Goal: Information Seeking & Learning: Learn about a topic

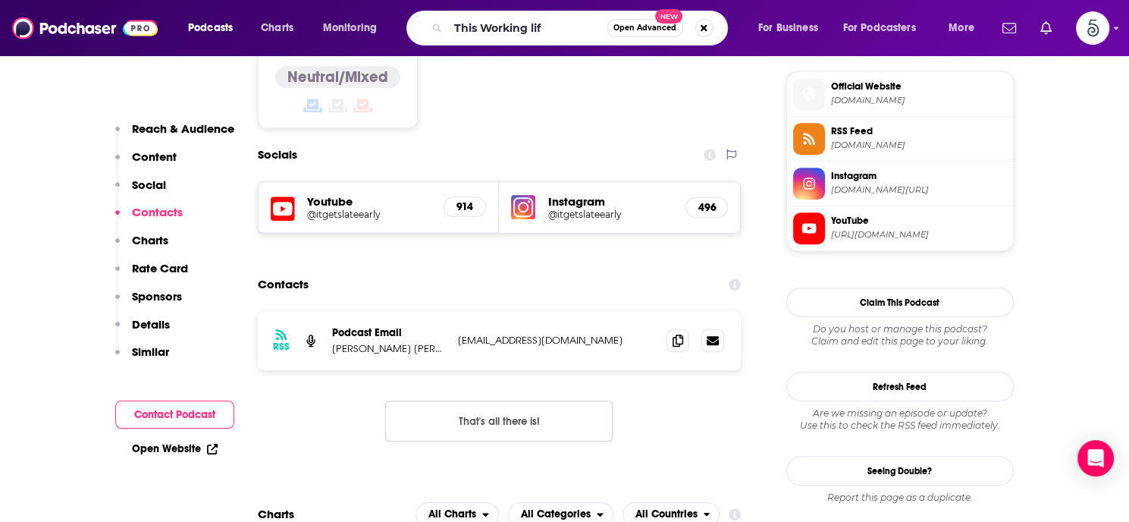
type input "This Working life"
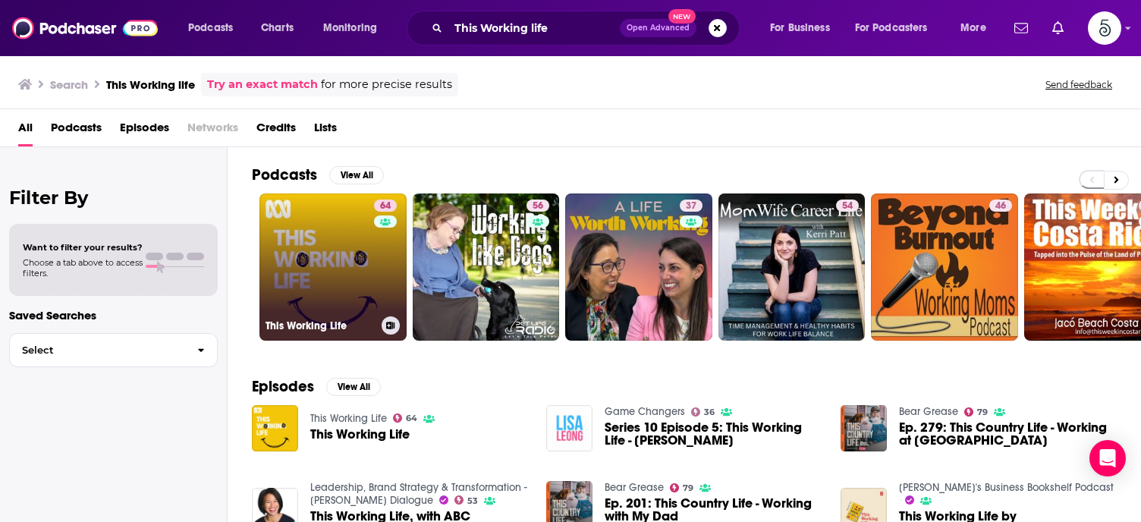
click at [322, 251] on link "64 This Working Life" at bounding box center [332, 266] width 147 height 147
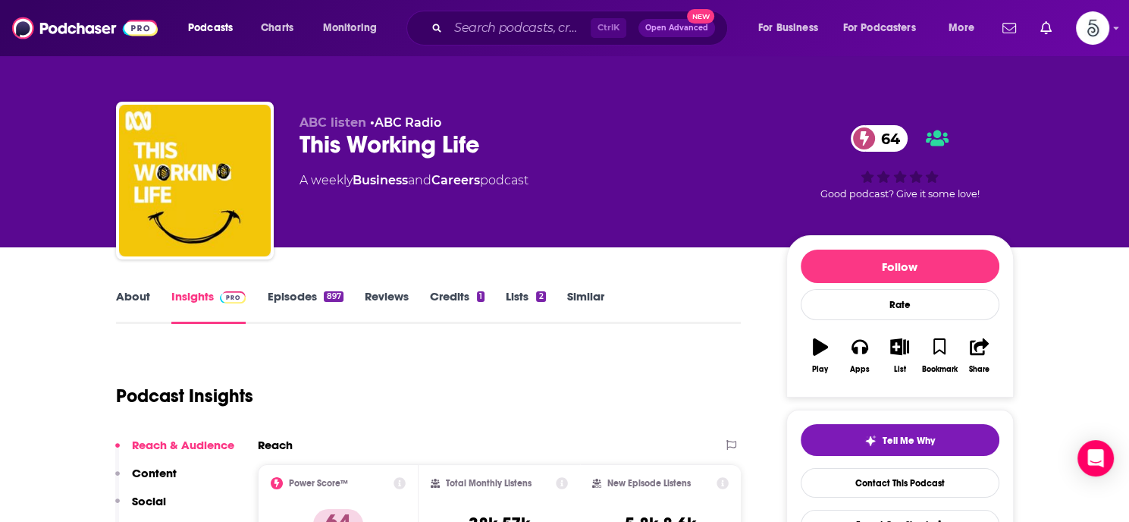
click at [297, 299] on link "Episodes 897" at bounding box center [305, 306] width 76 height 35
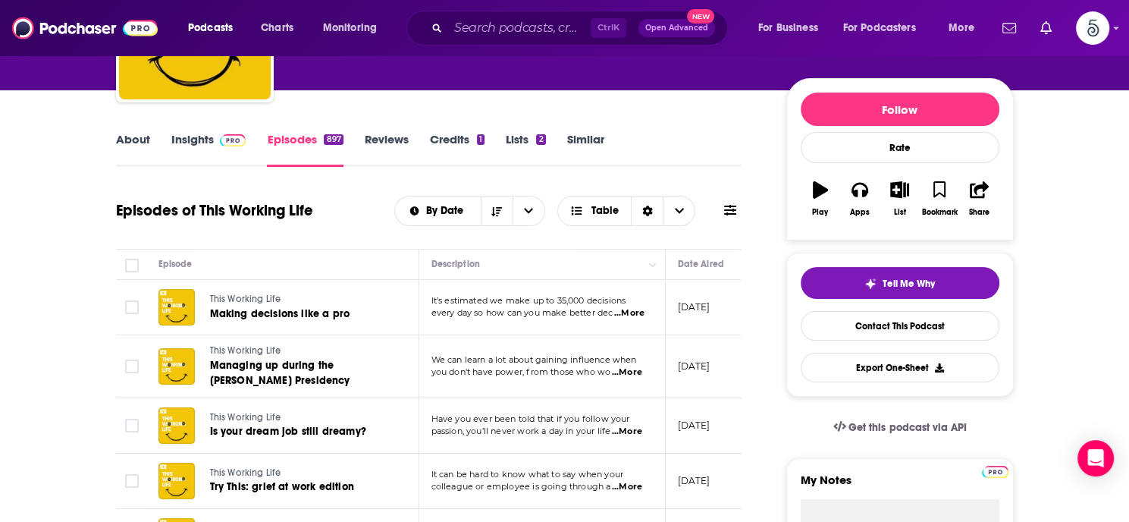
scroll to position [196, 0]
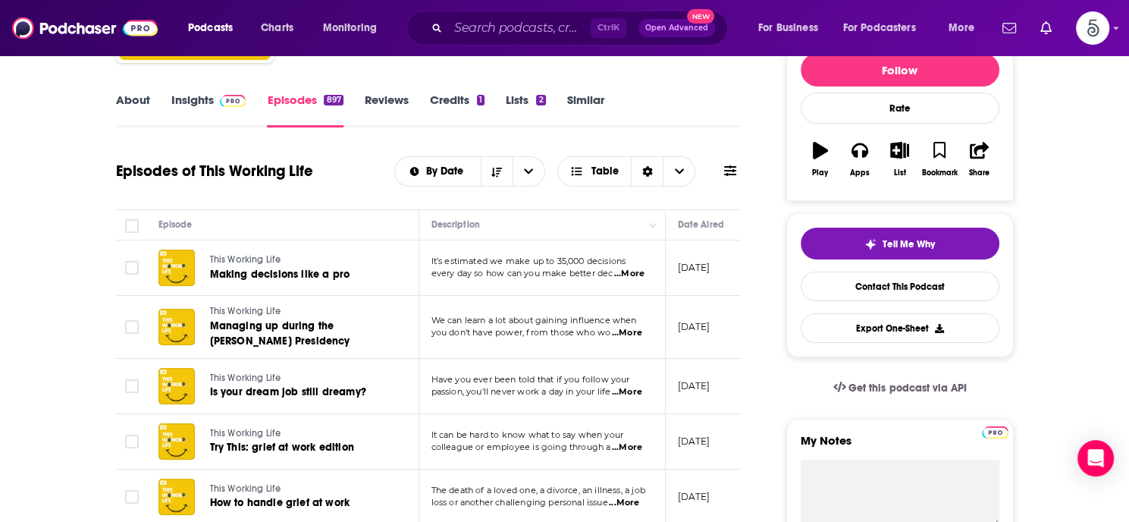
click at [625, 388] on span "...More" at bounding box center [627, 392] width 30 height 12
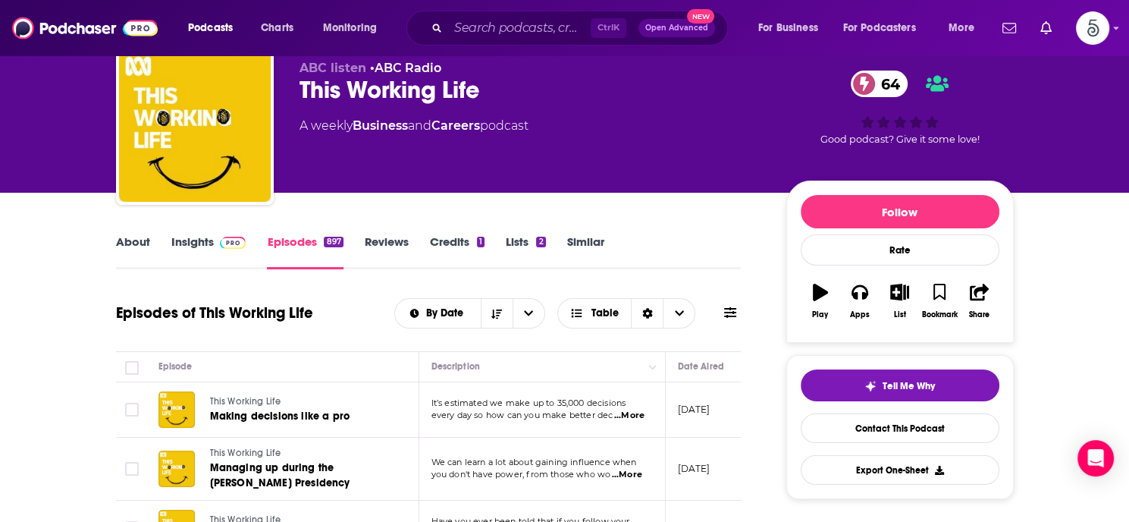
scroll to position [32, 0]
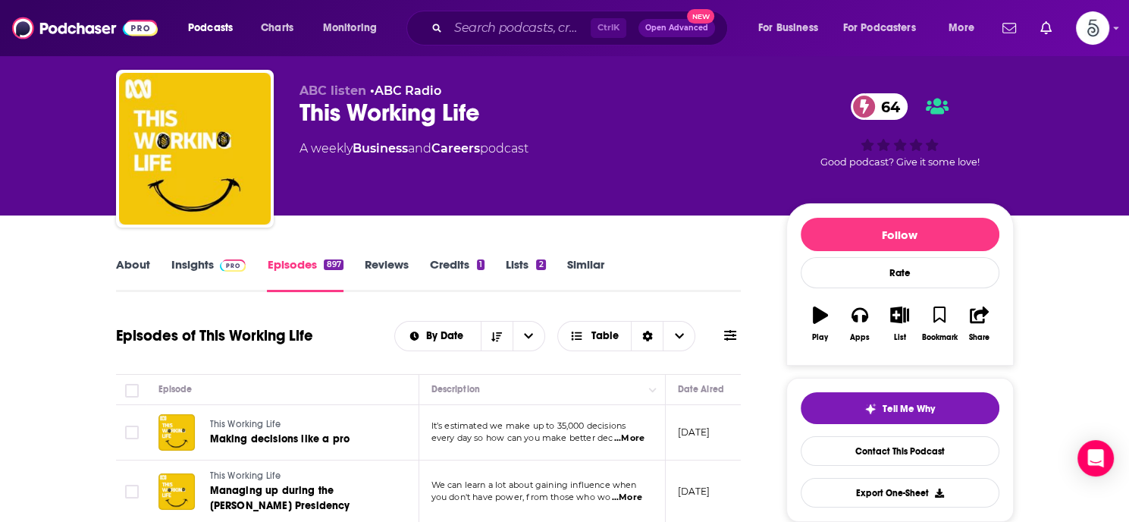
click at [138, 263] on link "About" at bounding box center [133, 274] width 34 height 35
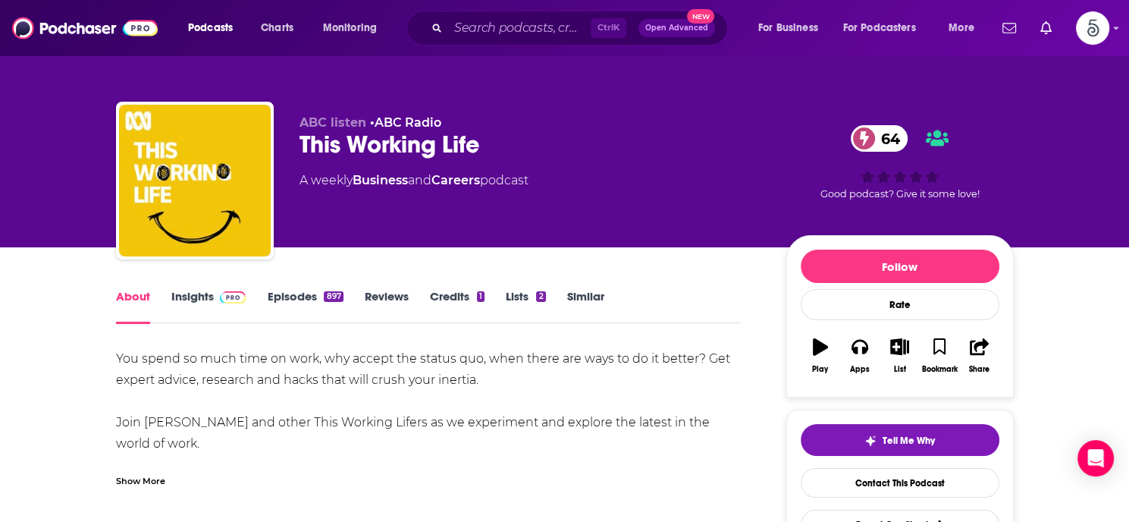
click at [199, 298] on link "Insights" at bounding box center [208, 306] width 75 height 35
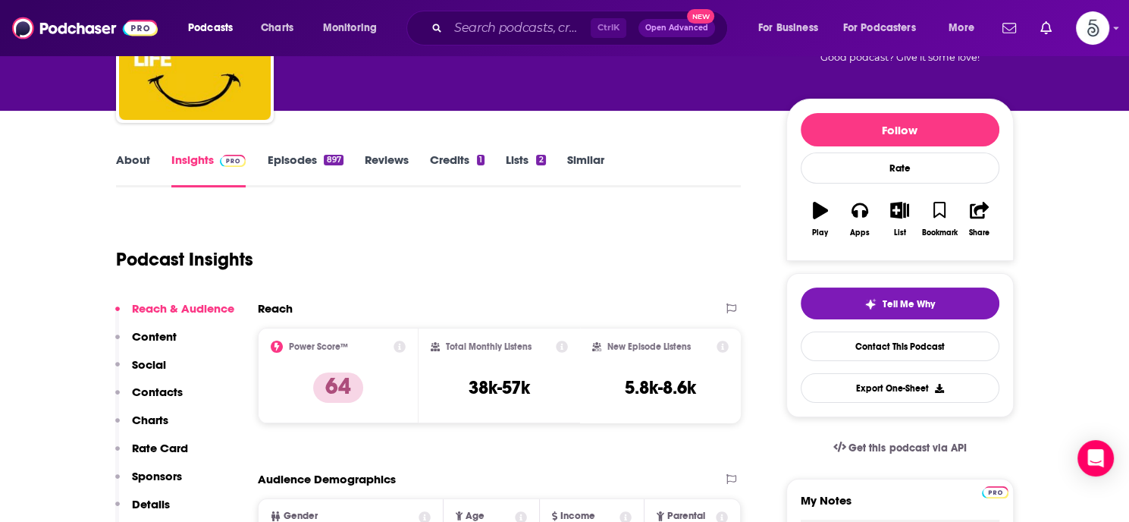
scroll to position [158, 0]
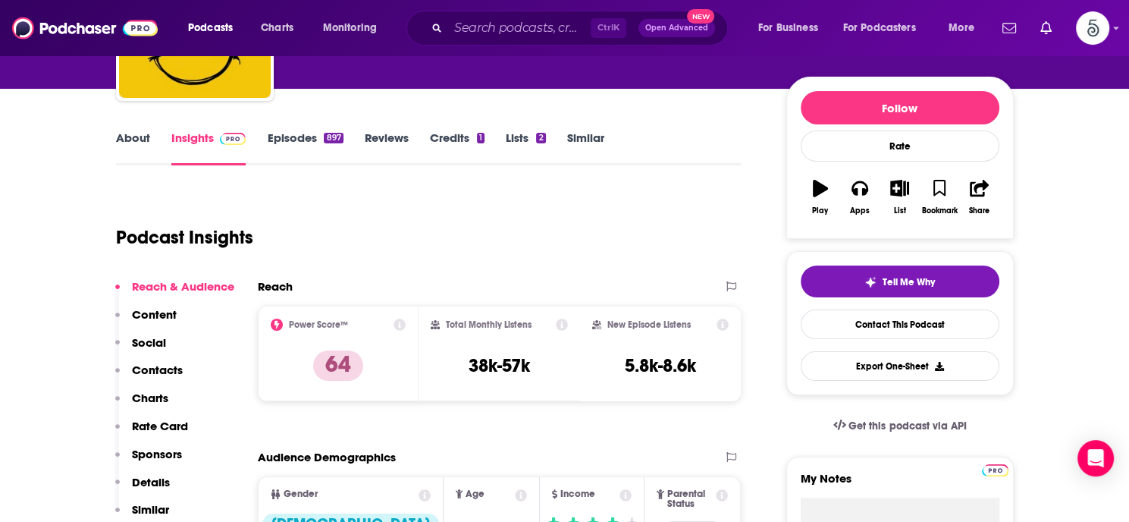
click at [135, 362] on p "Contacts" at bounding box center [157, 369] width 51 height 14
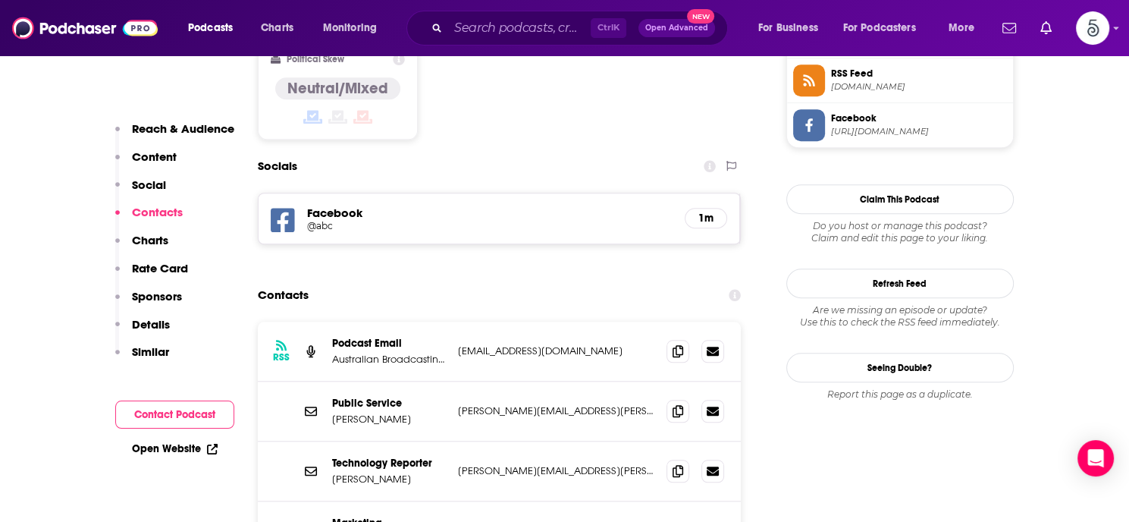
scroll to position [1286, 0]
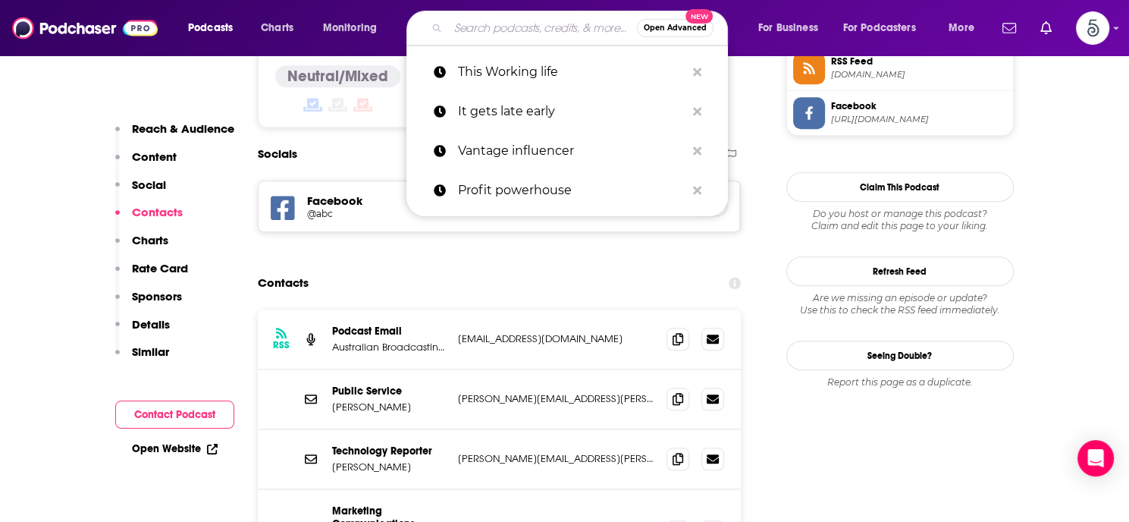
click at [549, 30] on input "Search podcasts, credits, & more..." at bounding box center [542, 28] width 189 height 24
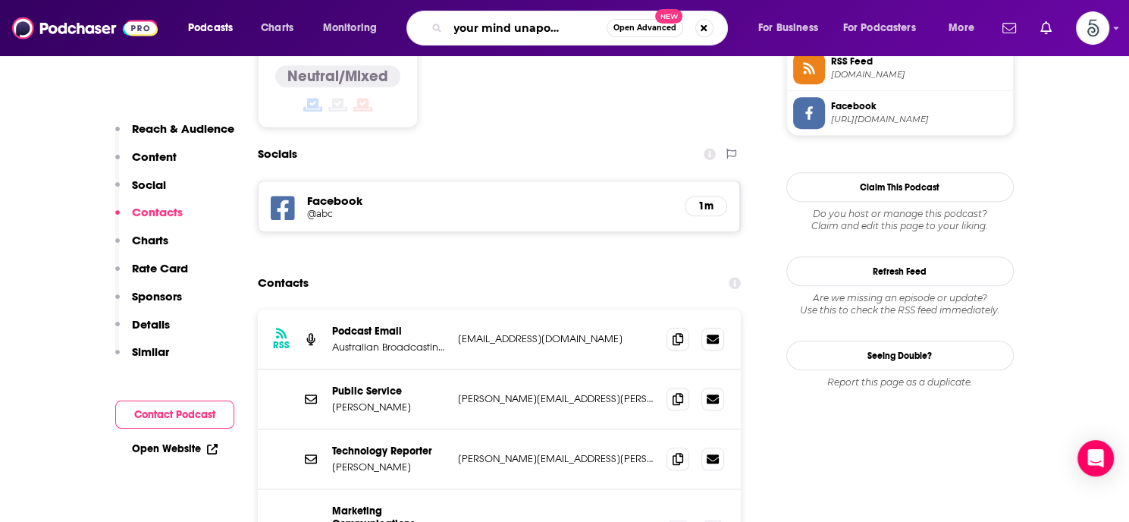
type input "Speak your mind unapologetically"
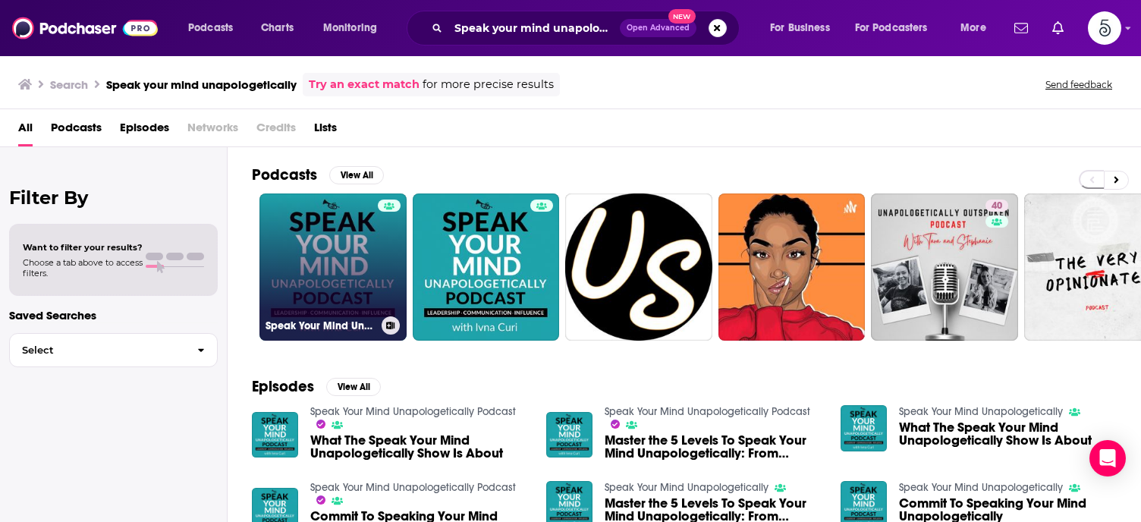
click at [362, 242] on link "Speak Your Mind Unapologetically Podcast" at bounding box center [332, 266] width 147 height 147
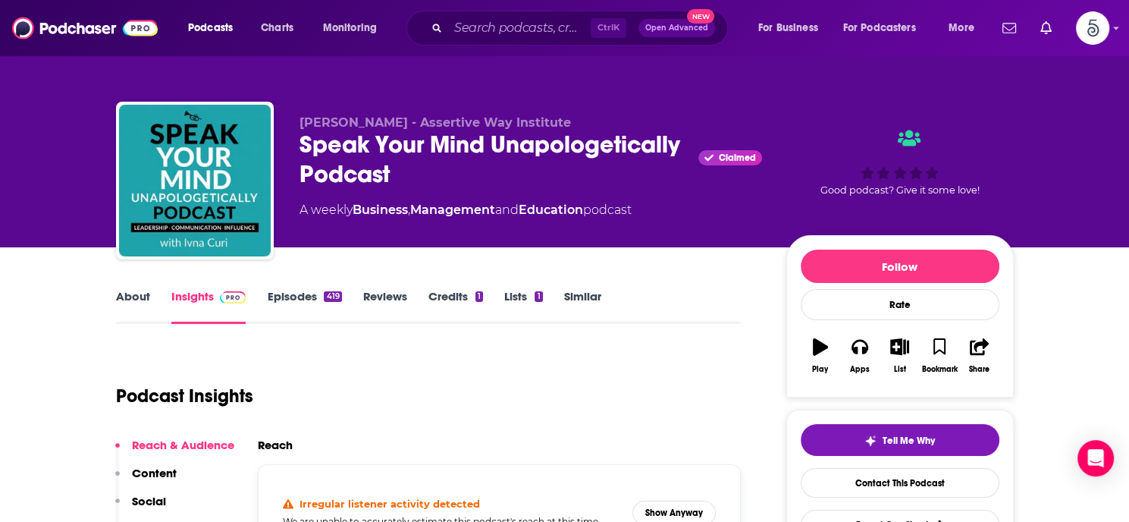
click at [294, 294] on link "Episodes 419" at bounding box center [304, 306] width 74 height 35
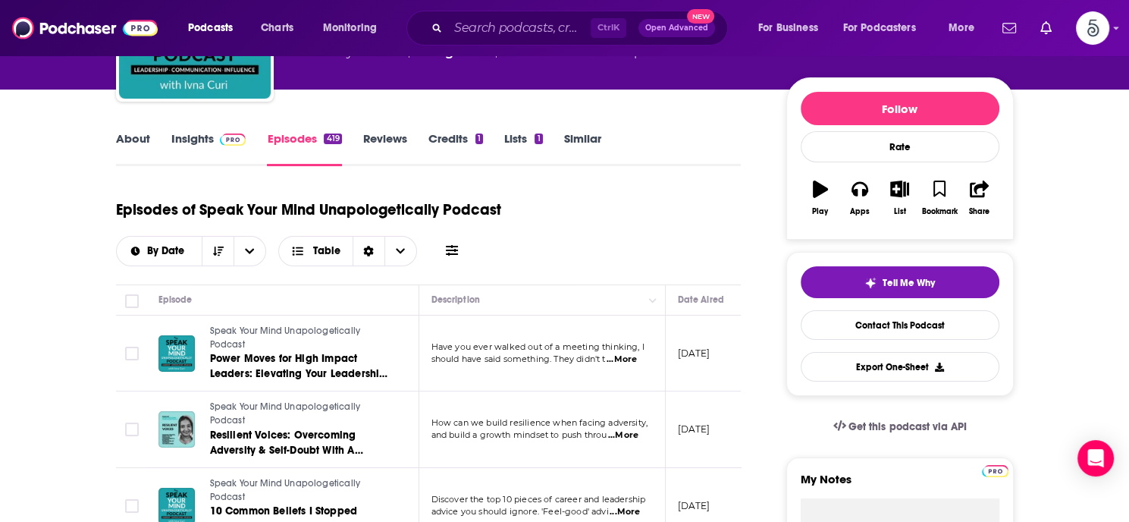
scroll to position [203, 0]
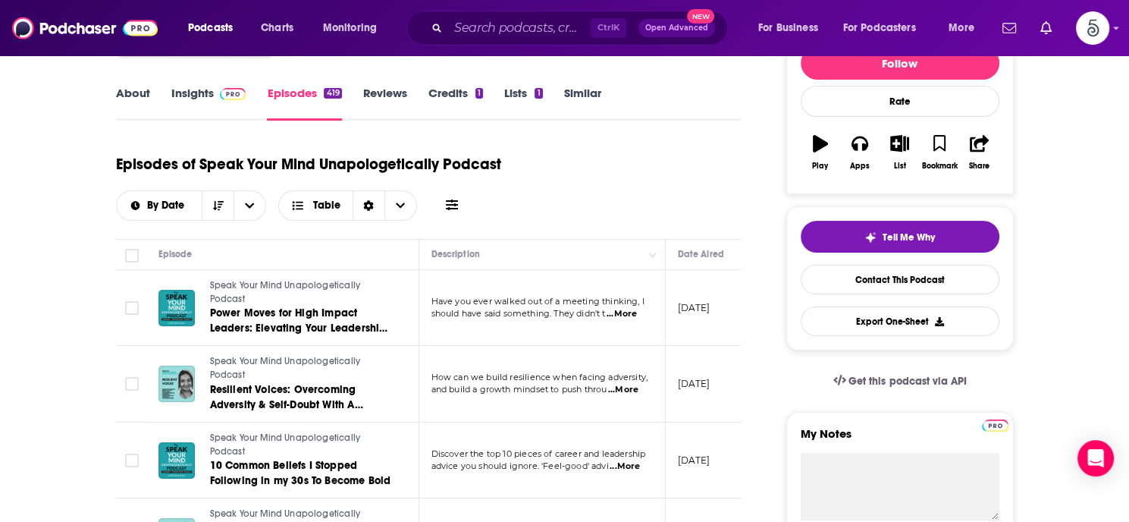
click at [629, 310] on span "...More" at bounding box center [622, 314] width 30 height 12
click at [707, 213] on div "Episodes of Speak Your Mind Unapologetically Podcast By Date Table" at bounding box center [429, 183] width 626 height 76
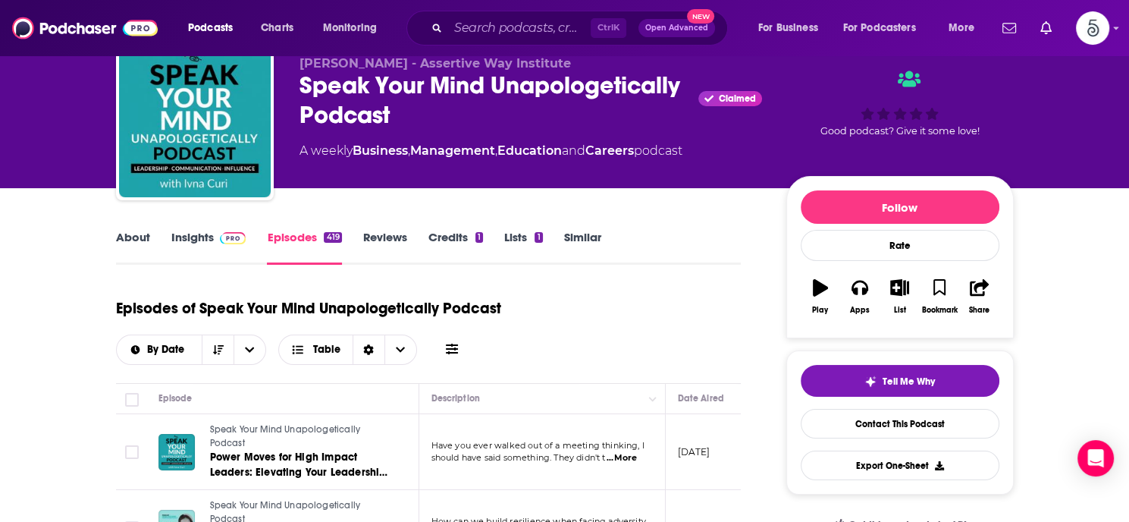
scroll to position [20, 0]
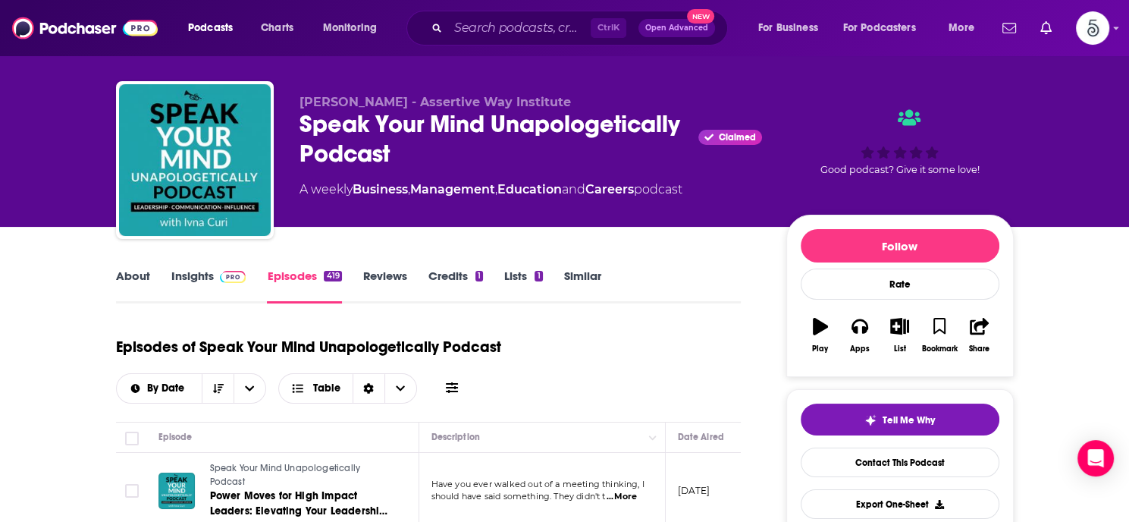
click at [132, 275] on link "About" at bounding box center [133, 285] width 34 height 35
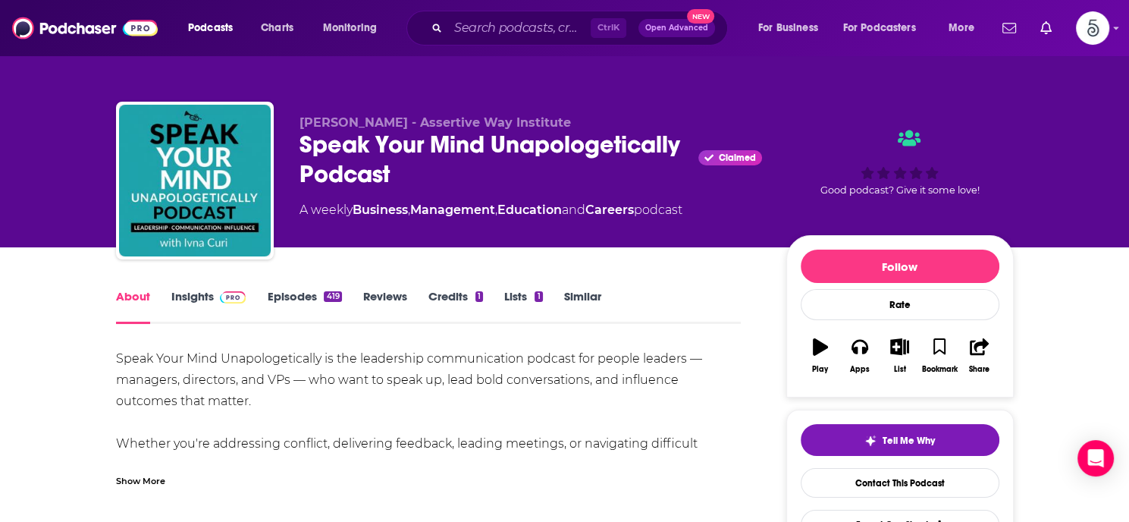
click at [174, 293] on link "Insights" at bounding box center [208, 306] width 75 height 35
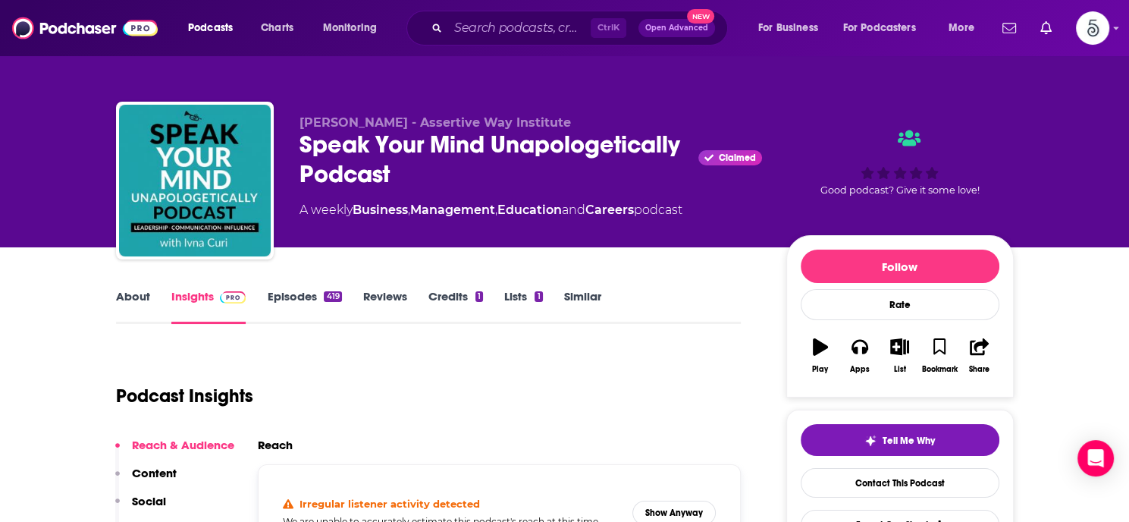
scroll to position [165, 0]
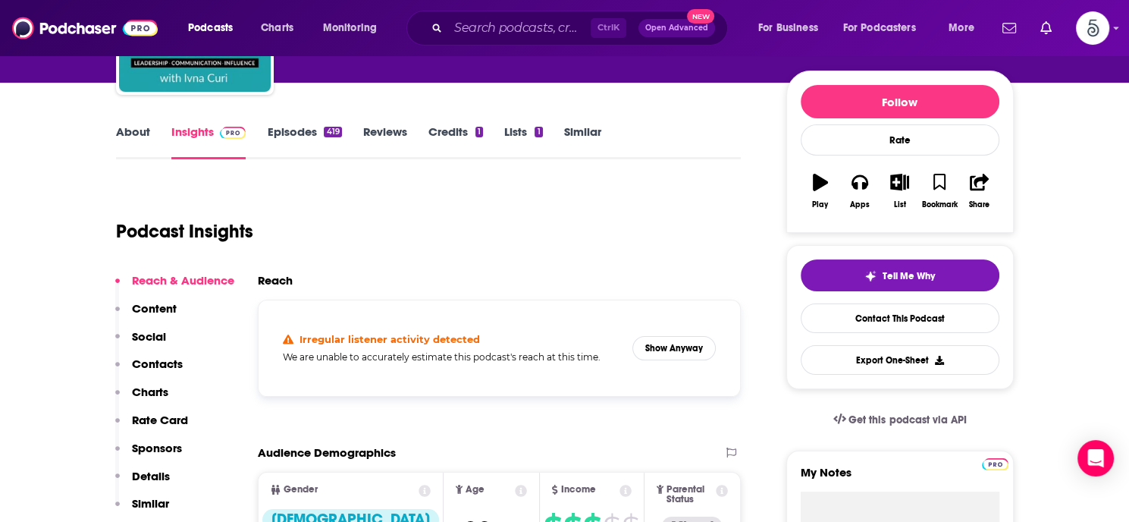
click at [156, 361] on p "Contacts" at bounding box center [157, 363] width 51 height 14
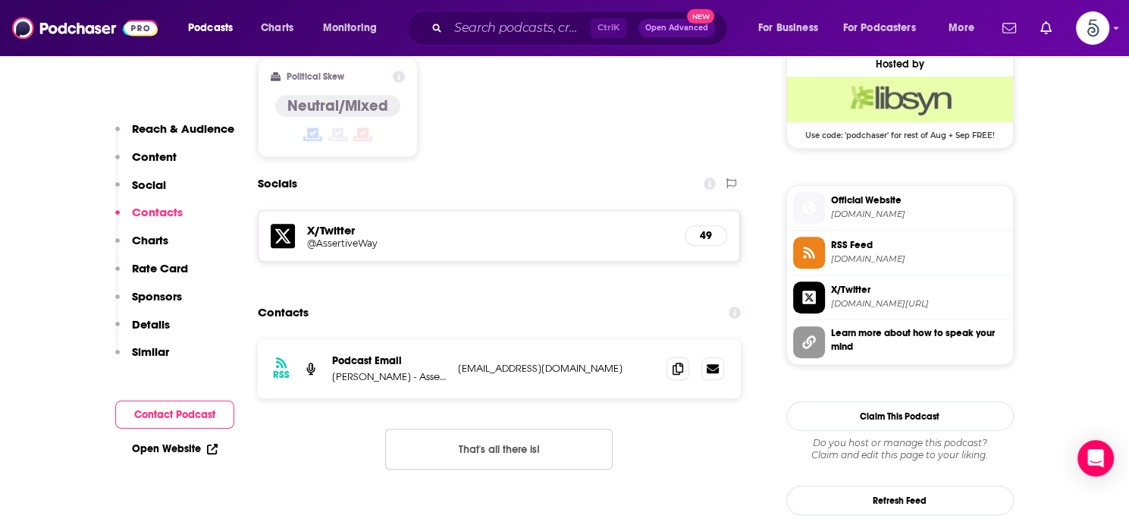
scroll to position [1251, 0]
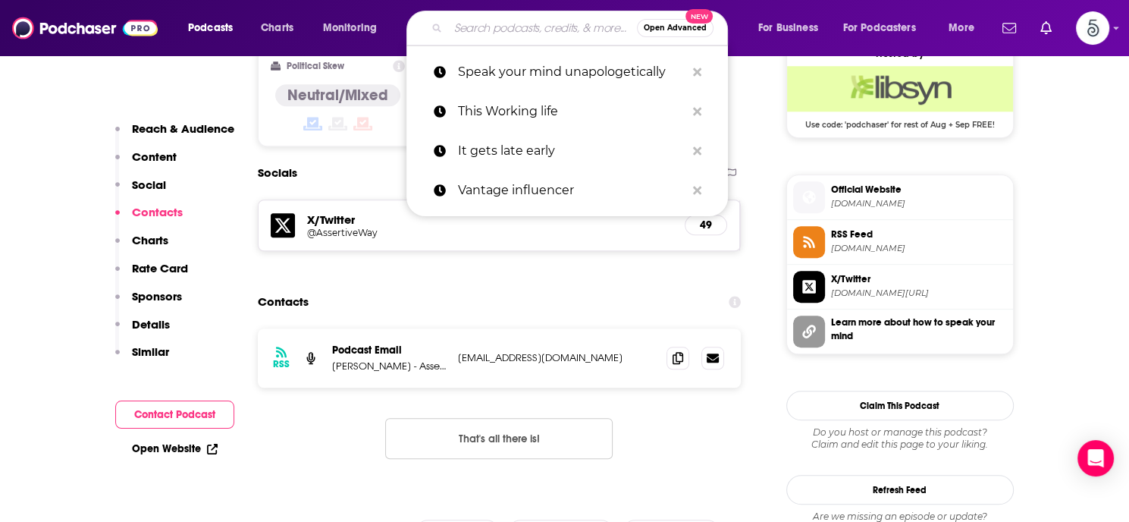
click at [523, 32] on input "Search podcasts, credits, & more..." at bounding box center [542, 28] width 189 height 24
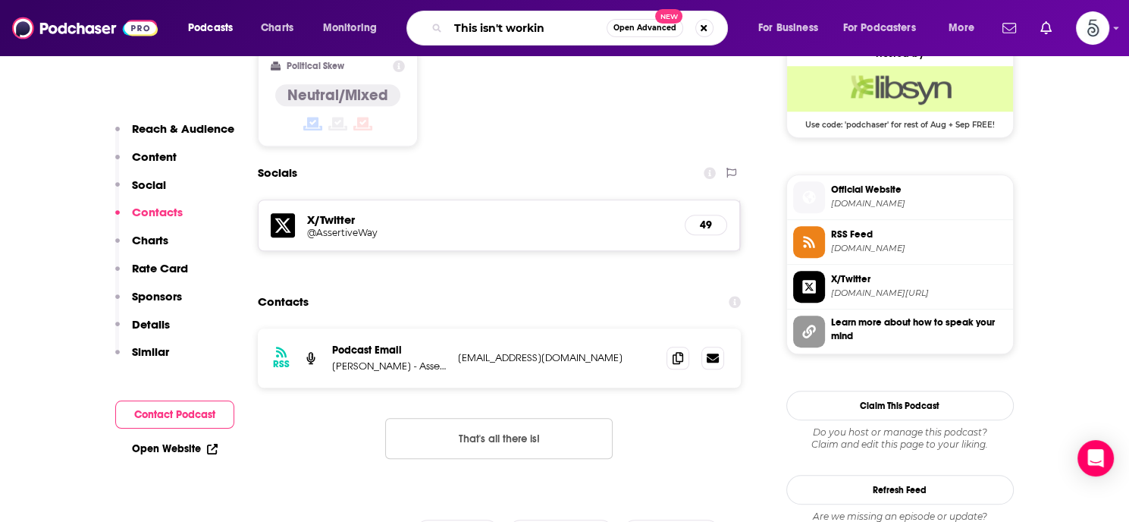
type input "This isn't working"
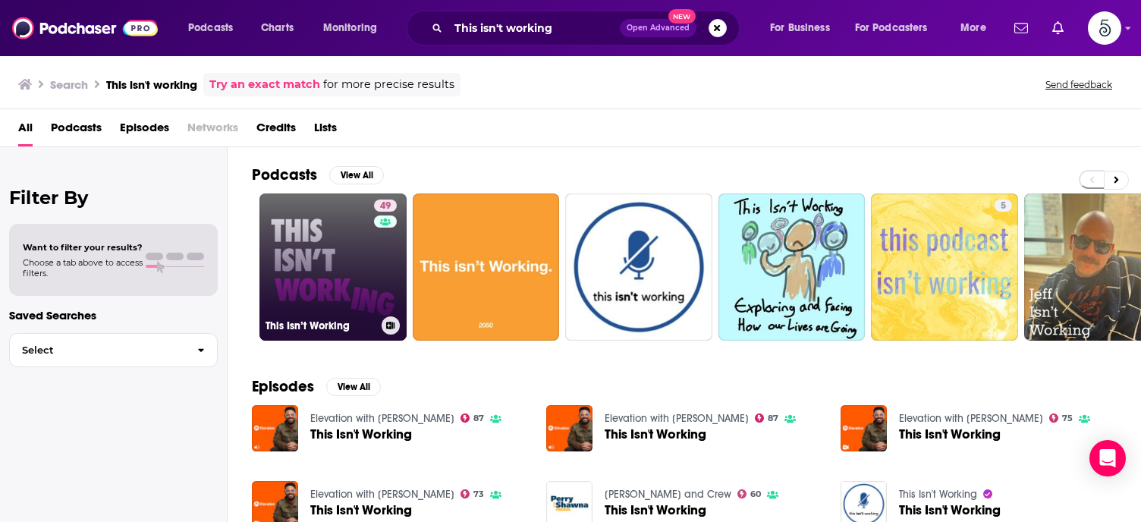
click at [367, 250] on link "49 This Isn’t Working" at bounding box center [332, 266] width 147 height 147
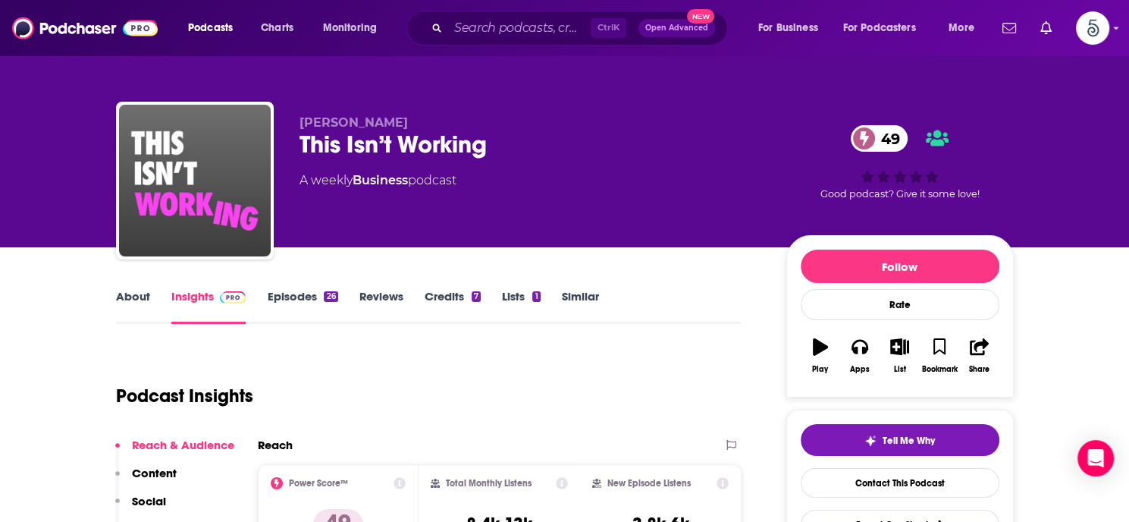
click at [287, 297] on link "Episodes 26" at bounding box center [302, 306] width 71 height 35
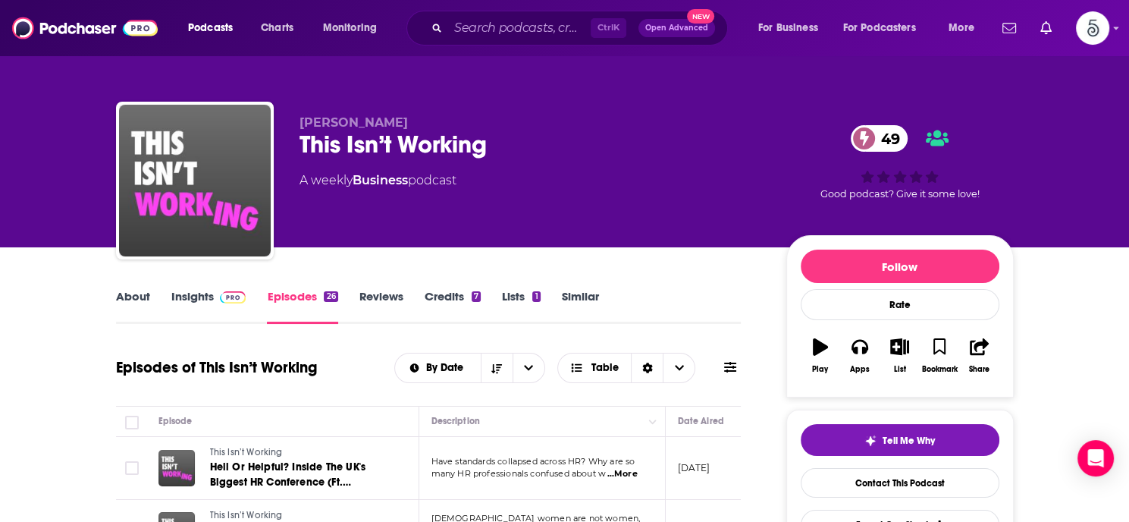
click at [182, 299] on link "Insights" at bounding box center [208, 306] width 75 height 35
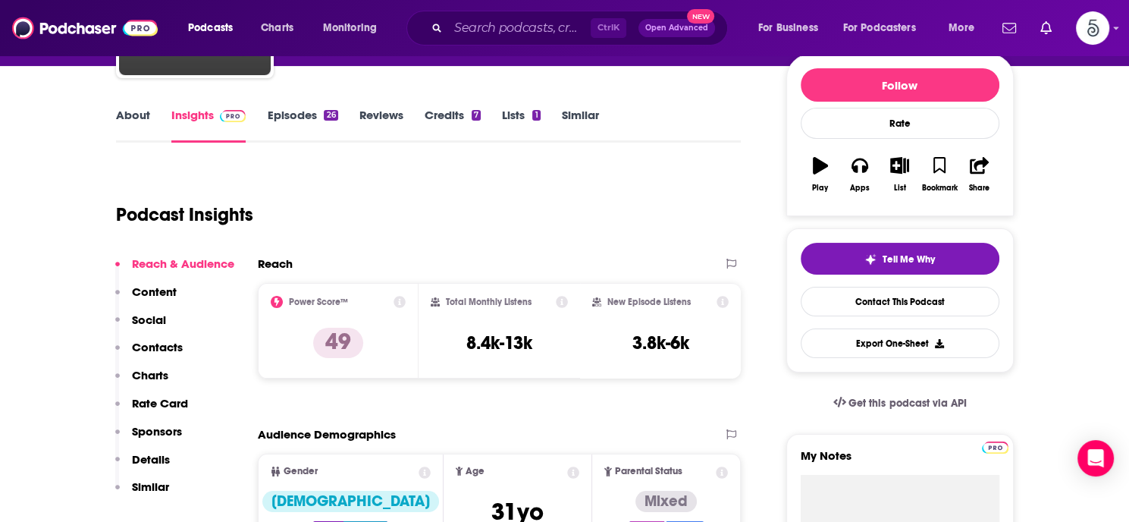
scroll to position [173, 0]
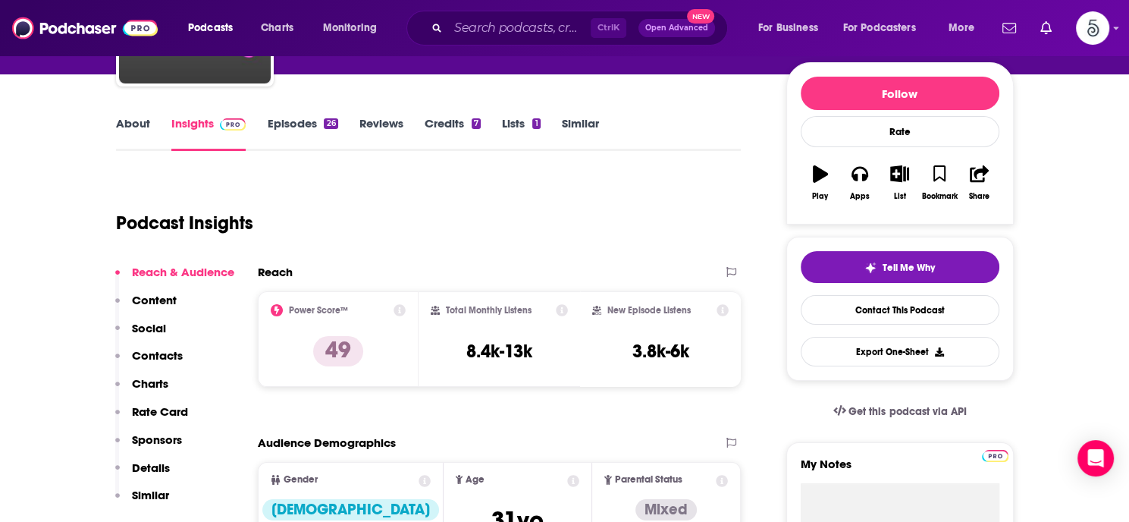
click at [154, 357] on p "Contacts" at bounding box center [157, 355] width 51 height 14
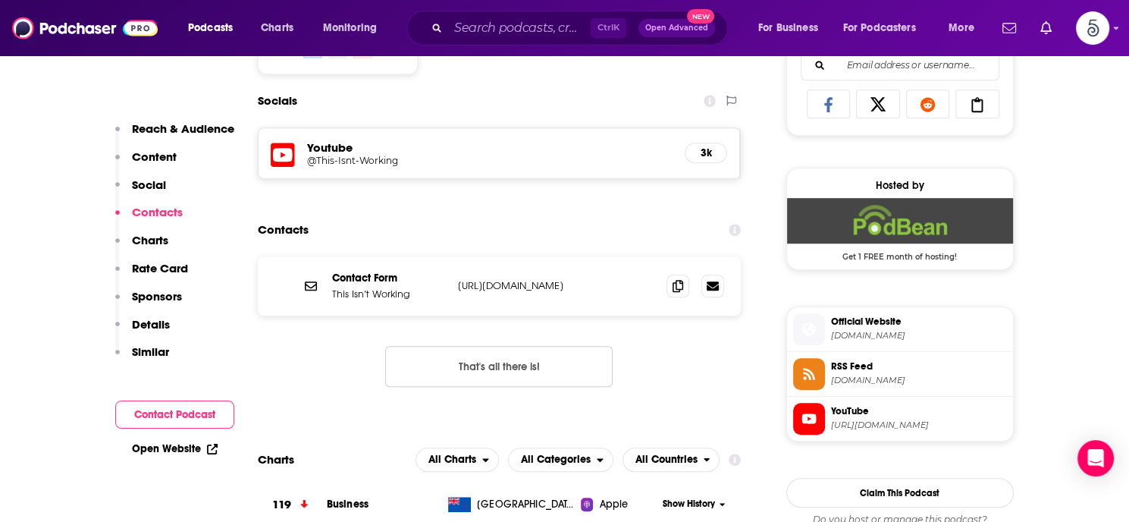
scroll to position [1003, 0]
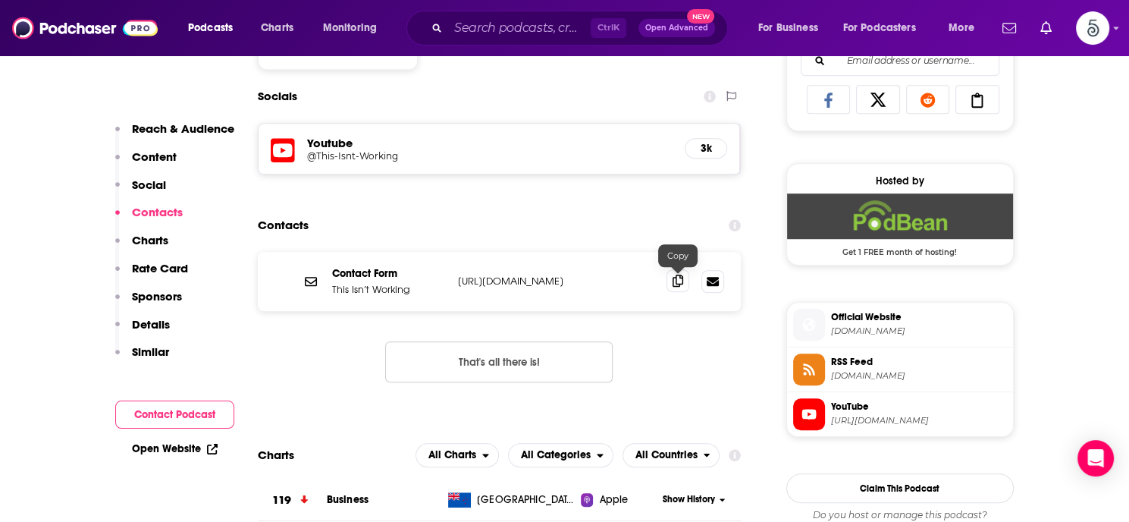
click at [673, 280] on icon at bounding box center [678, 281] width 11 height 12
click at [497, 30] on input "Search podcasts, credits, & more..." at bounding box center [519, 28] width 143 height 24
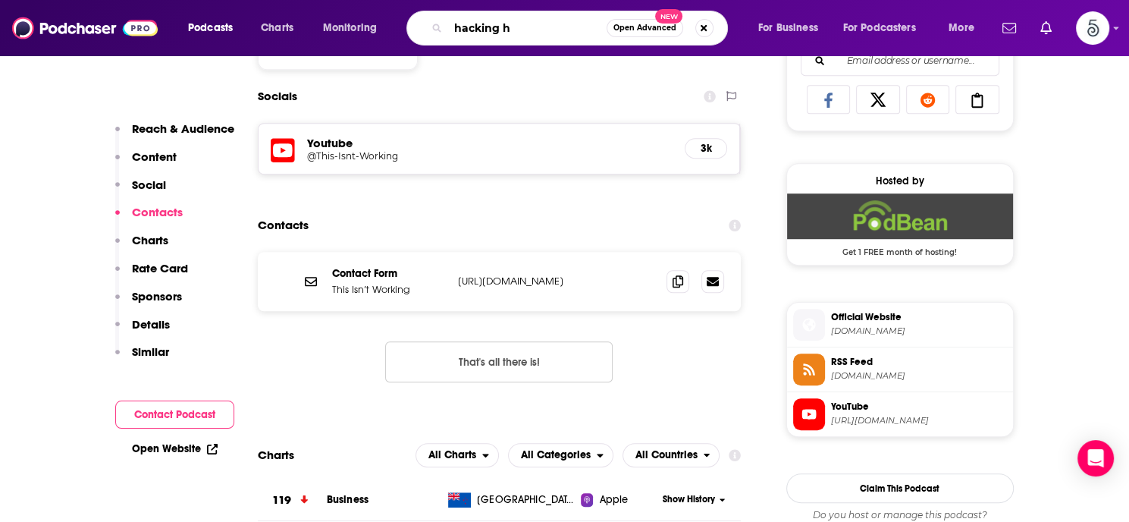
type input "hacking hr"
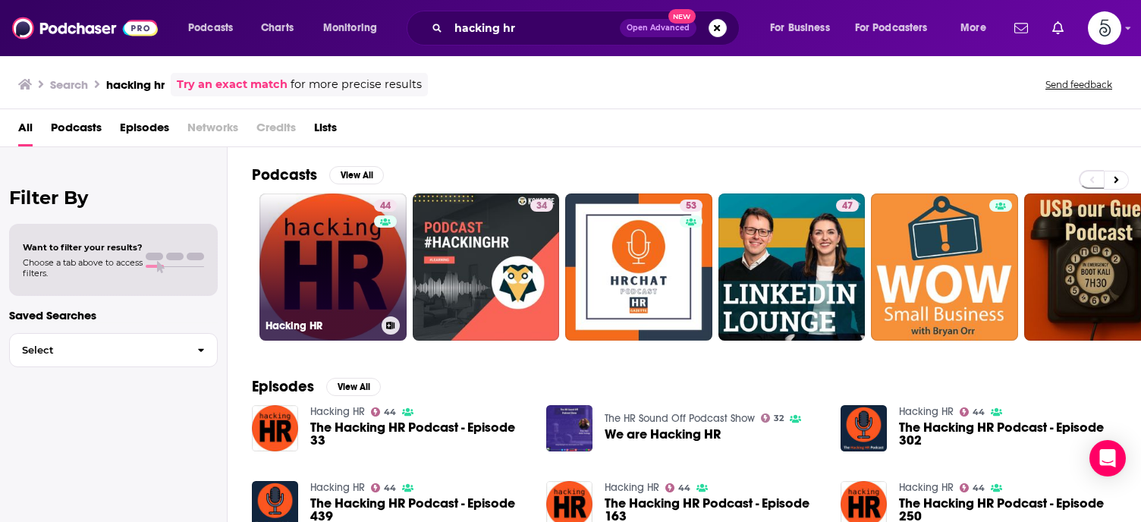
click at [319, 227] on link "44 Hacking HR" at bounding box center [332, 266] width 147 height 147
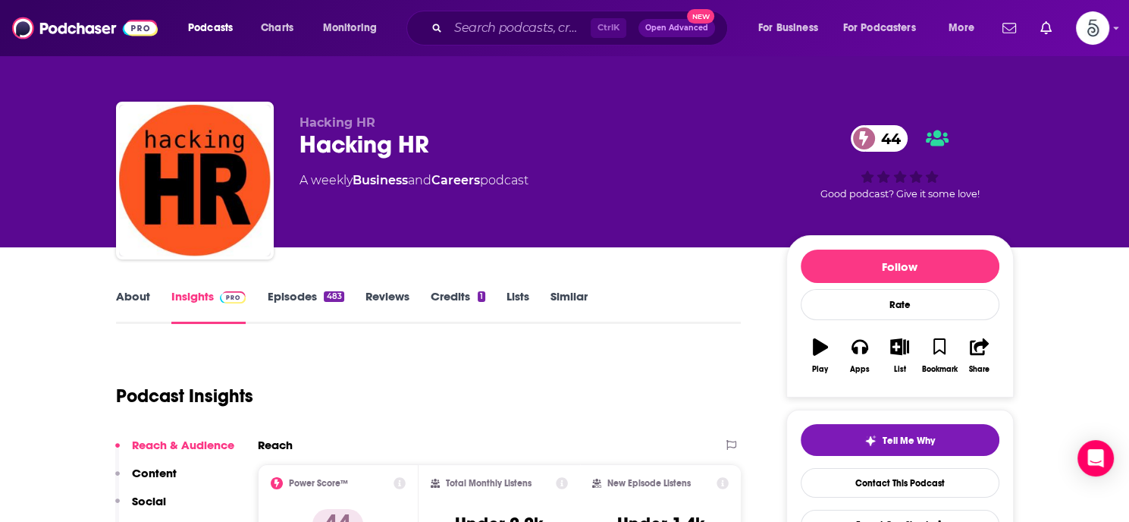
click at [302, 293] on link "Episodes 483" at bounding box center [305, 306] width 77 height 35
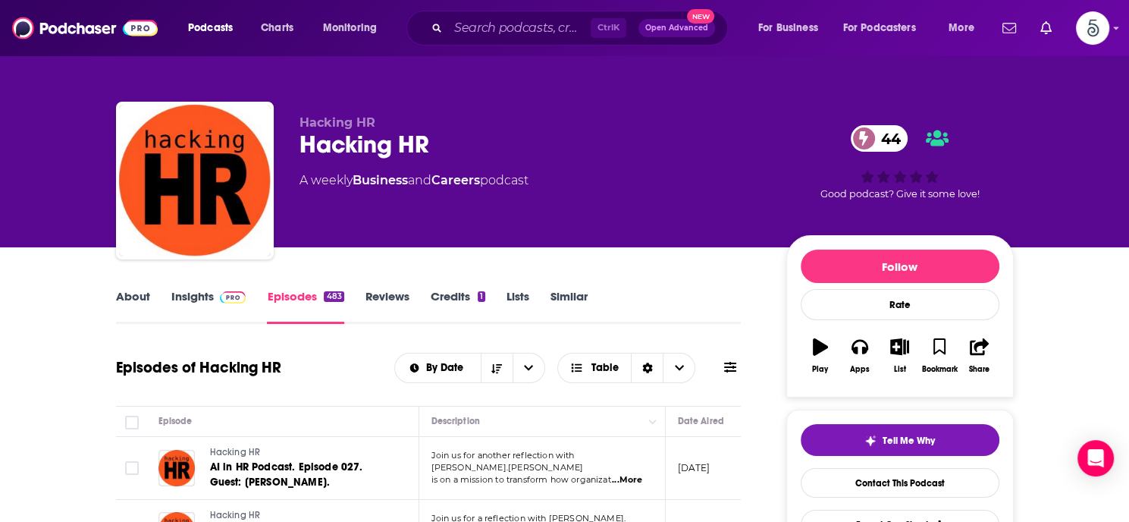
click at [134, 293] on link "About" at bounding box center [133, 306] width 34 height 35
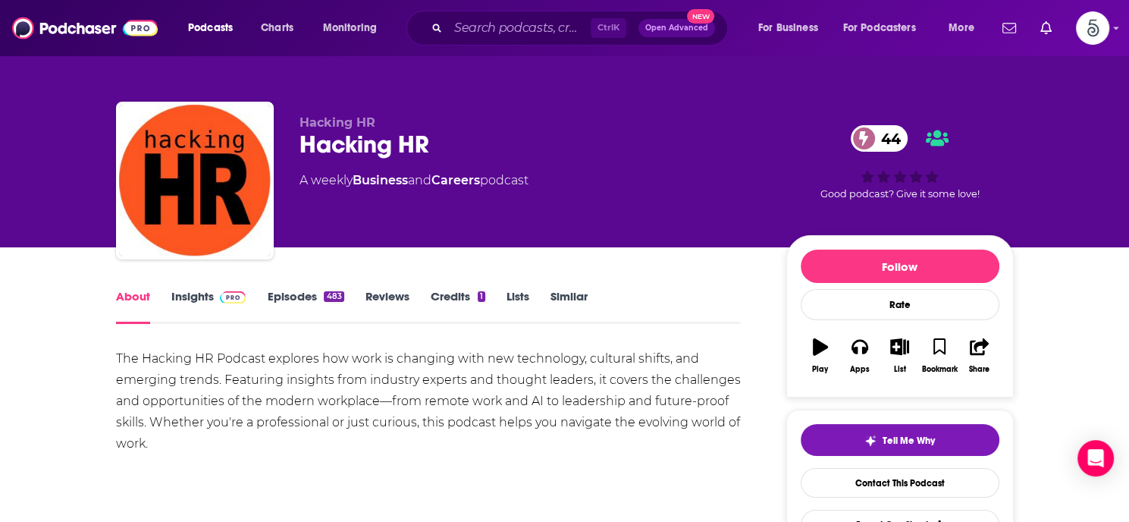
click at [134, 293] on link "About" at bounding box center [133, 306] width 34 height 35
click at [196, 294] on link "Insights" at bounding box center [208, 306] width 75 height 35
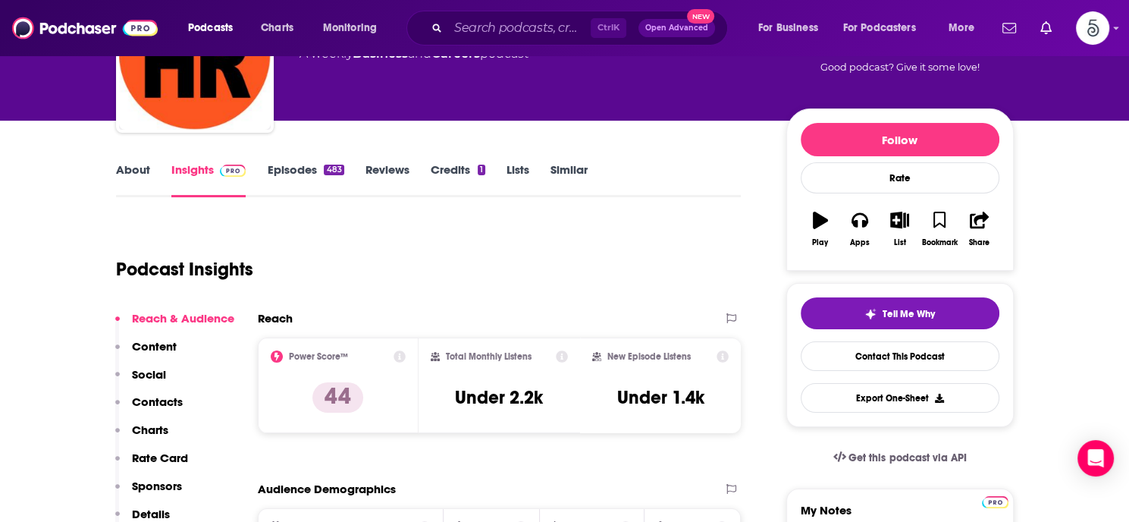
scroll to position [199, 0]
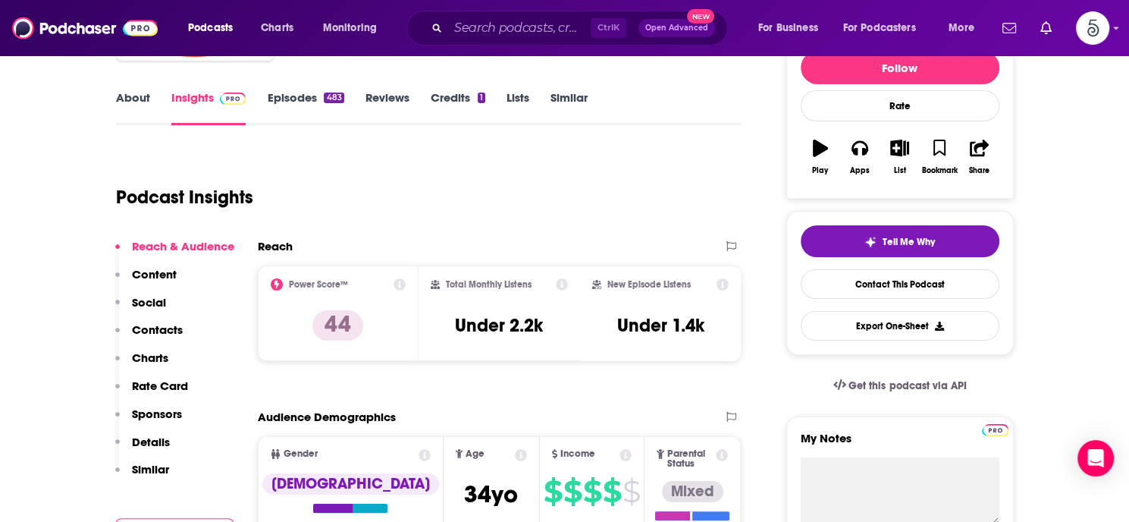
click at [161, 322] on p "Contacts" at bounding box center [157, 329] width 51 height 14
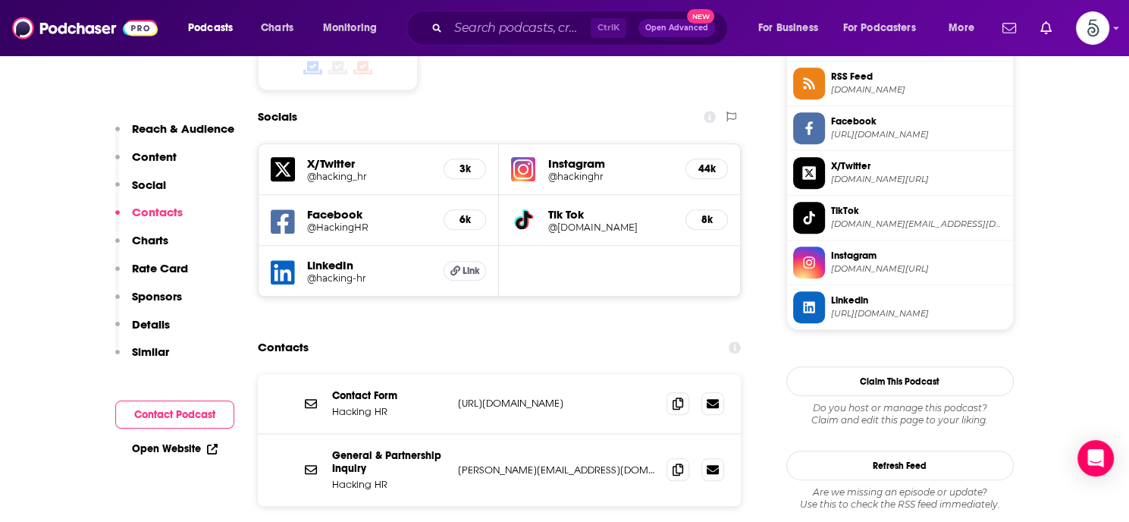
scroll to position [1335, 0]
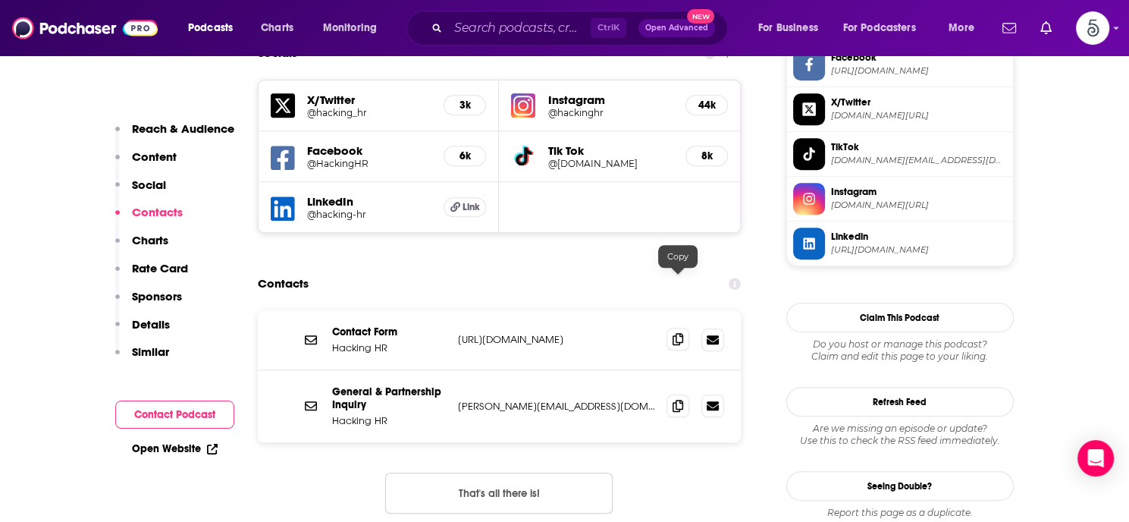
click at [676, 333] on icon at bounding box center [678, 339] width 11 height 12
click at [551, 31] on input "Search podcasts, credits, & more..." at bounding box center [519, 28] width 143 height 24
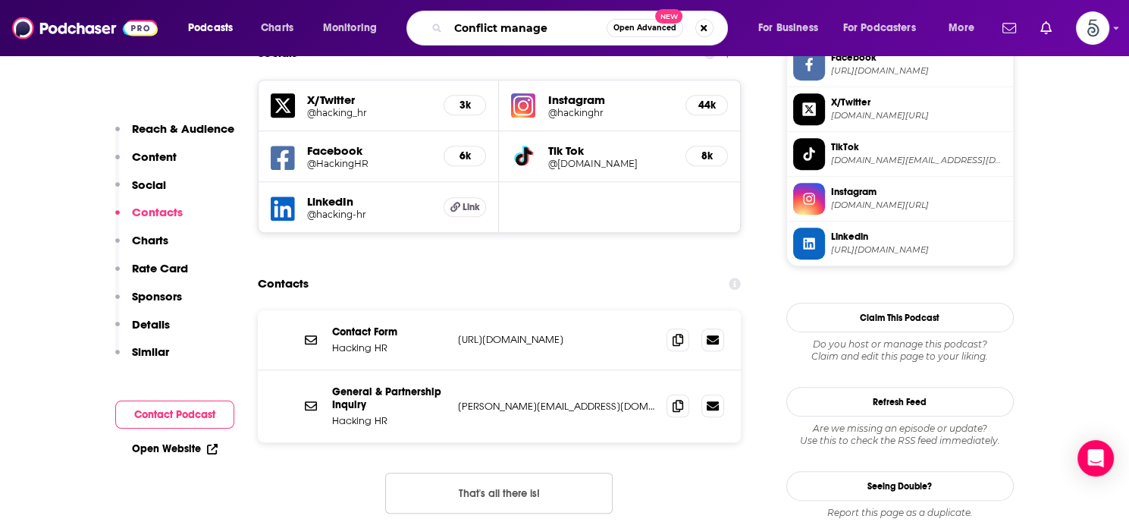
type input "Conflict managed"
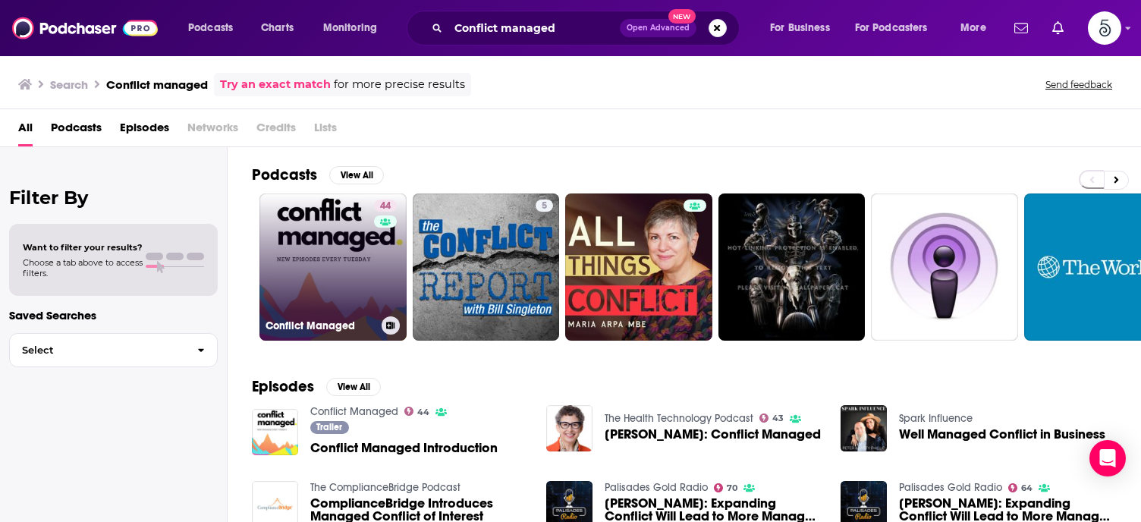
click at [322, 265] on link "44 Conflict Managed" at bounding box center [332, 266] width 147 height 147
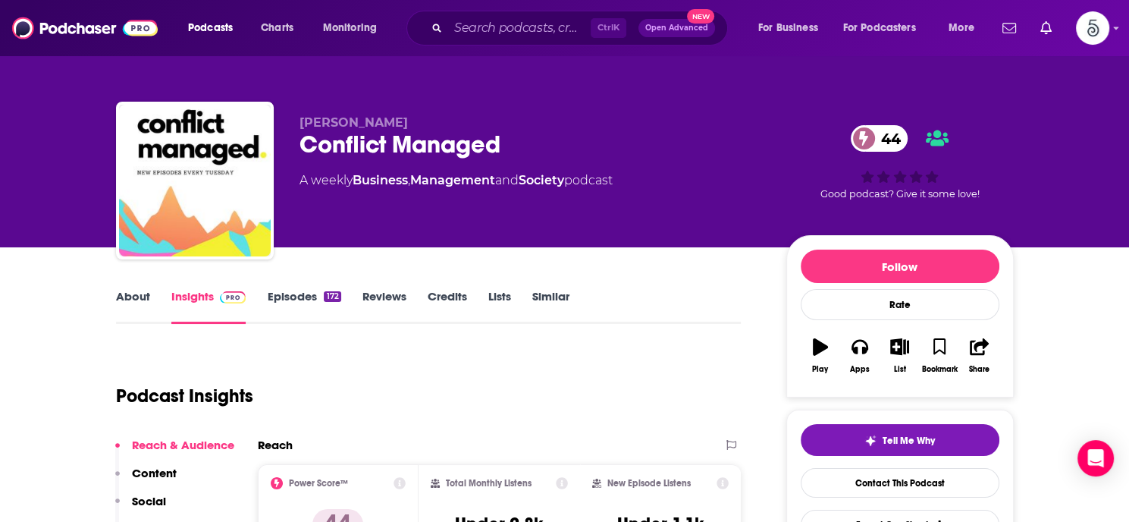
click at [288, 291] on link "Episodes 172" at bounding box center [304, 306] width 74 height 35
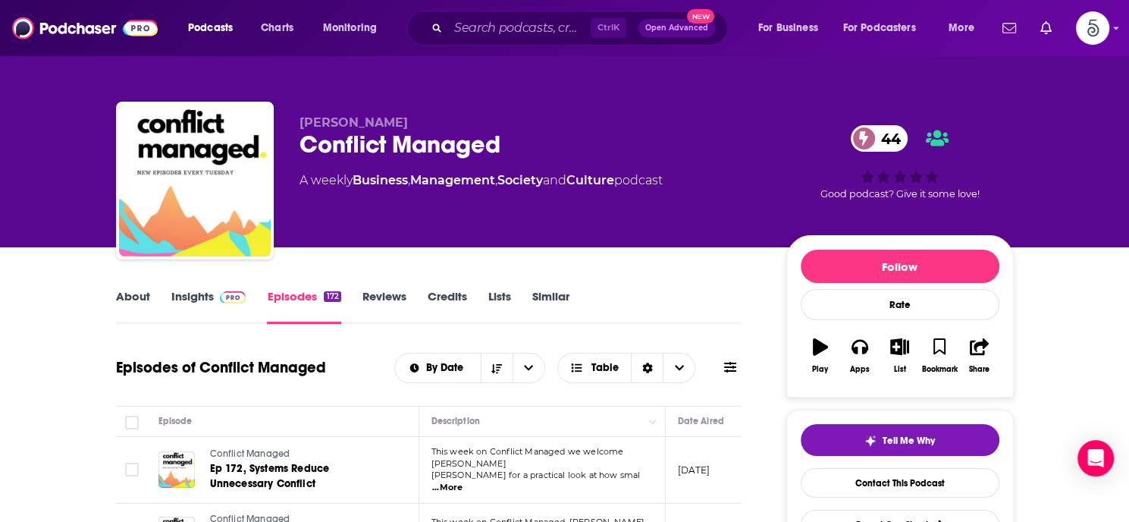
click at [184, 293] on link "Insights" at bounding box center [208, 306] width 75 height 35
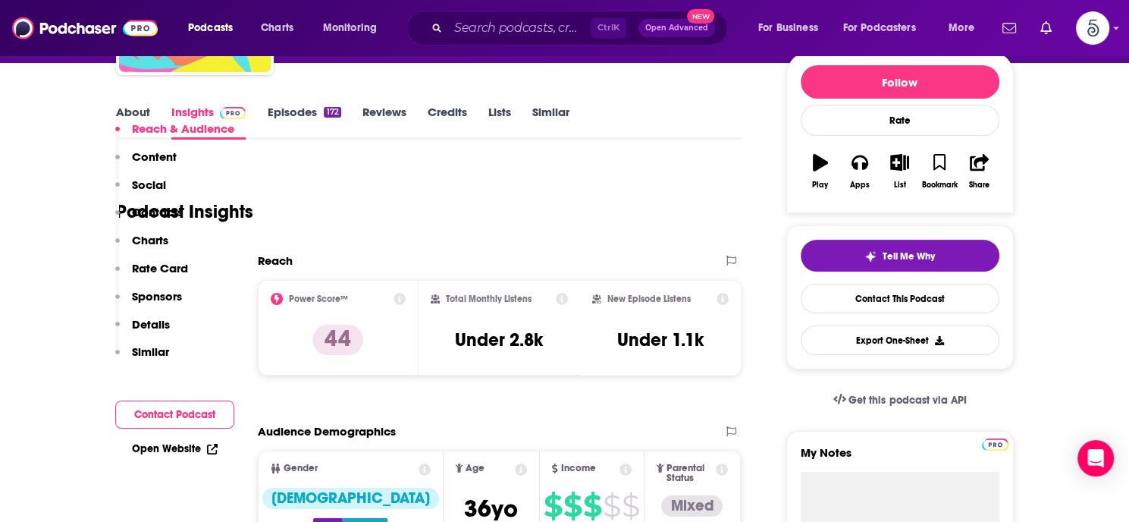
scroll to position [335, 0]
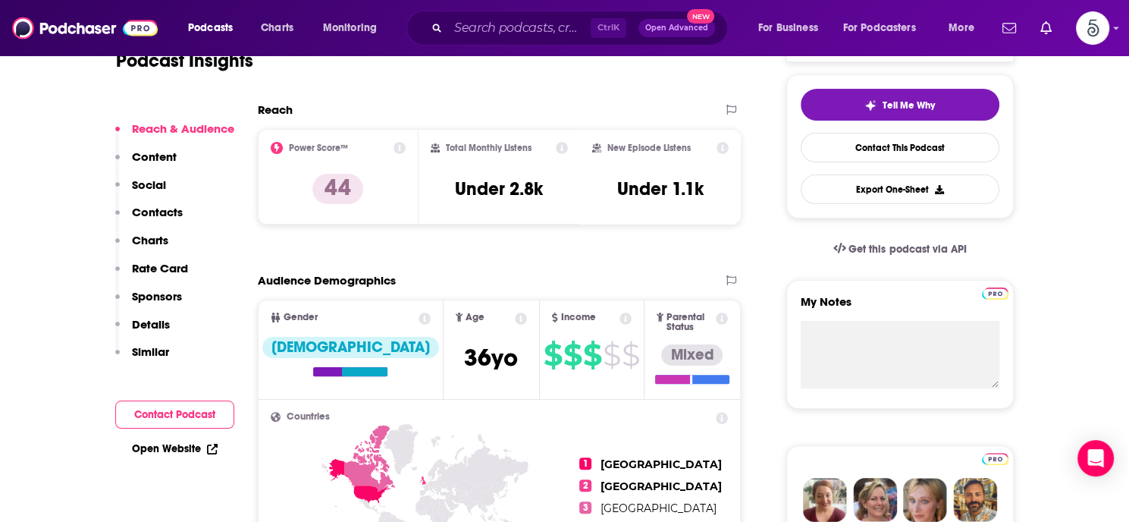
click at [163, 210] on p "Contacts" at bounding box center [157, 212] width 51 height 14
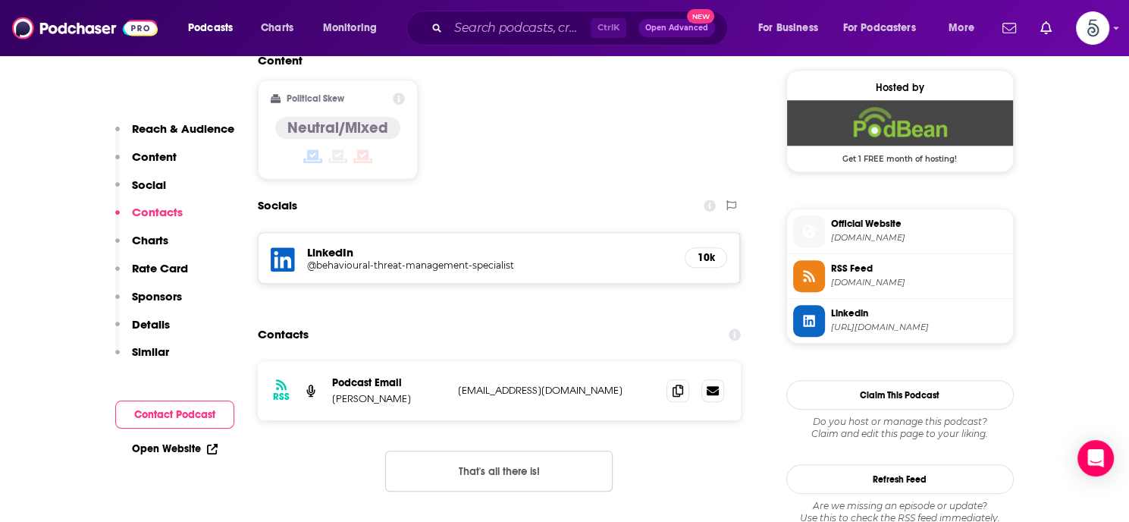
scroll to position [1232, 0]
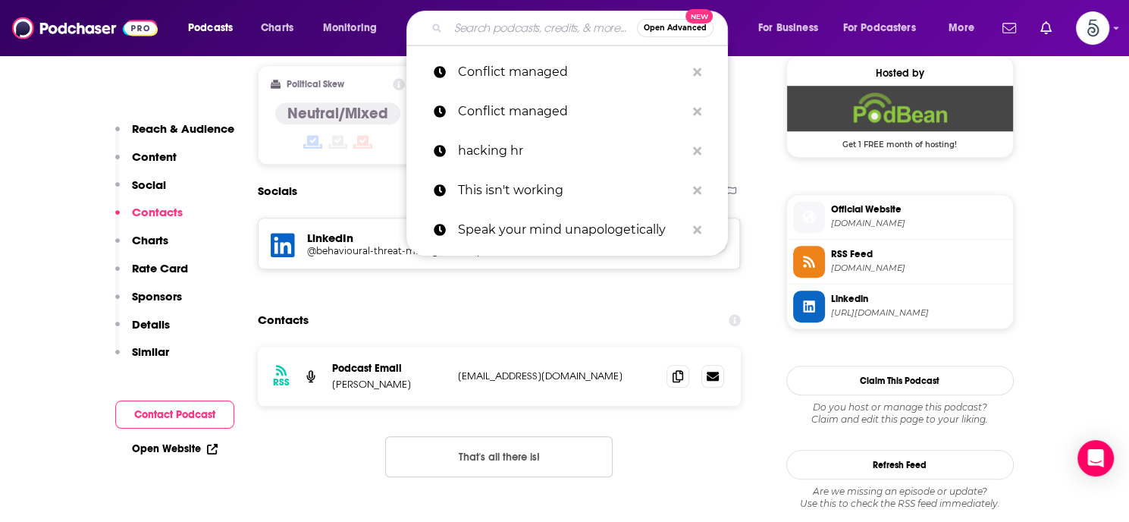
click at [519, 32] on input "Search podcasts, credits, & more..." at bounding box center [542, 28] width 189 height 24
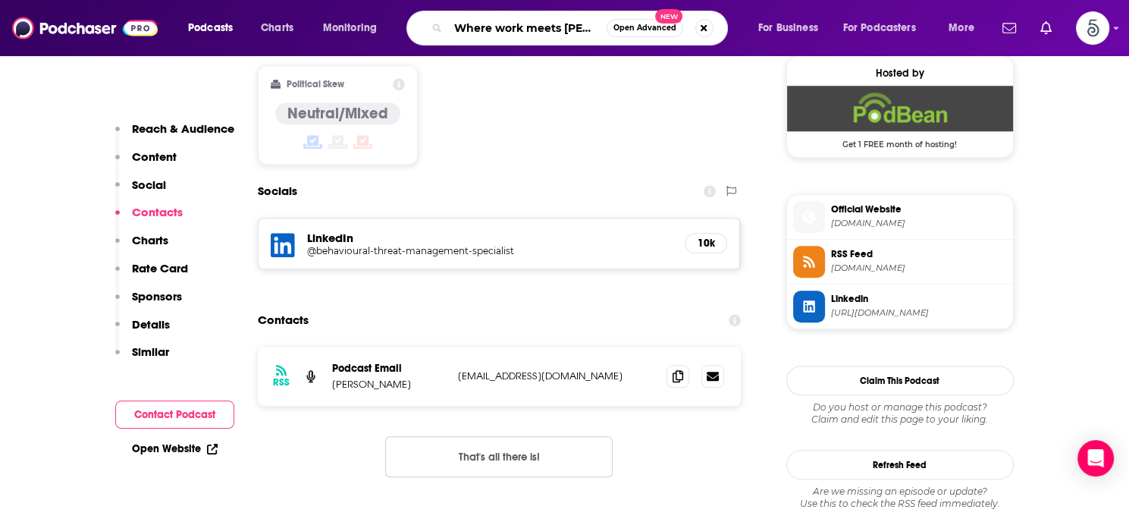
type input "Where work meets life"
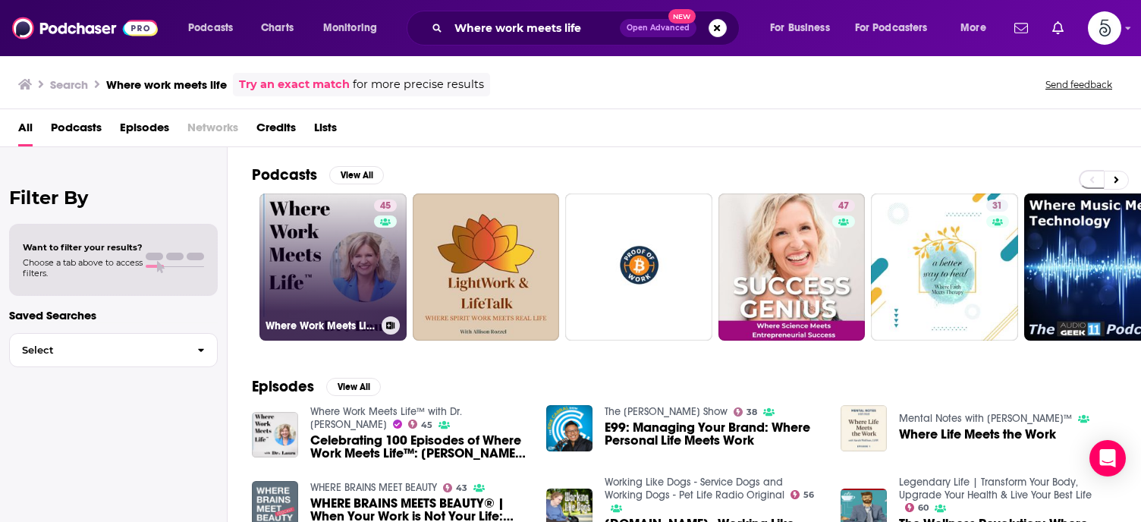
click at [338, 260] on link "45 Where Work Meets Life™ with Dr. [PERSON_NAME]" at bounding box center [332, 266] width 147 height 147
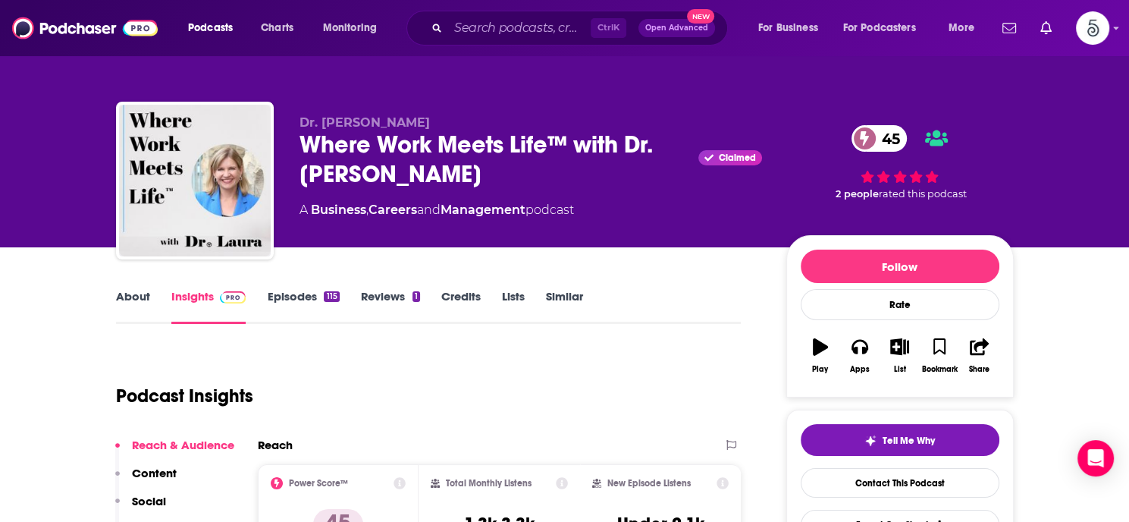
click at [140, 300] on link "About" at bounding box center [133, 306] width 34 height 35
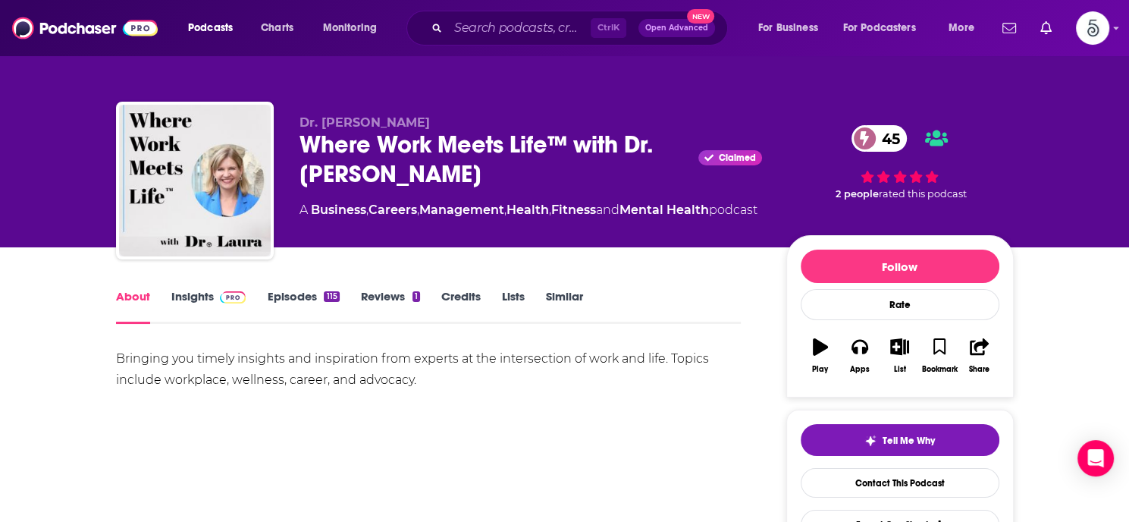
click at [140, 300] on link "About" at bounding box center [133, 306] width 34 height 35
click at [449, 178] on div "Where Work Meets Life™ with Dr. [PERSON_NAME] 45" at bounding box center [531, 159] width 463 height 59
click at [196, 293] on link "Insights" at bounding box center [208, 306] width 75 height 35
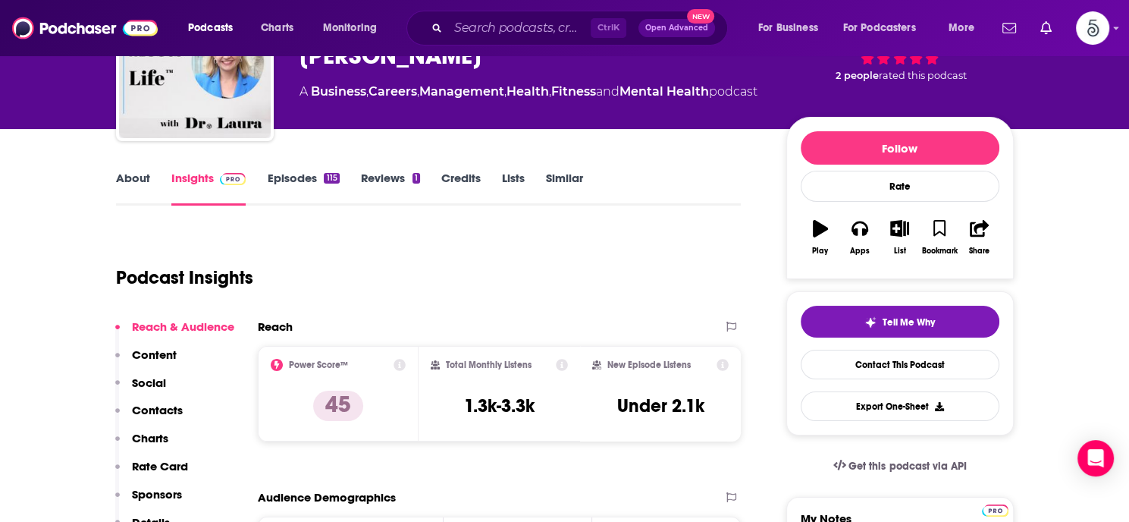
scroll to position [282, 0]
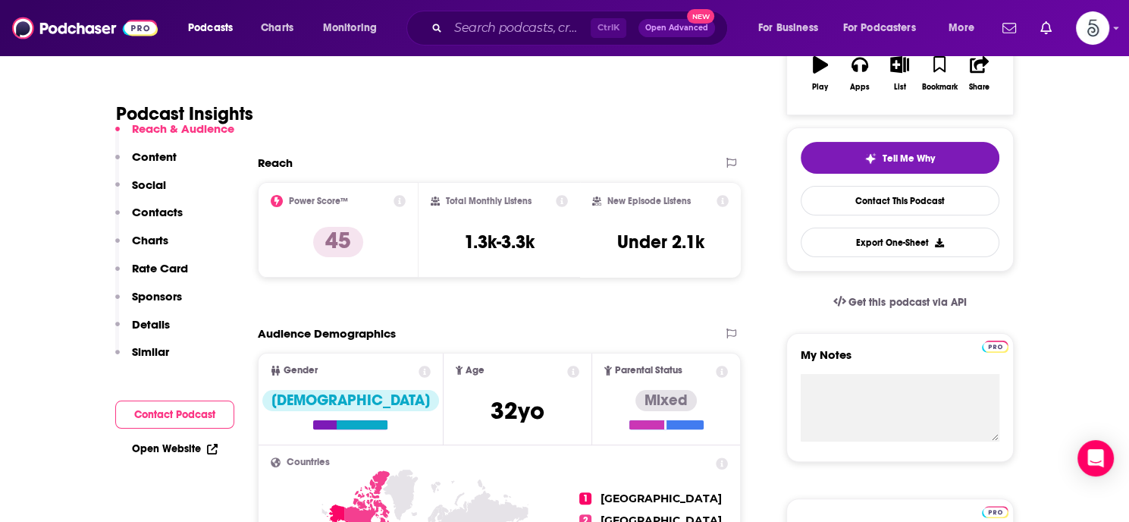
click at [146, 212] on p "Contacts" at bounding box center [157, 212] width 51 height 14
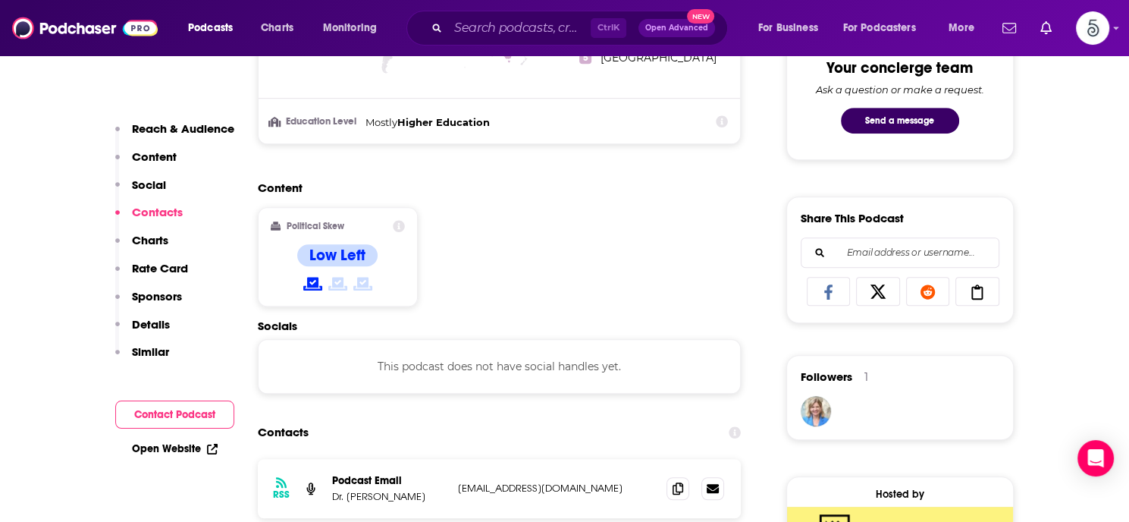
scroll to position [1018, 0]
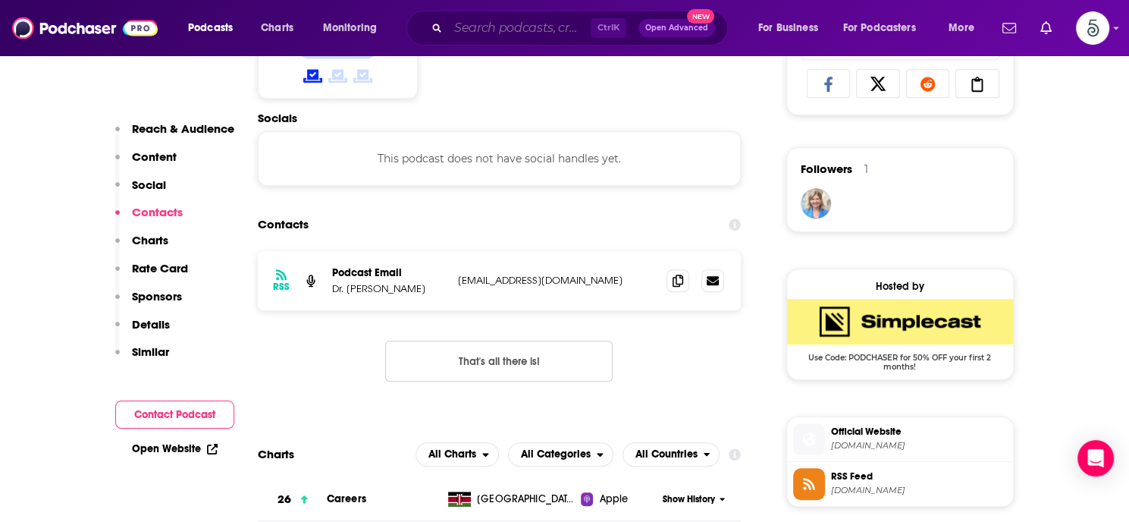
click at [517, 33] on input "Search podcasts, credits, & more..." at bounding box center [519, 28] width 143 height 24
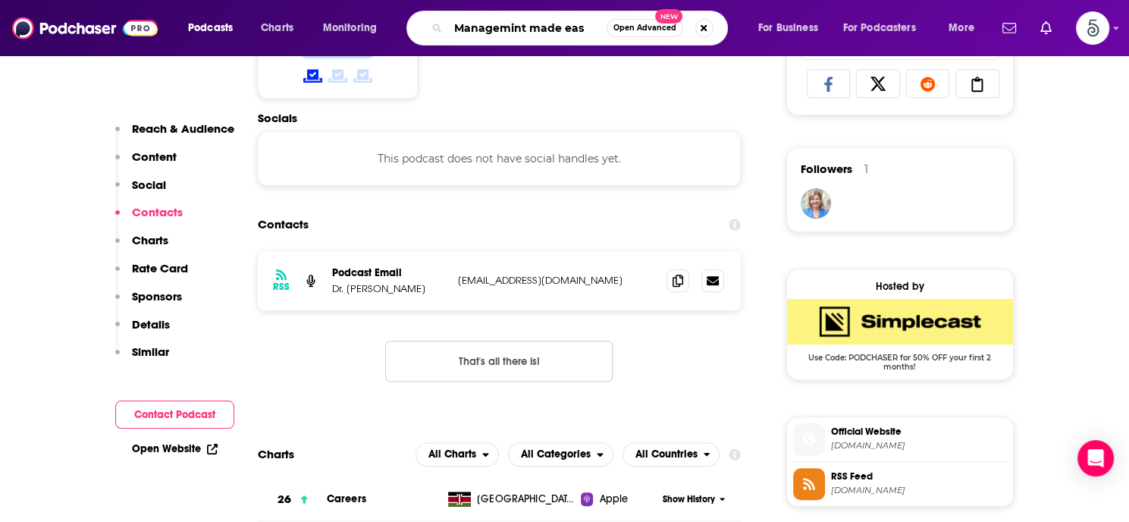
type input "Managemint made easy"
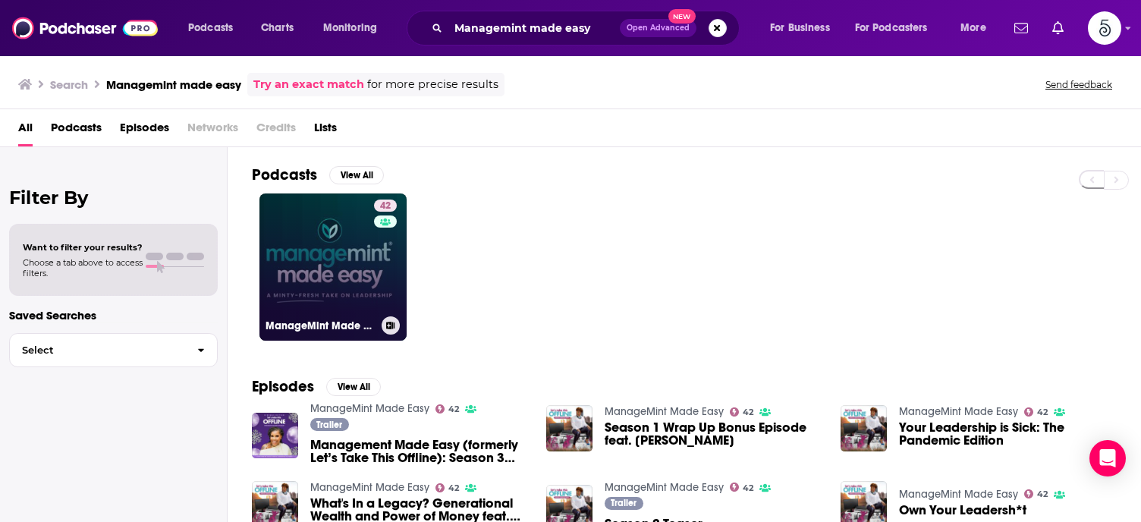
click at [297, 252] on link "42 ManageMint Made Easy" at bounding box center [332, 266] width 147 height 147
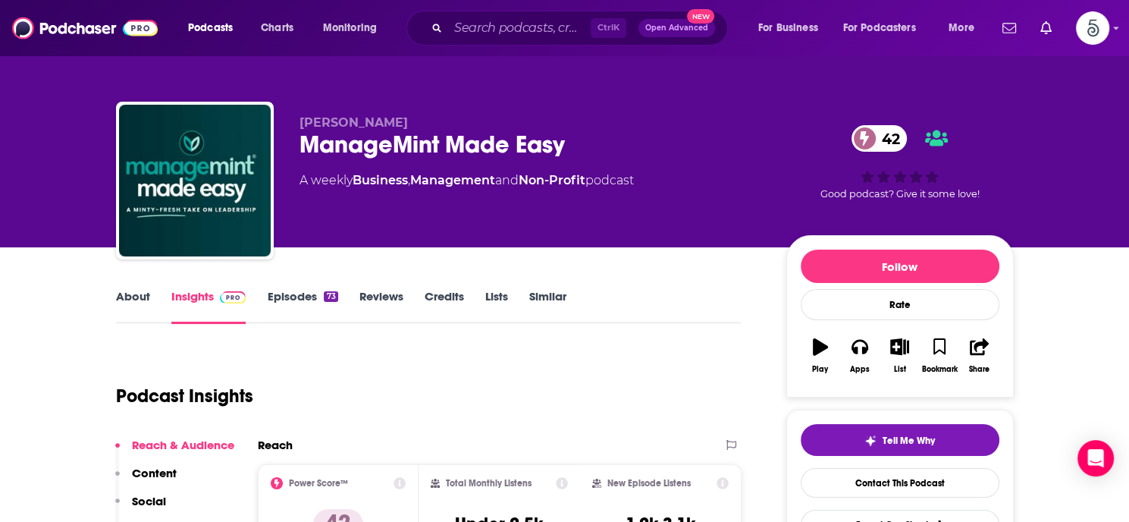
click at [296, 292] on link "Episodes 73" at bounding box center [302, 306] width 71 height 35
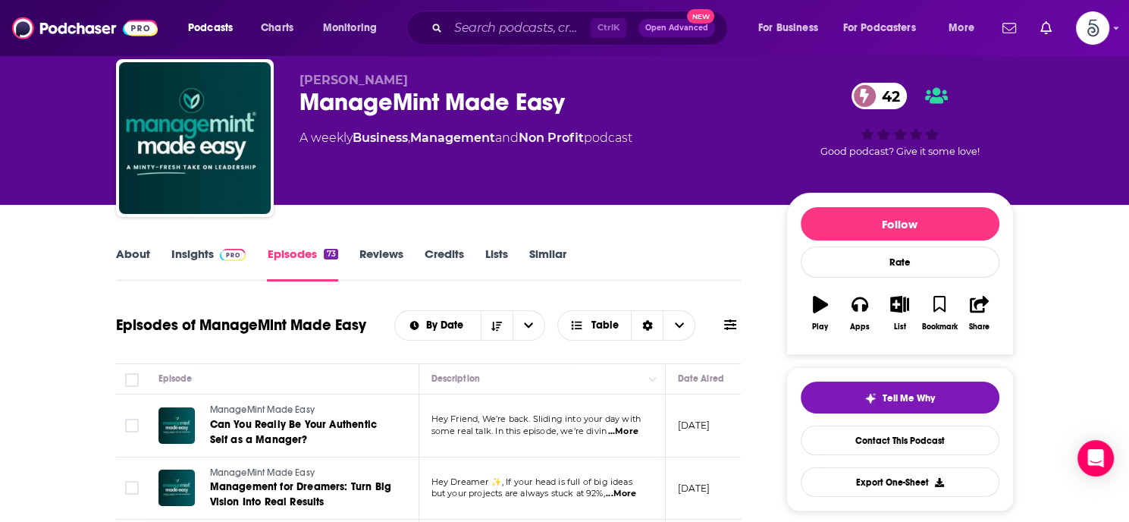
scroll to position [12, 0]
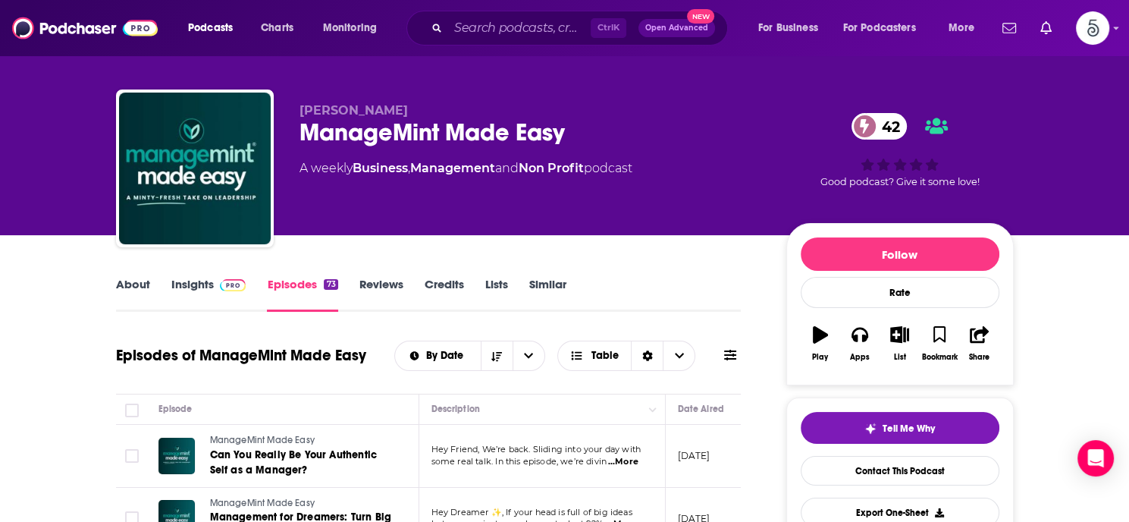
click at [202, 282] on link "Insights" at bounding box center [208, 294] width 75 height 35
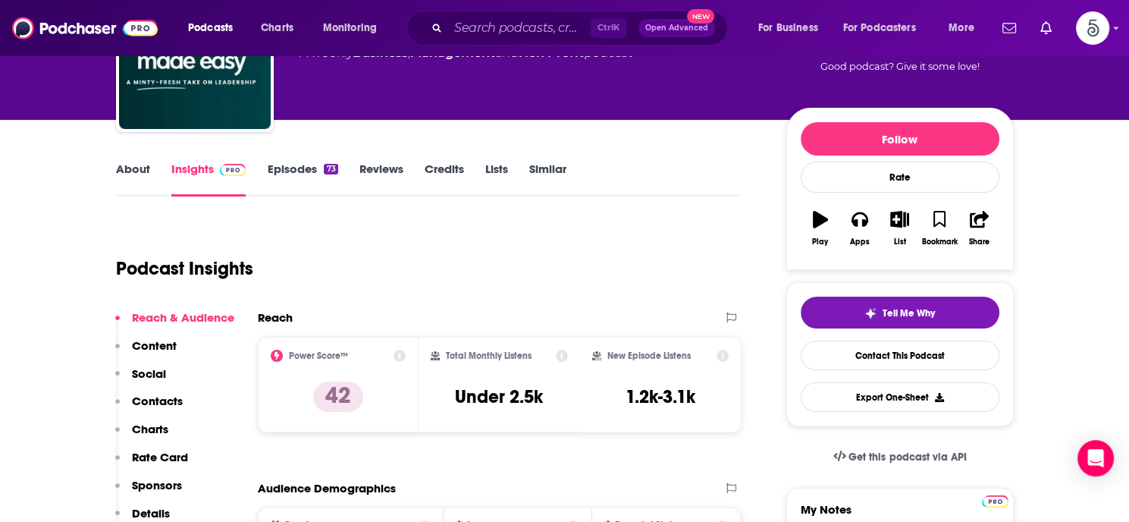
scroll to position [194, 0]
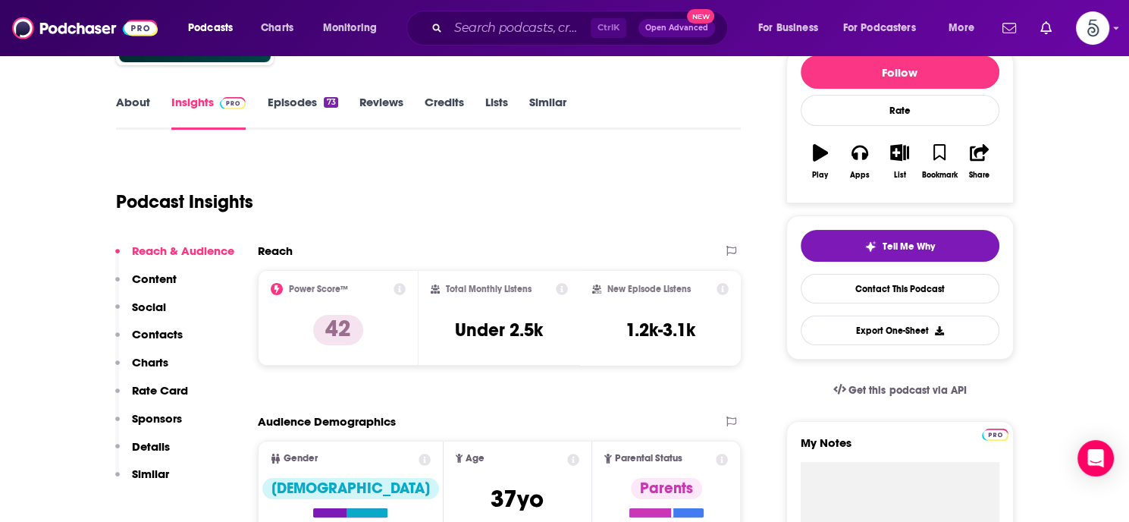
click at [149, 333] on p "Contacts" at bounding box center [157, 334] width 51 height 14
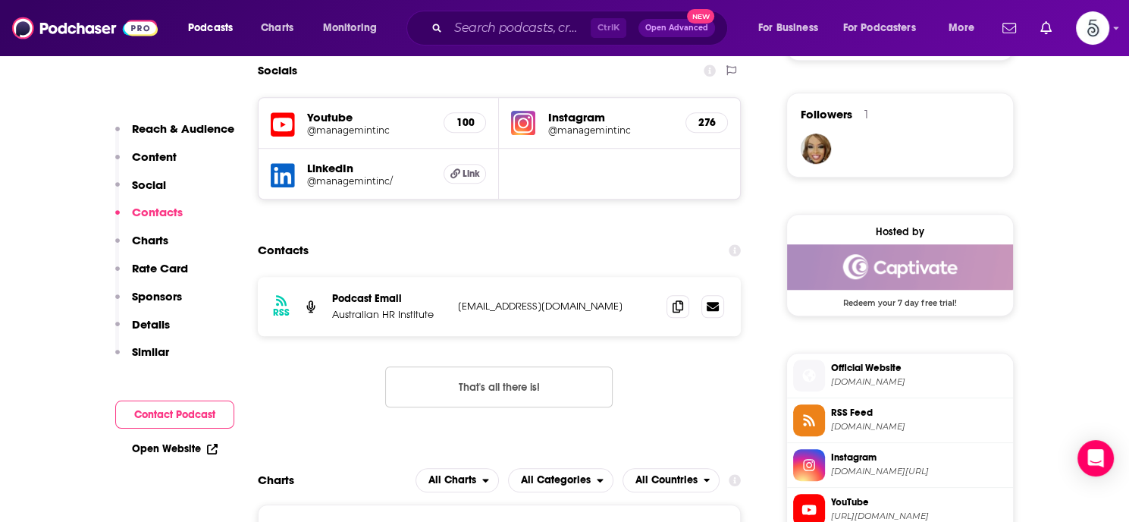
scroll to position [1098, 0]
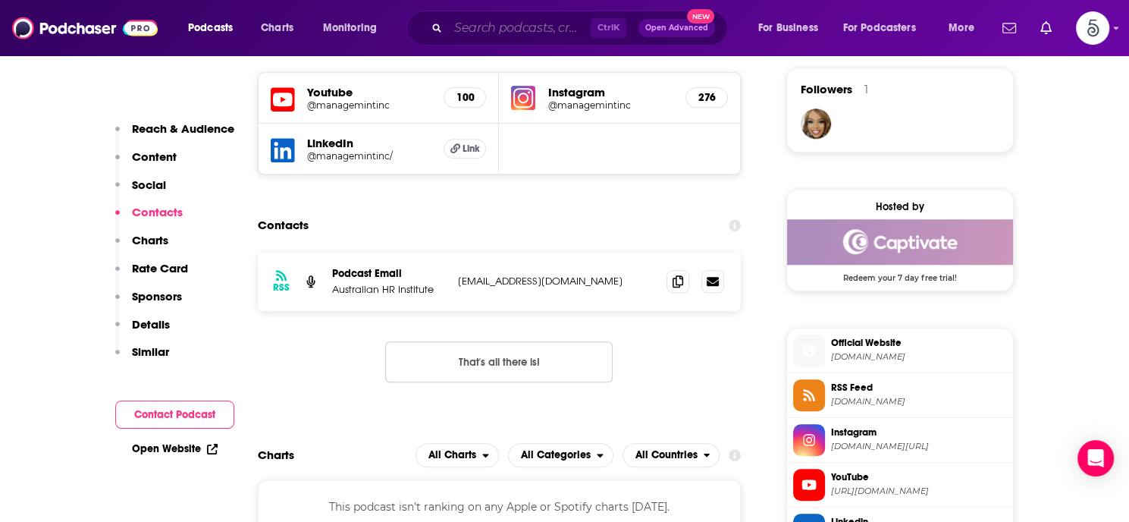
click at [519, 32] on input "Search podcasts, credits, & more..." at bounding box center [519, 28] width 143 height 24
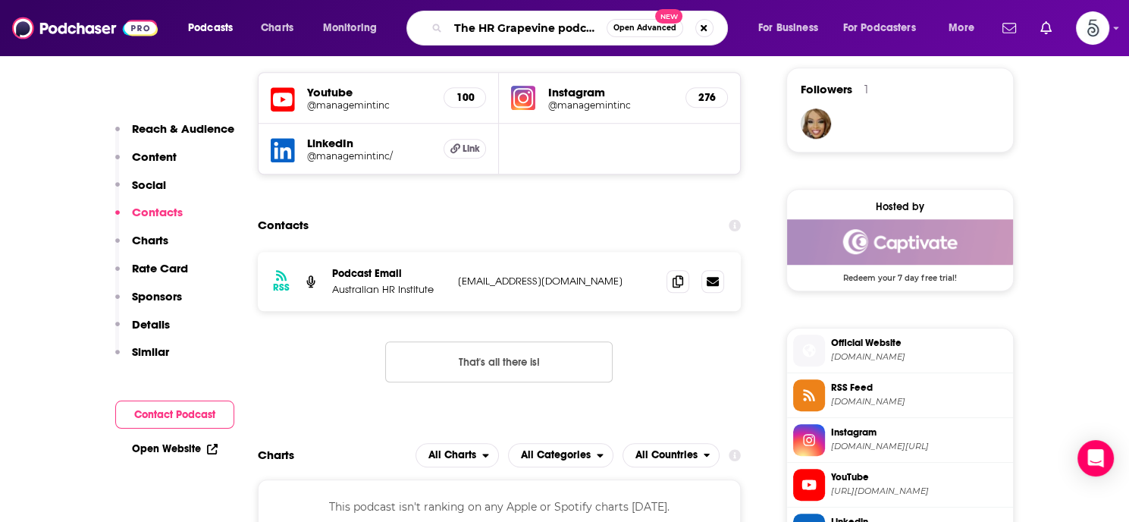
type input "The HR Grapevine podcast"
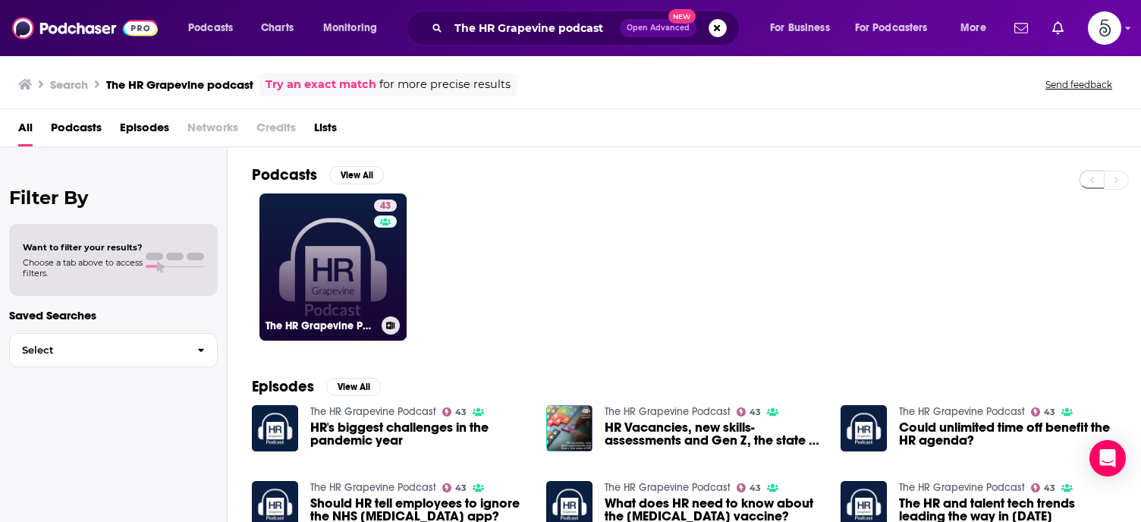
click at [331, 253] on link "43 The HR Grapevine Podcast" at bounding box center [332, 266] width 147 height 147
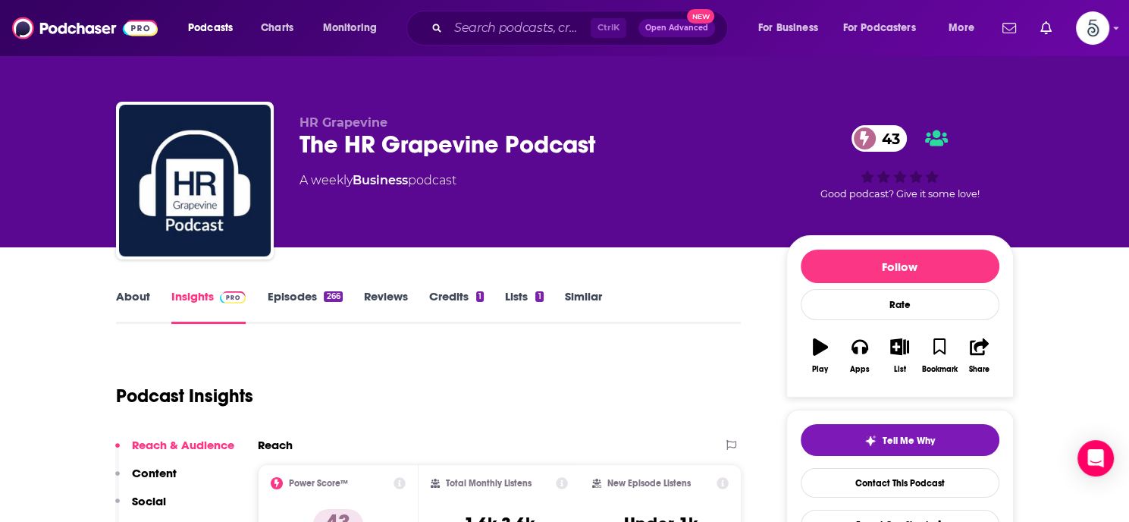
click at [297, 295] on link "Episodes 266" at bounding box center [304, 306] width 75 height 35
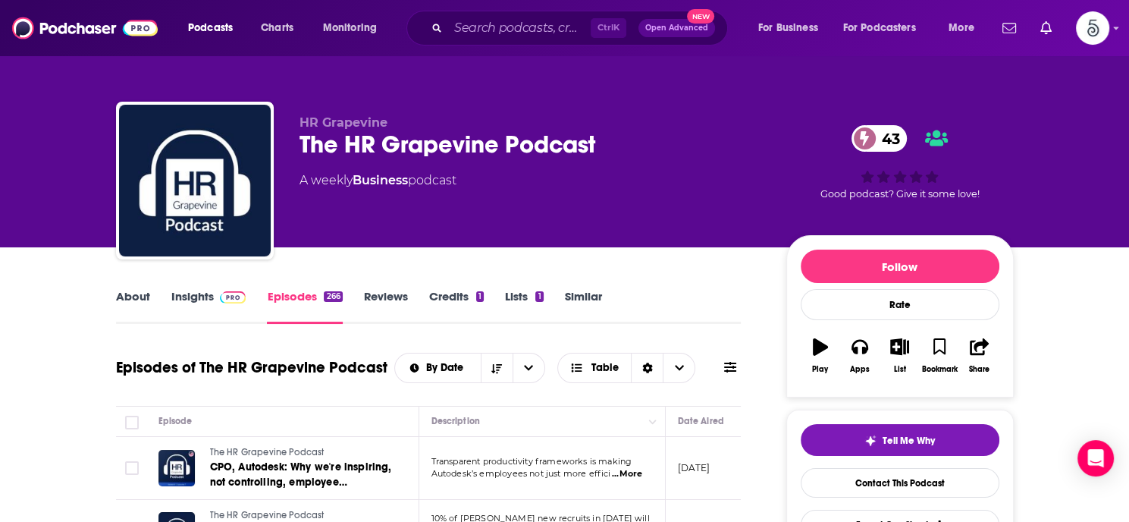
click at [125, 296] on link "About" at bounding box center [133, 306] width 34 height 35
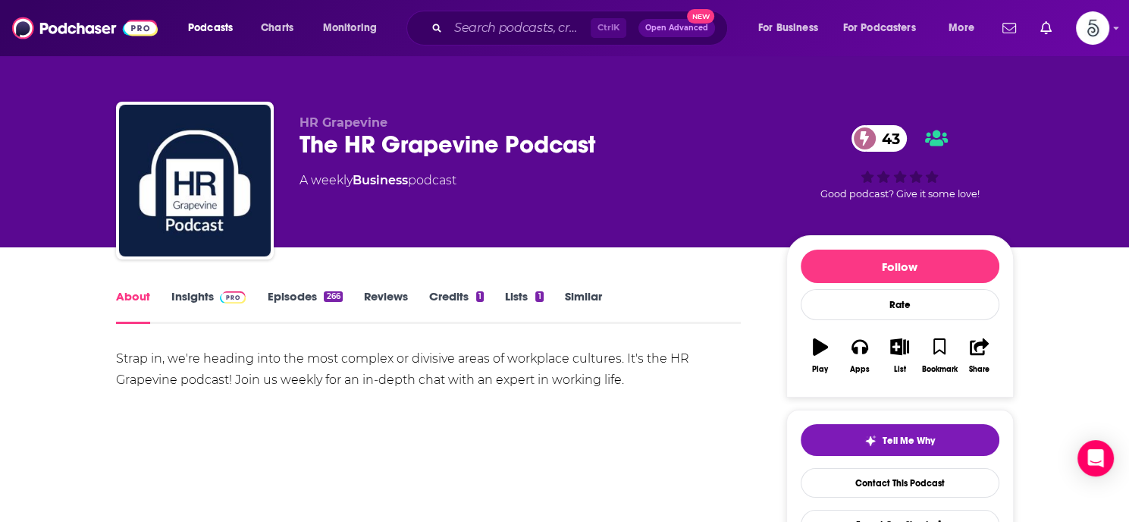
click at [125, 296] on link "About" at bounding box center [133, 306] width 34 height 35
click at [294, 292] on link "Episodes 266" at bounding box center [304, 306] width 75 height 35
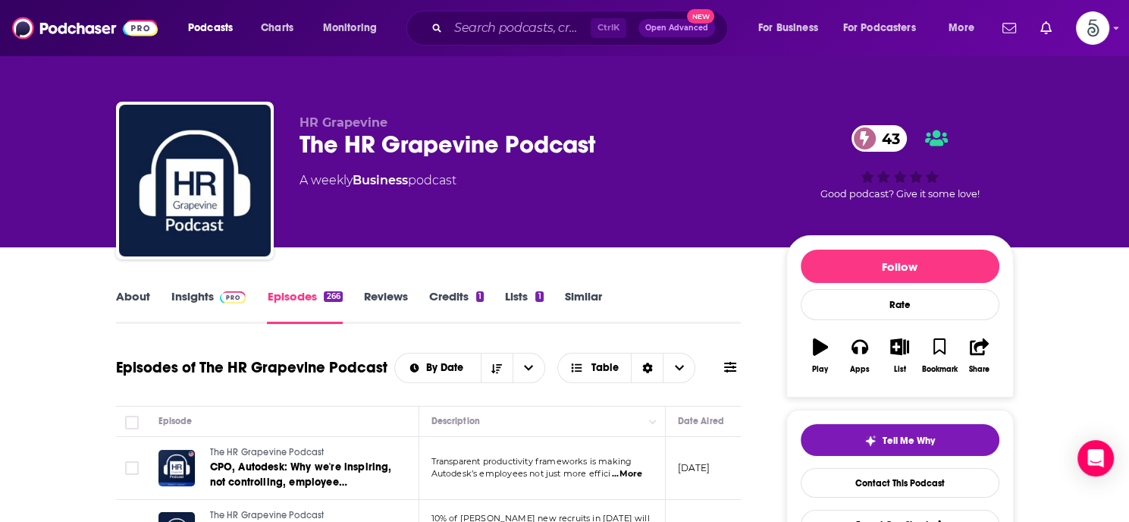
click at [195, 290] on link "Insights" at bounding box center [208, 306] width 75 height 35
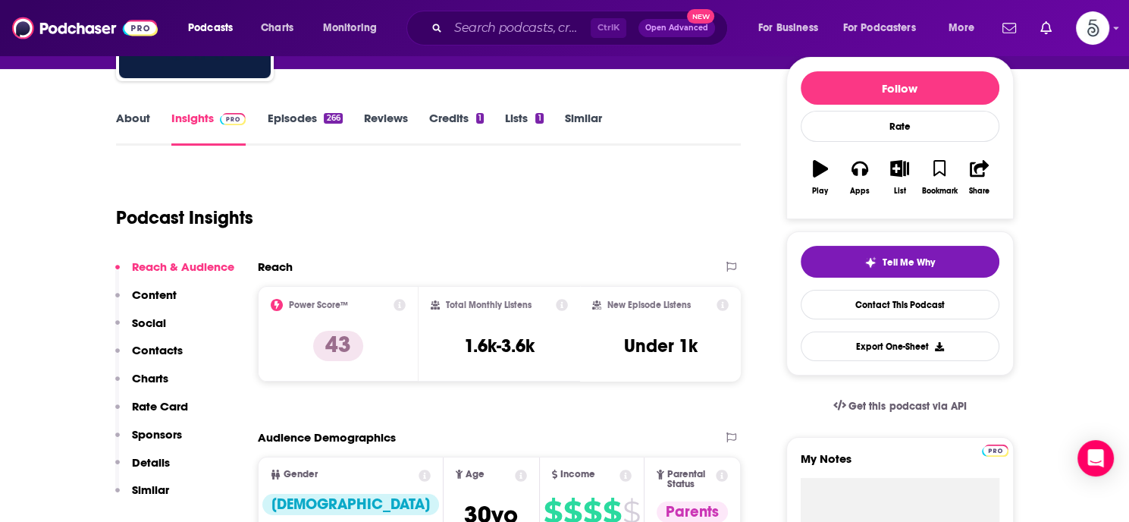
scroll to position [234, 0]
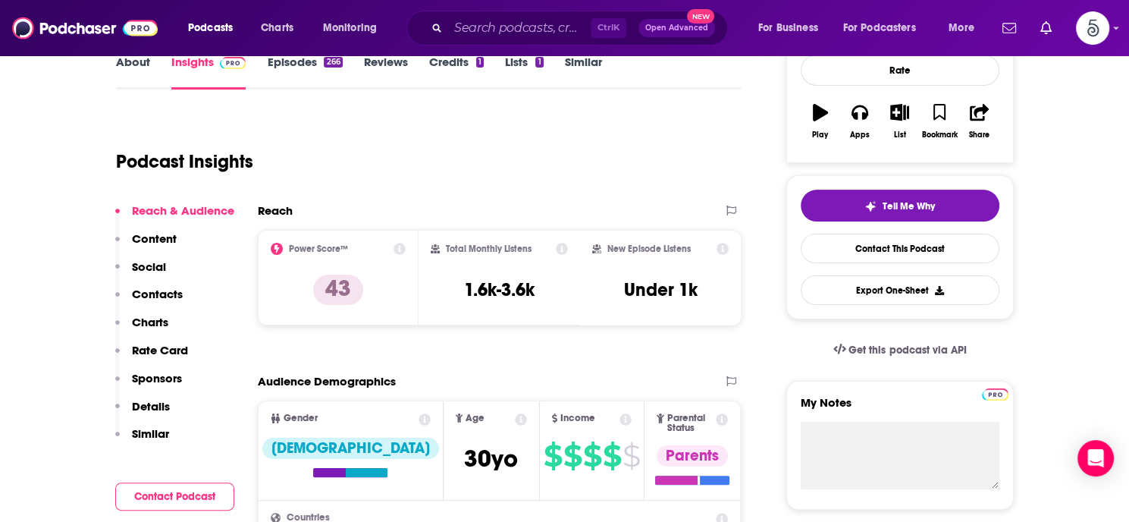
click at [146, 293] on p "Contacts" at bounding box center [157, 294] width 51 height 14
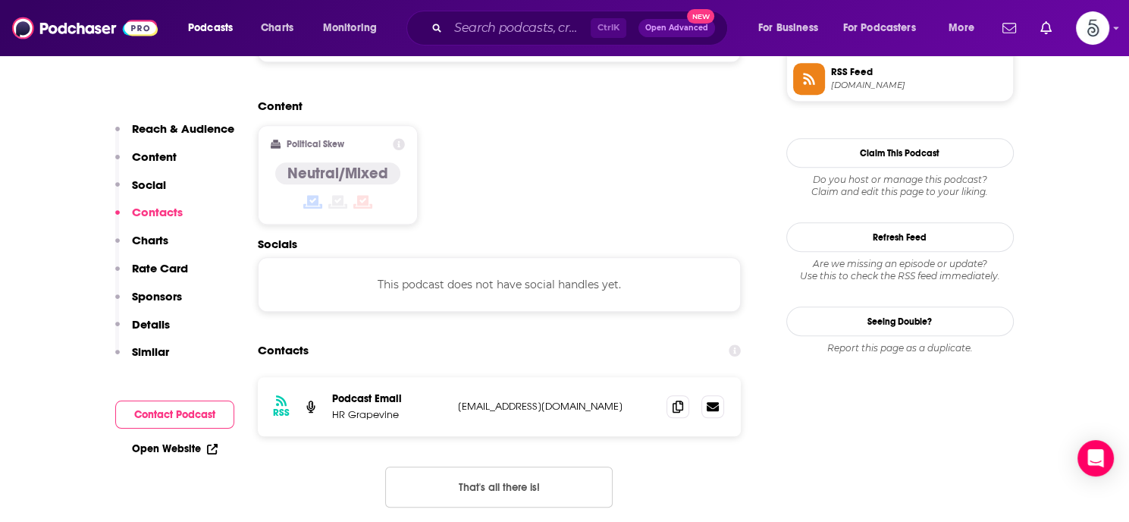
scroll to position [1219, 0]
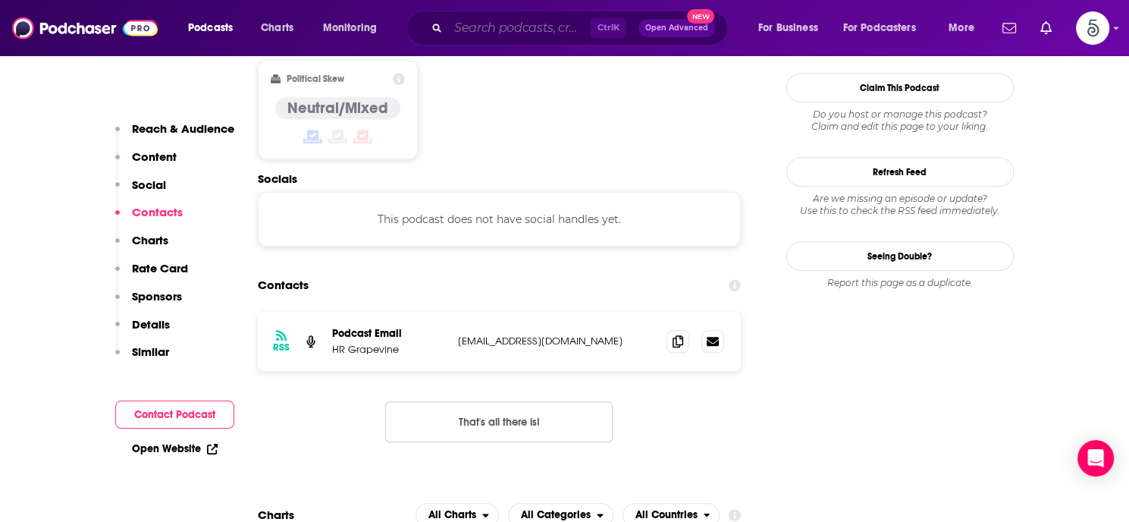
click at [501, 30] on input "Search podcasts, credits, & more..." at bounding box center [519, 28] width 143 height 24
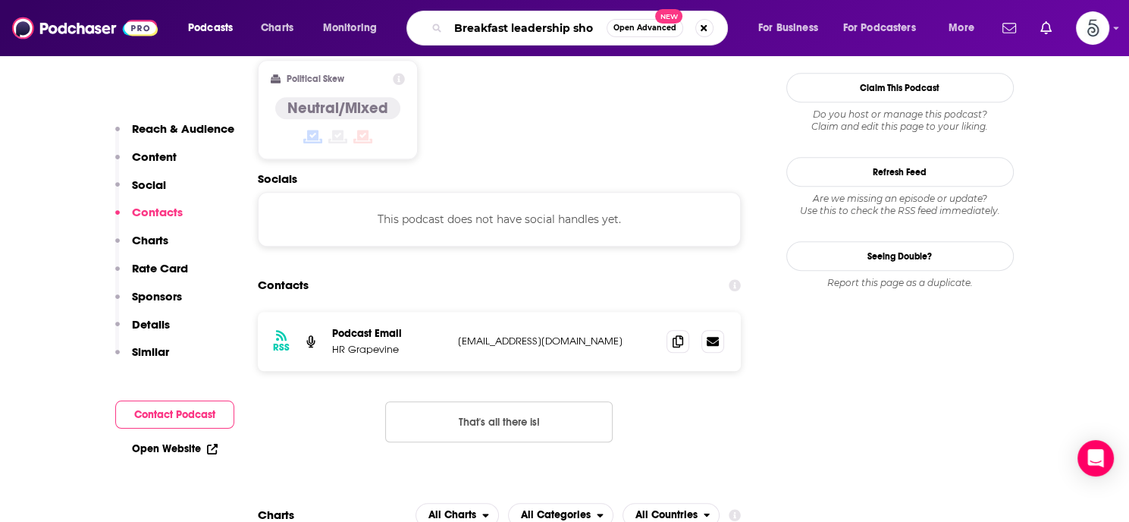
type input "Breakfast leadership show"
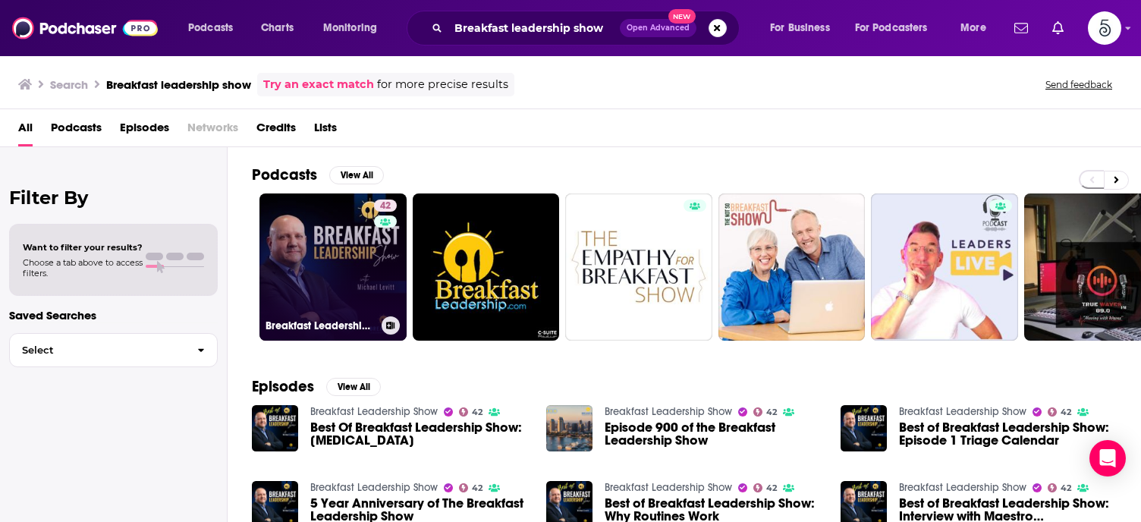
click at [313, 263] on link "42 Breakfast Leadership Show" at bounding box center [332, 266] width 147 height 147
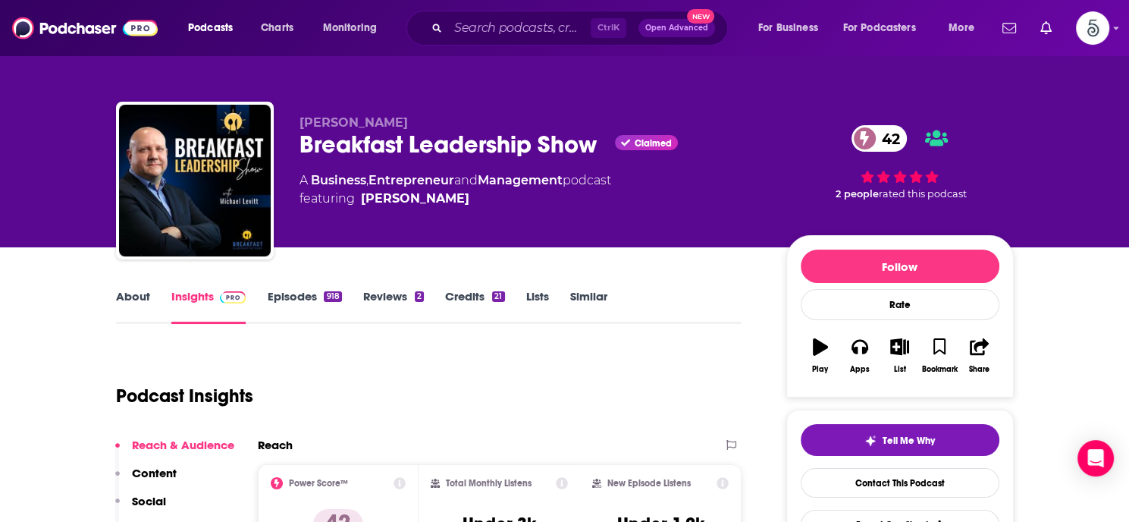
click at [293, 295] on link "Episodes 918" at bounding box center [304, 306] width 74 height 35
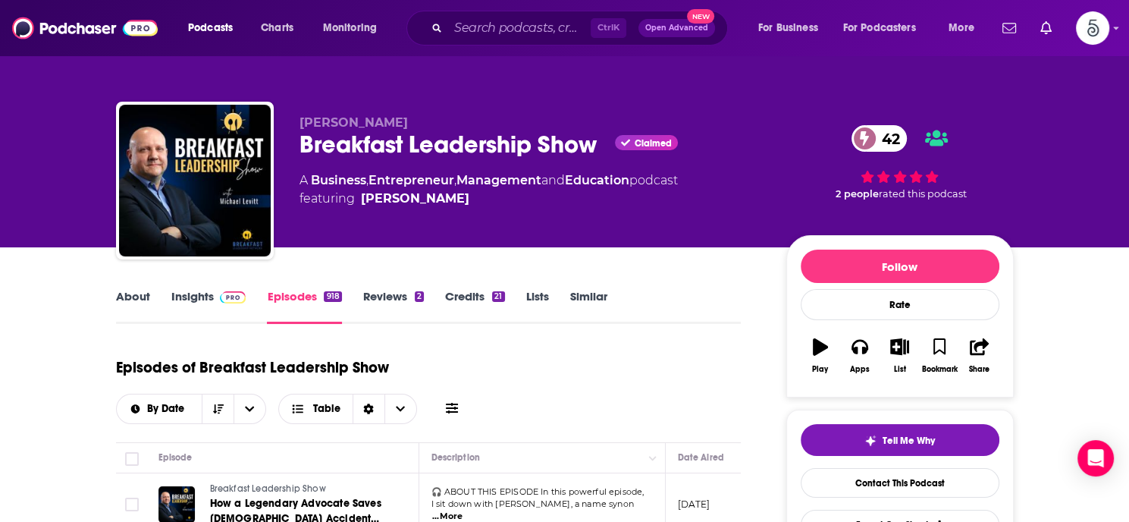
click at [187, 298] on link "Insights" at bounding box center [208, 306] width 75 height 35
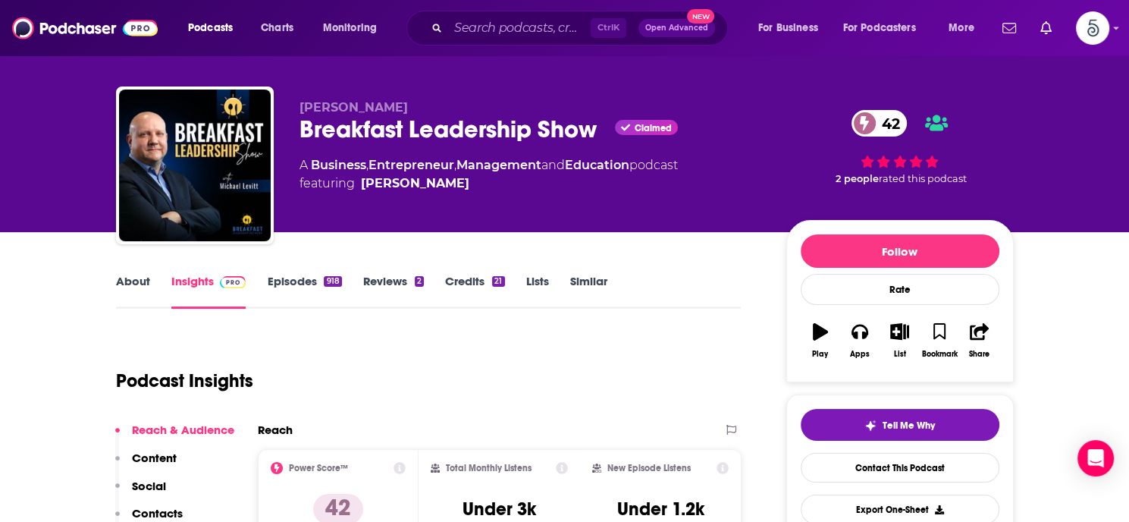
scroll to position [171, 0]
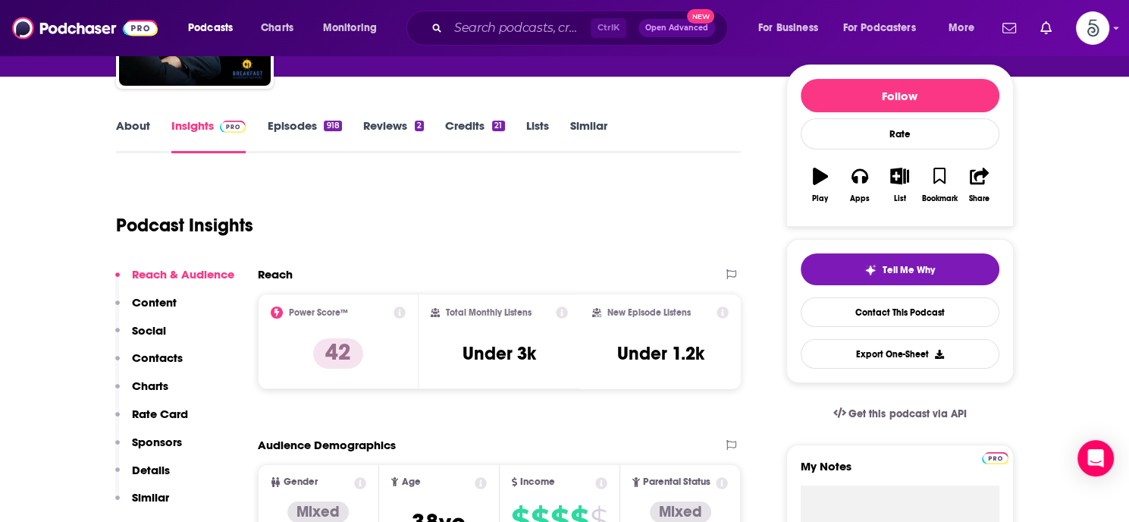
click at [137, 356] on p "Contacts" at bounding box center [157, 357] width 51 height 14
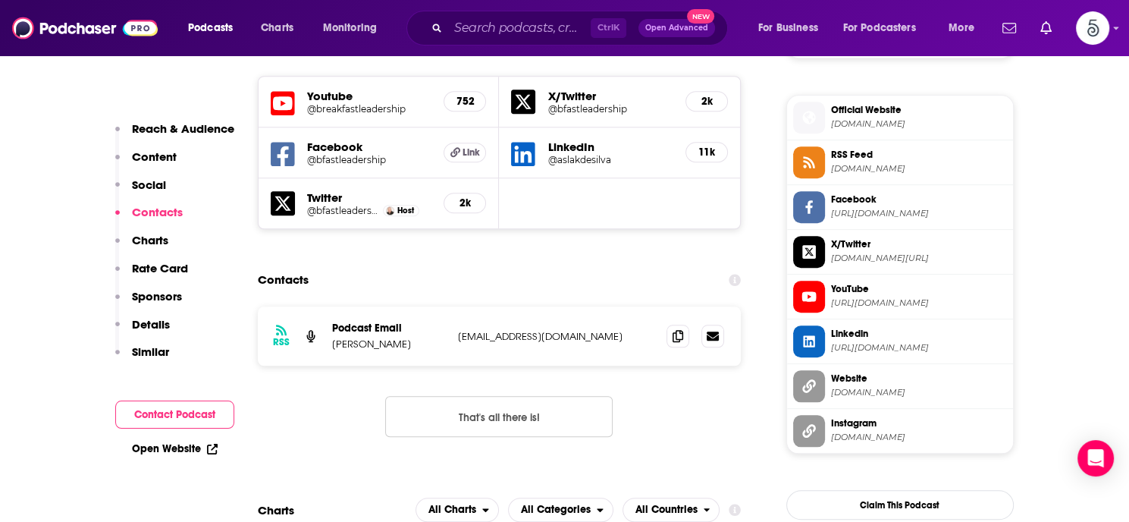
scroll to position [1336, 0]
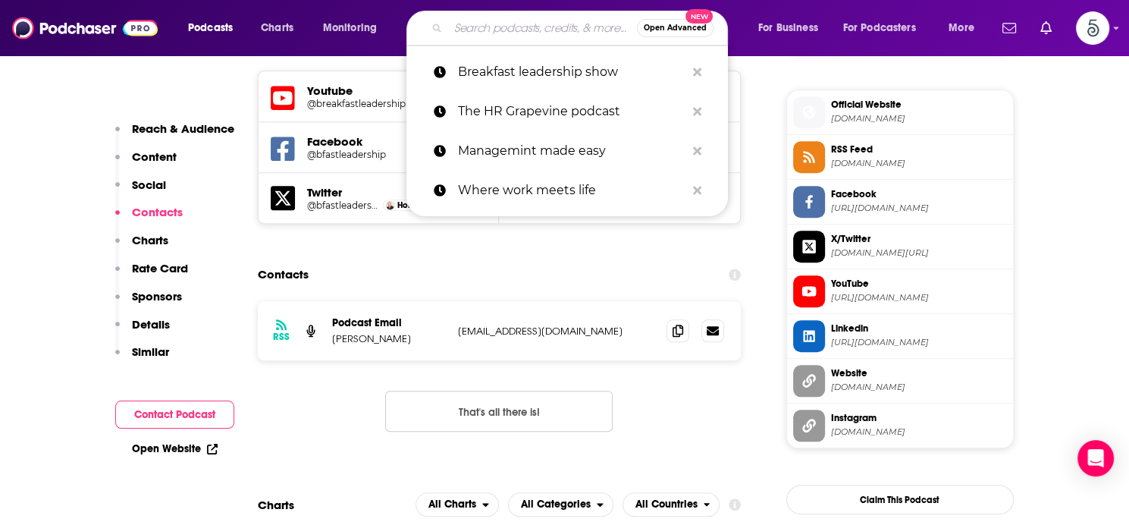
click at [487, 28] on input "Search podcasts, credits, & more..." at bounding box center [542, 28] width 189 height 24
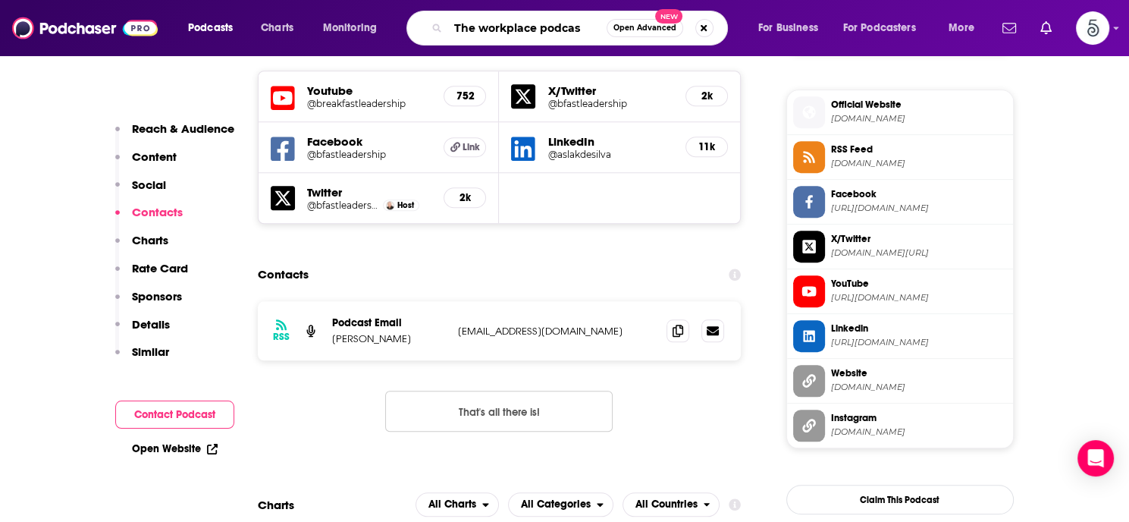
type input "The workplace podcast"
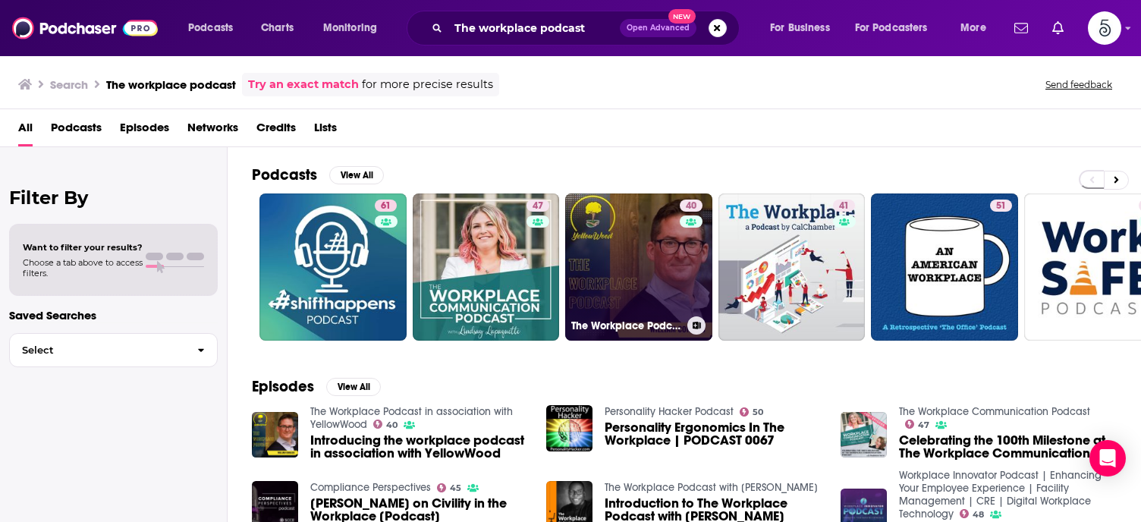
click at [653, 240] on link "40 The Workplace Podcast in association with YellowWood" at bounding box center [638, 266] width 147 height 147
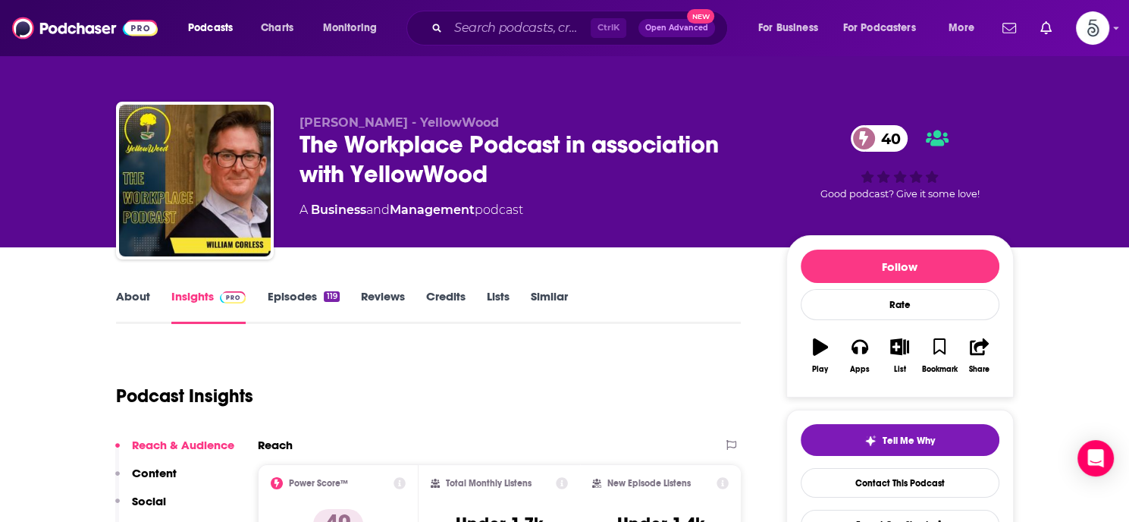
click at [290, 294] on link "Episodes 119" at bounding box center [303, 306] width 72 height 35
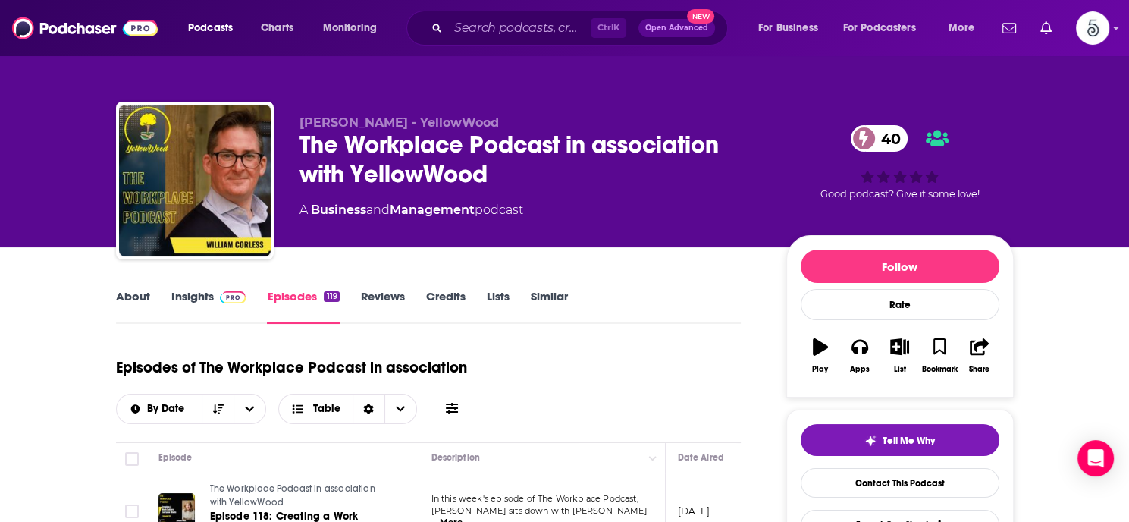
click at [189, 296] on link "Insights" at bounding box center [208, 306] width 75 height 35
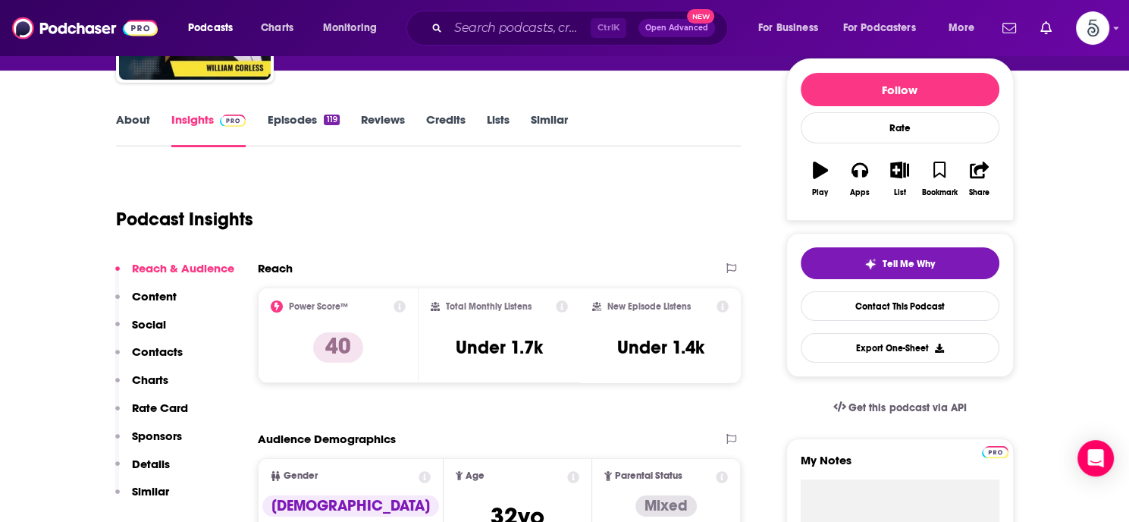
scroll to position [196, 0]
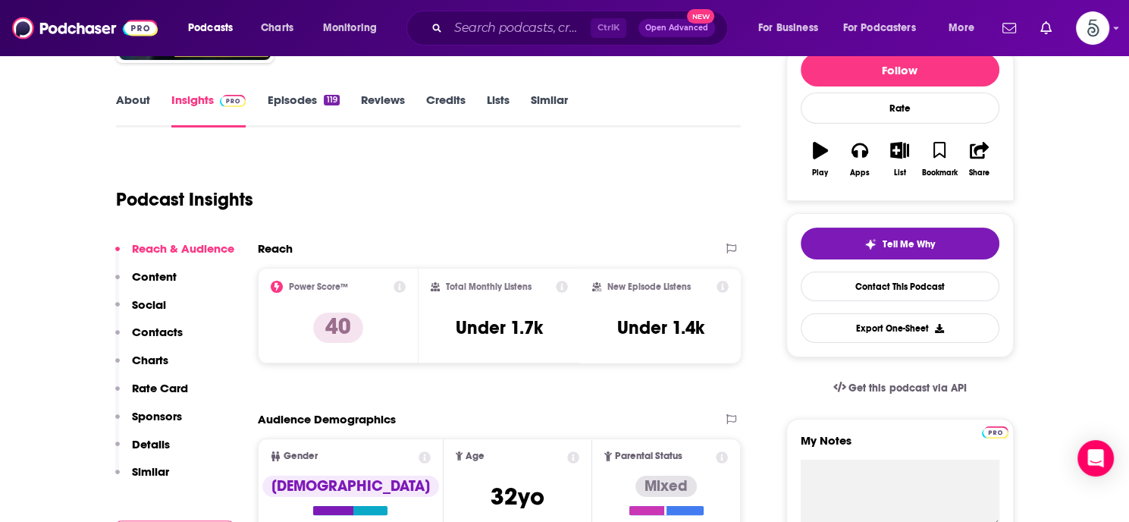
click at [152, 325] on p "Contacts" at bounding box center [157, 332] width 51 height 14
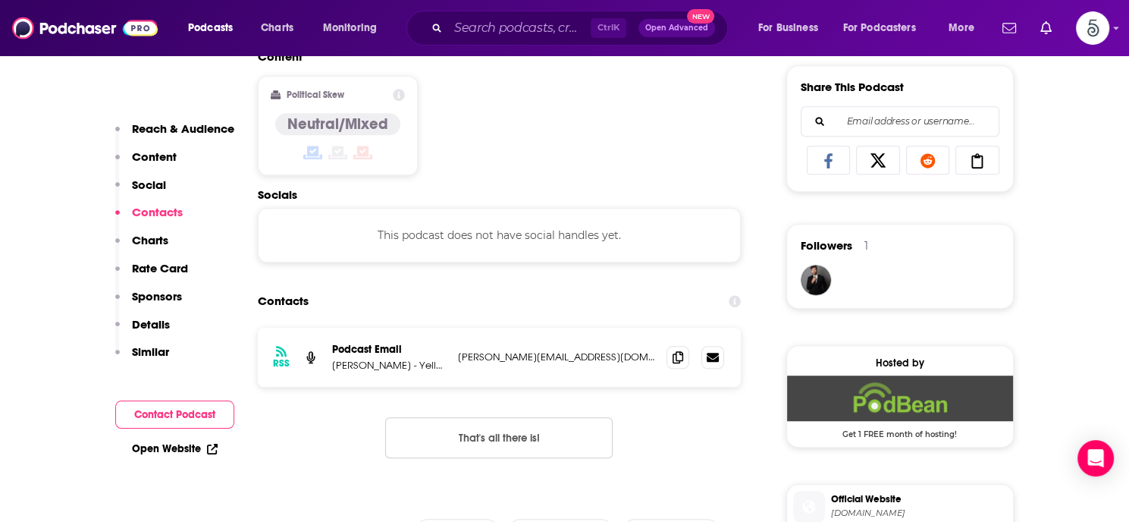
scroll to position [1018, 0]
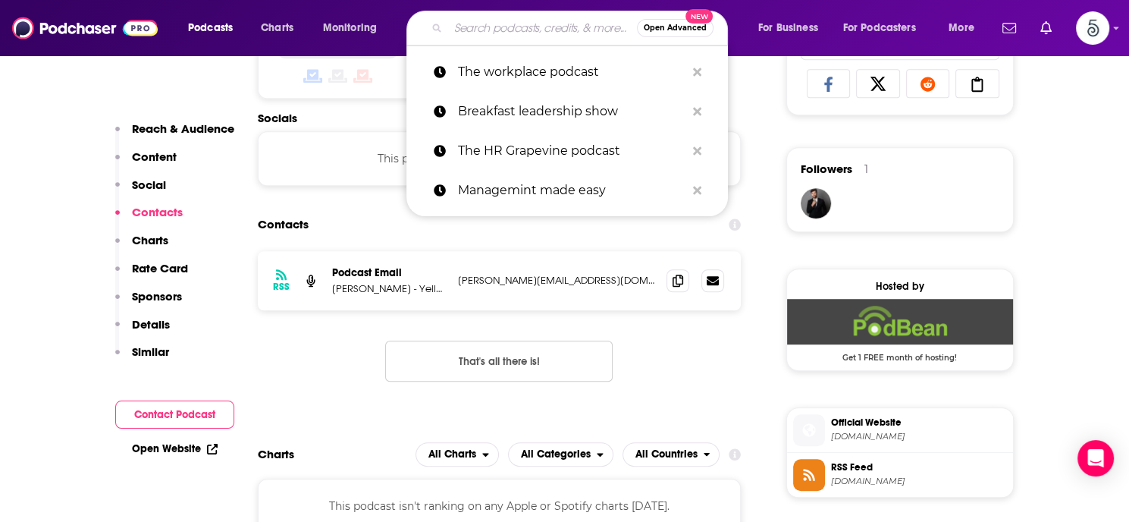
click at [485, 36] on input "Search podcasts, credits, & more..." at bounding box center [542, 28] width 189 height 24
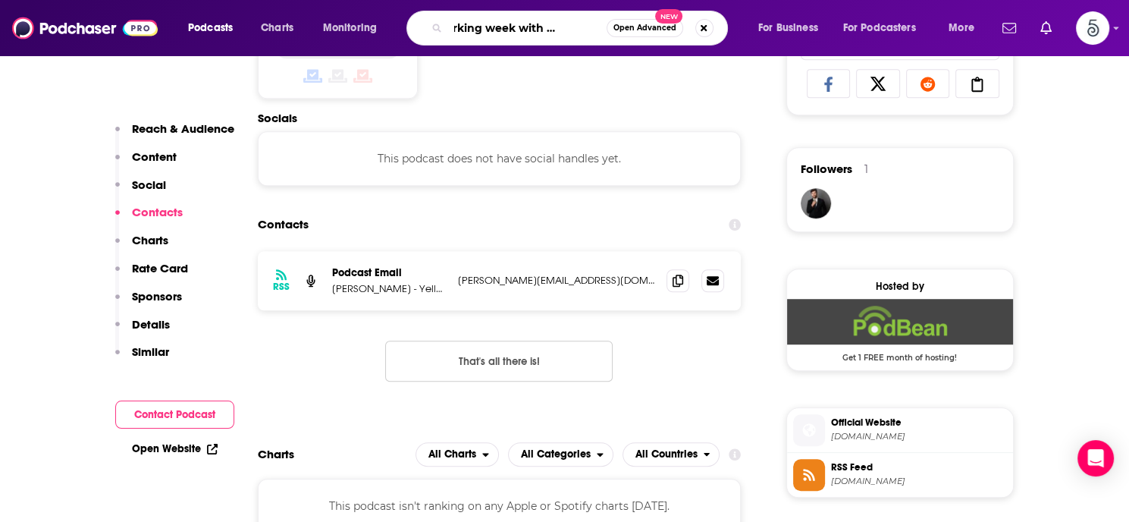
type input "The working week with [PERSON_NAME]"
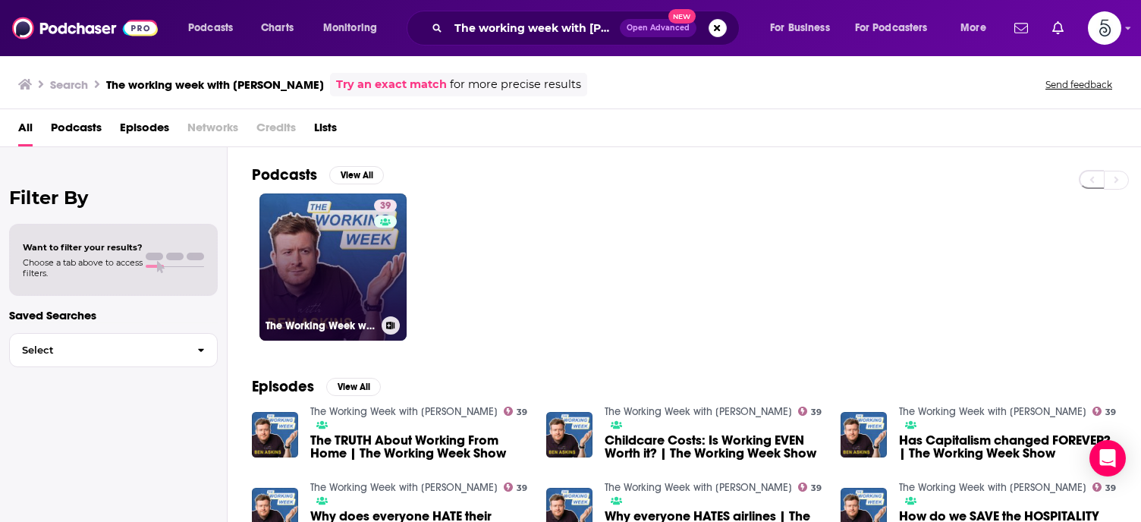
click at [338, 259] on link "39 The Working Week with [PERSON_NAME]" at bounding box center [332, 266] width 147 height 147
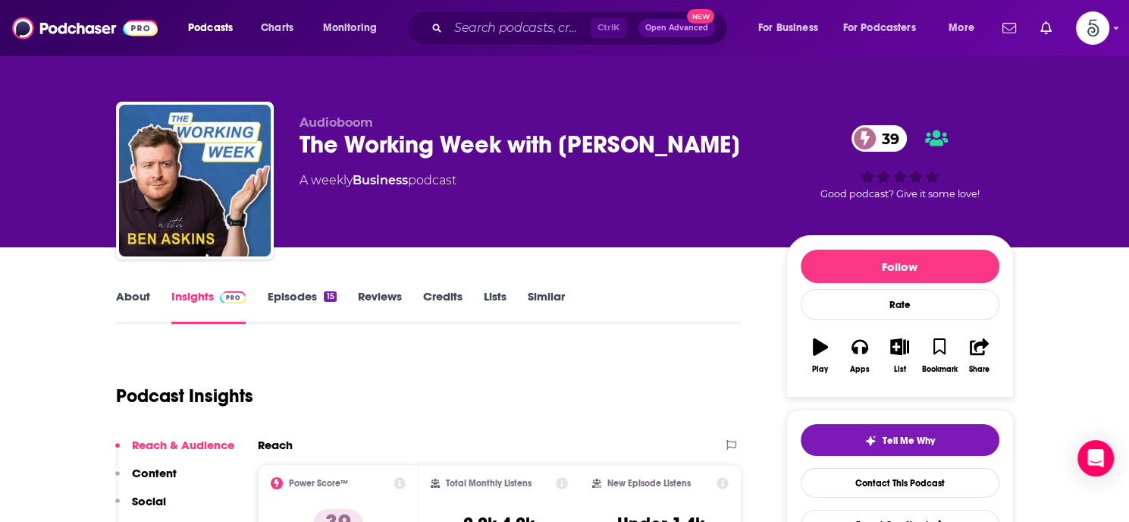
click at [290, 293] on link "Episodes 15" at bounding box center [301, 306] width 69 height 35
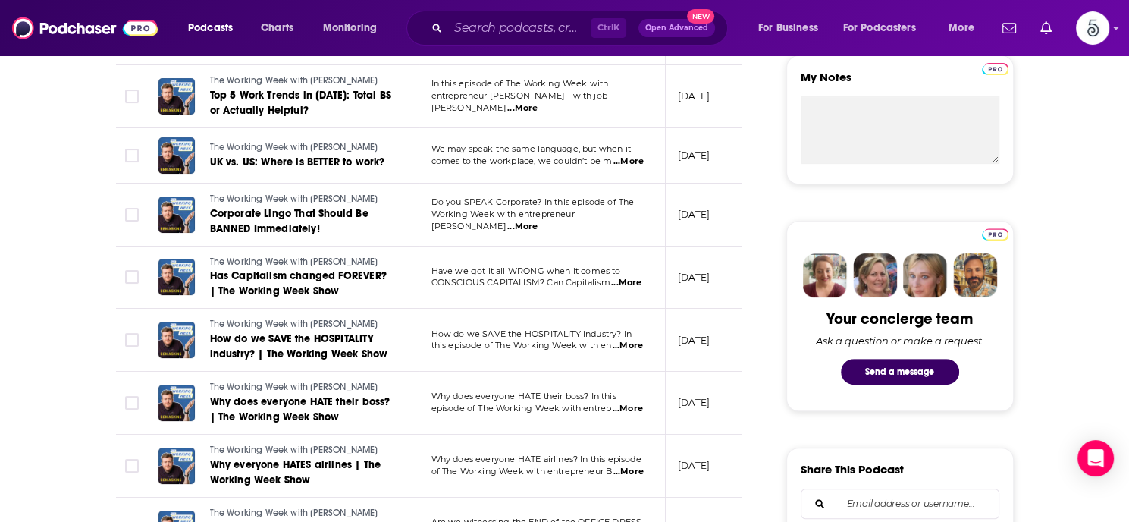
scroll to position [526, 0]
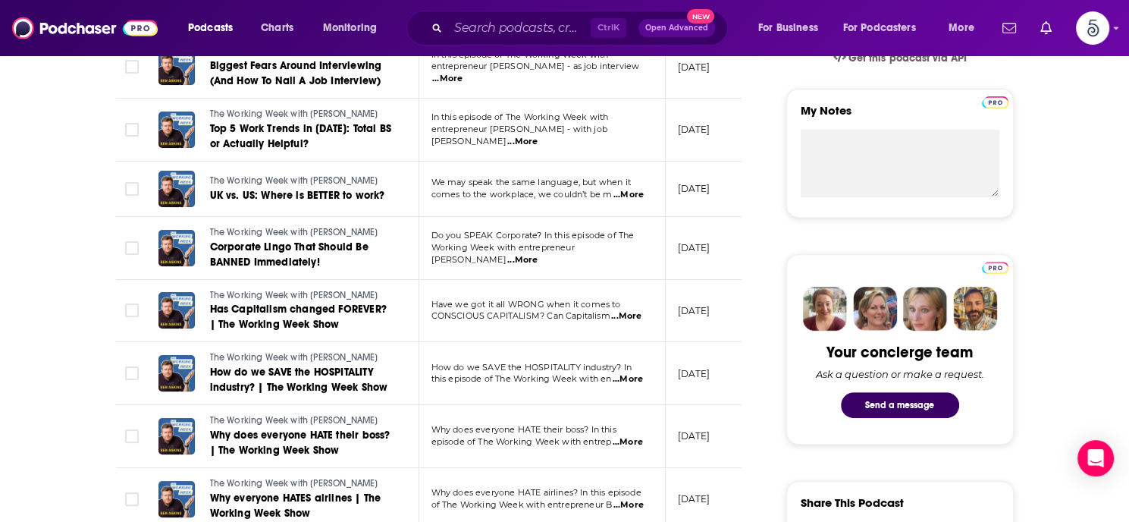
click at [538, 254] on span "...More" at bounding box center [522, 260] width 30 height 12
click at [538, 136] on span "...More" at bounding box center [522, 142] width 30 height 12
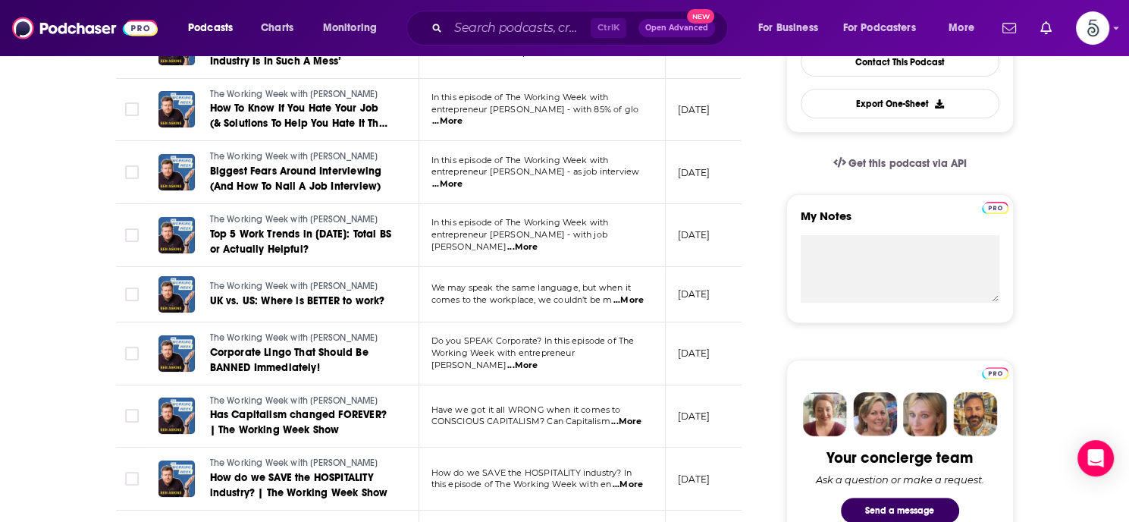
scroll to position [387, 0]
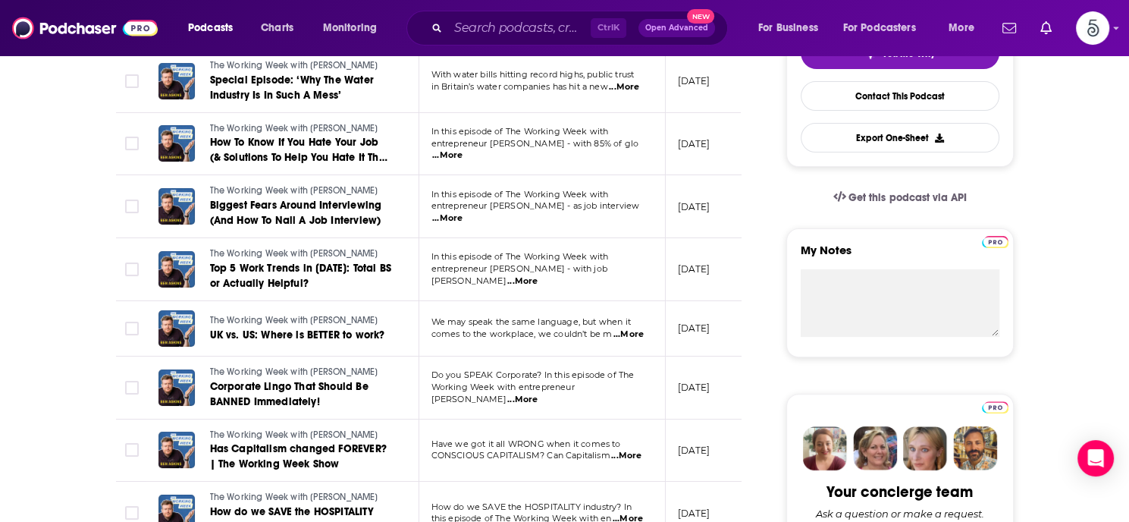
click at [463, 212] on span "...More" at bounding box center [447, 218] width 30 height 12
click at [542, 30] on input "Search podcasts, credits, & more..." at bounding box center [519, 28] width 143 height 24
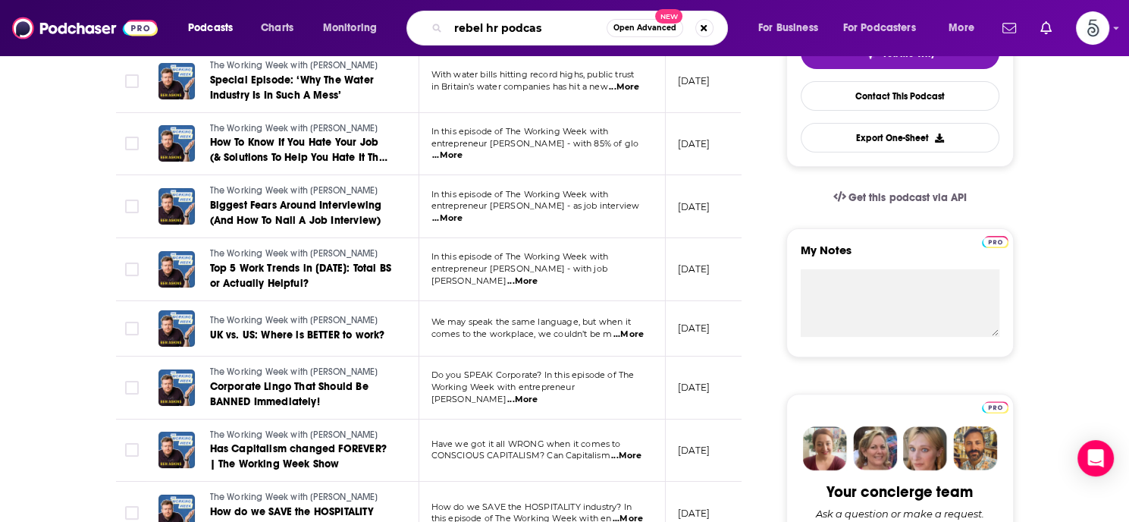
type input "rebel hr podcast"
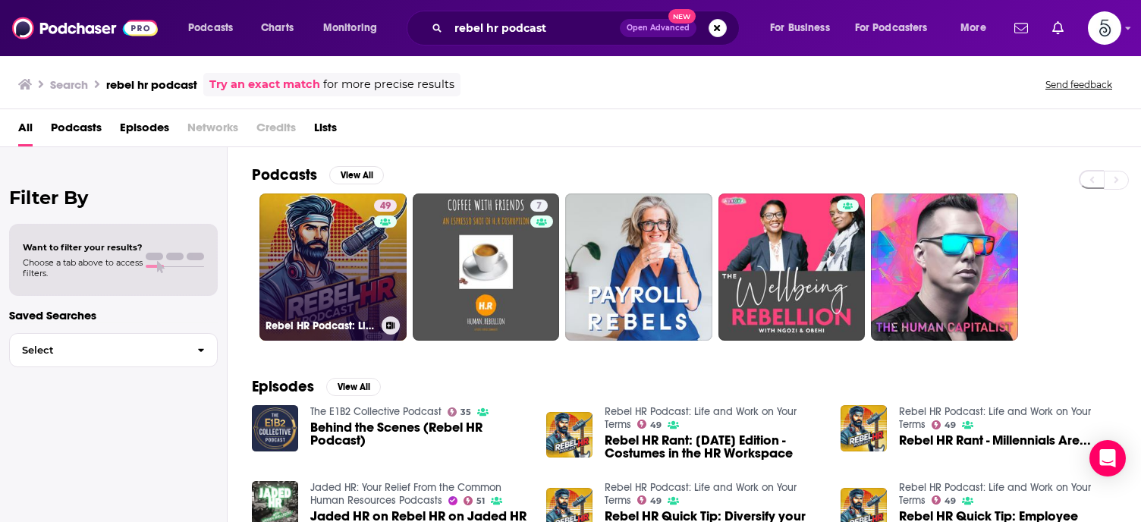
click at [359, 242] on link "49 Rebel HR Podcast: Life and Work on Your Terms" at bounding box center [332, 266] width 147 height 147
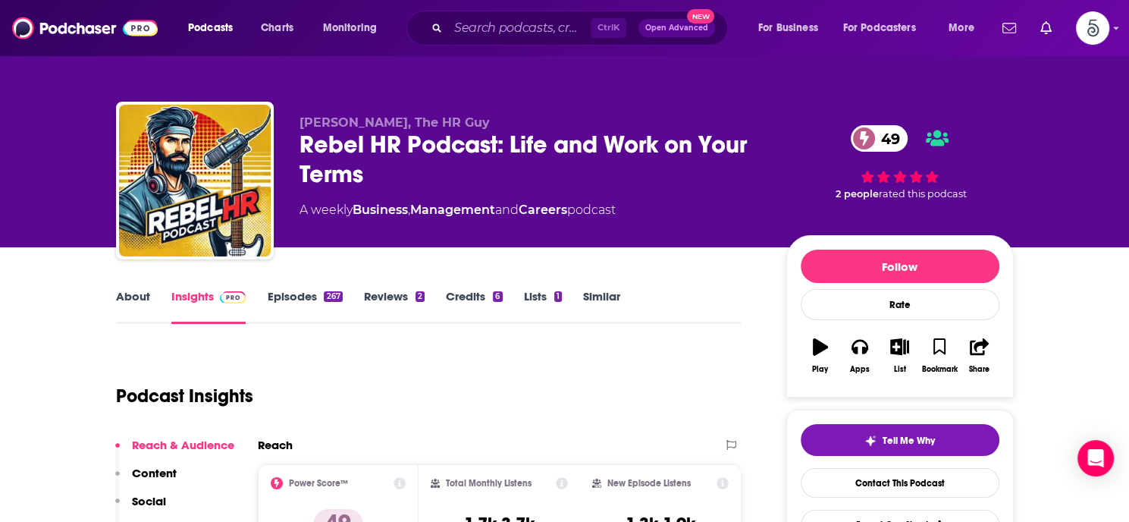
click at [303, 294] on link "Episodes 267" at bounding box center [304, 306] width 75 height 35
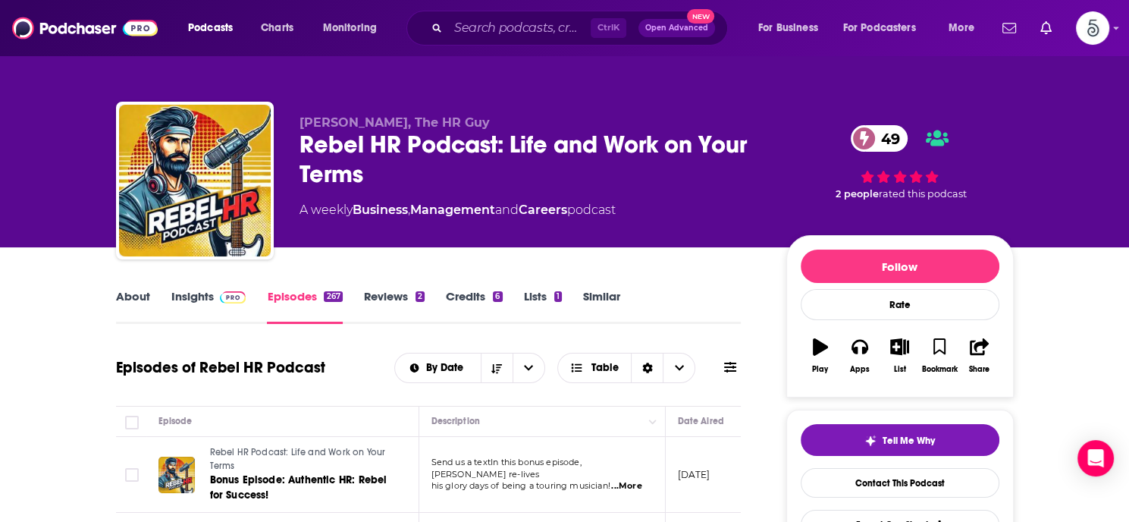
click at [179, 297] on link "Insights" at bounding box center [208, 306] width 75 height 35
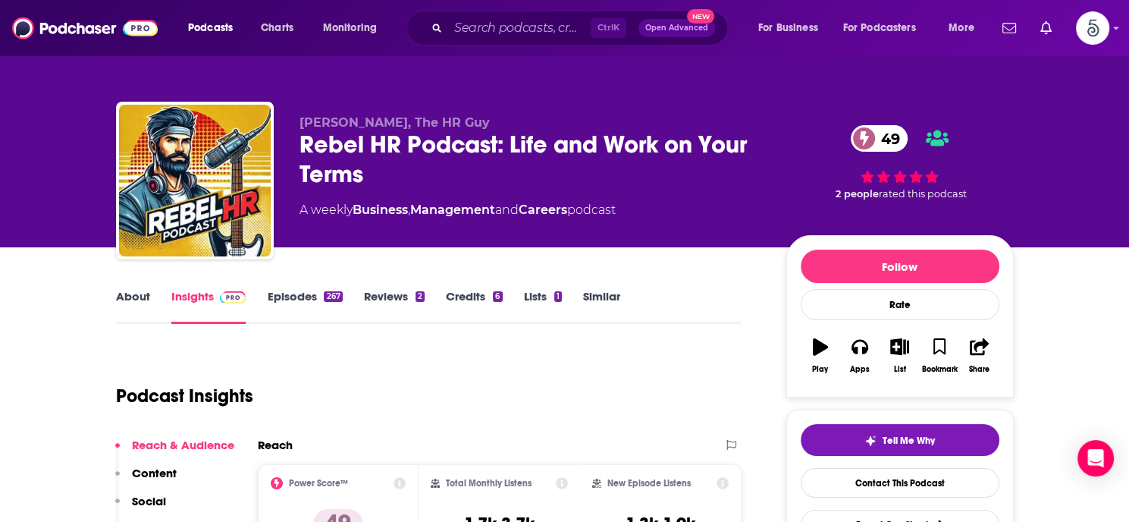
scroll to position [299, 0]
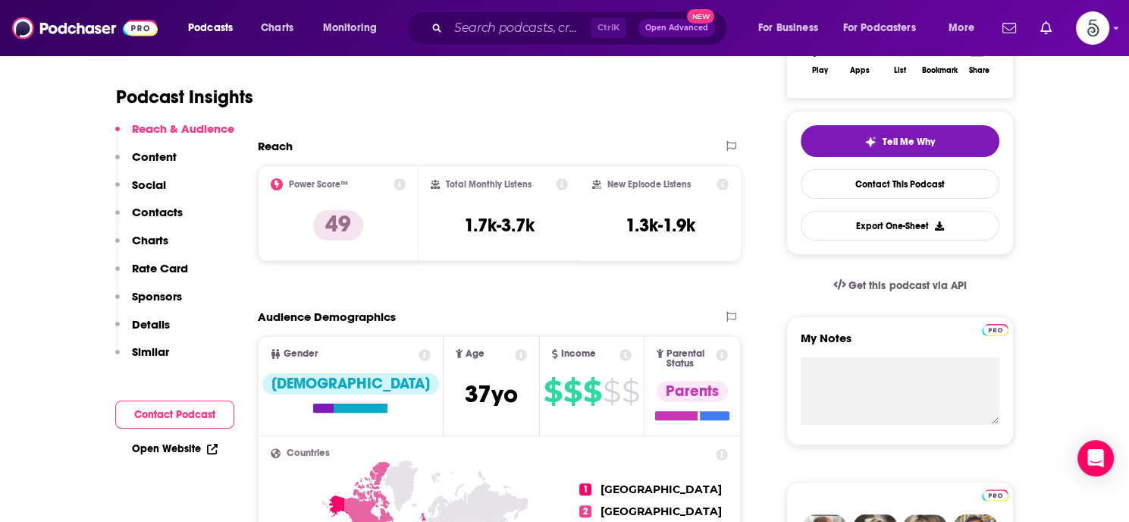
click at [165, 209] on p "Contacts" at bounding box center [157, 212] width 51 height 14
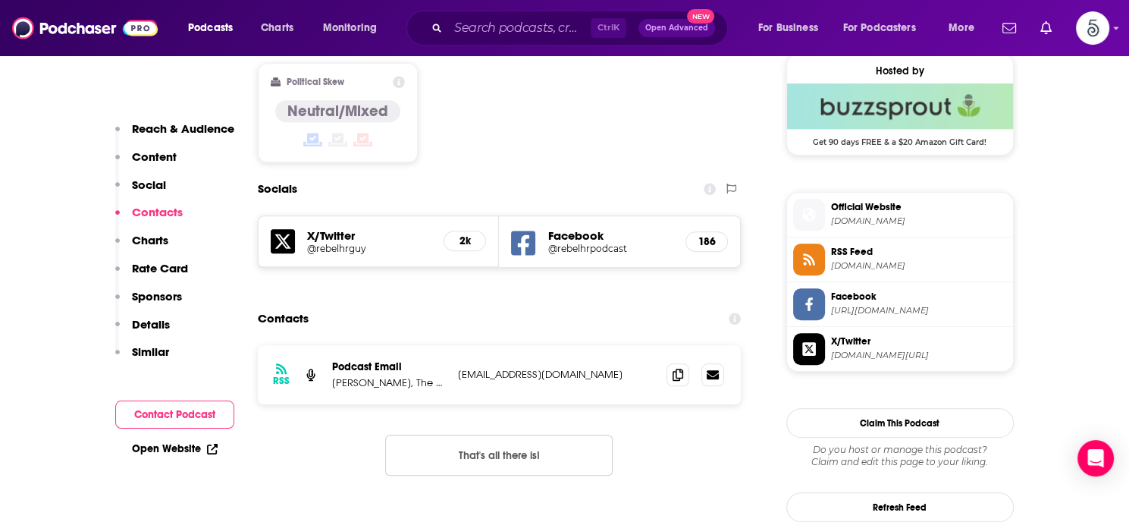
scroll to position [1250, 0]
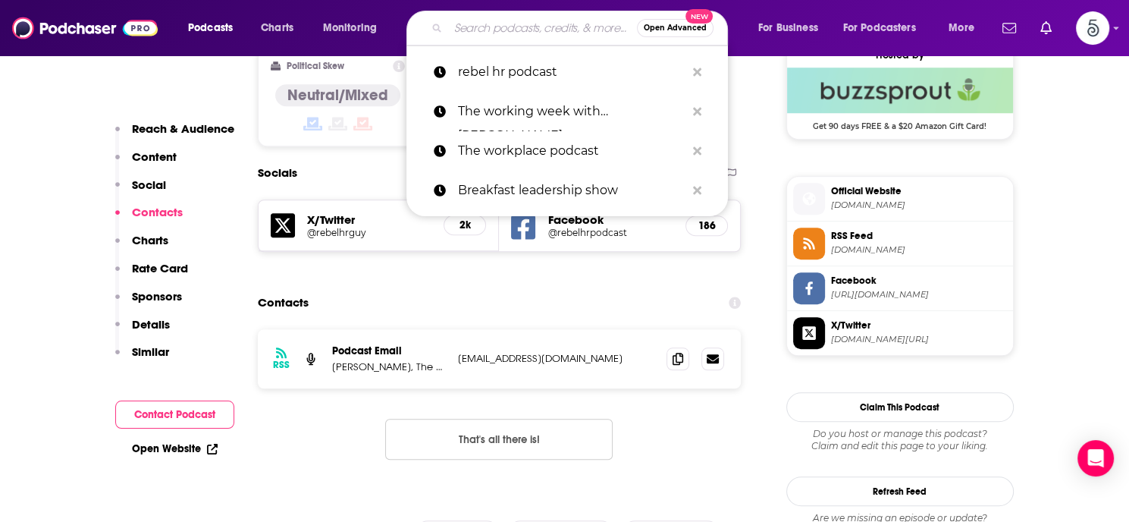
click at [528, 29] on input "Search podcasts, credits, & more..." at bounding box center [542, 28] width 189 height 24
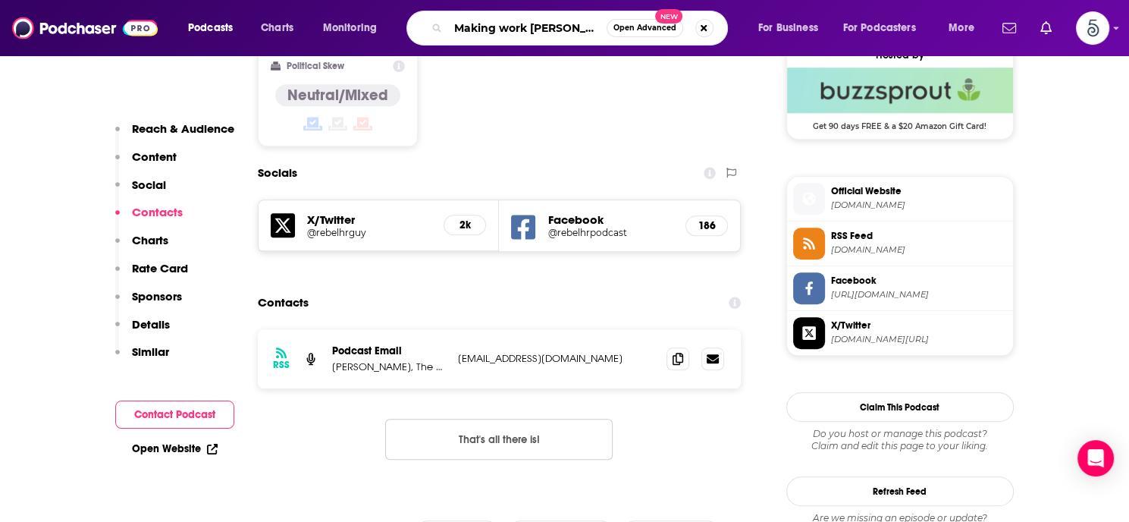
type input "Making work better"
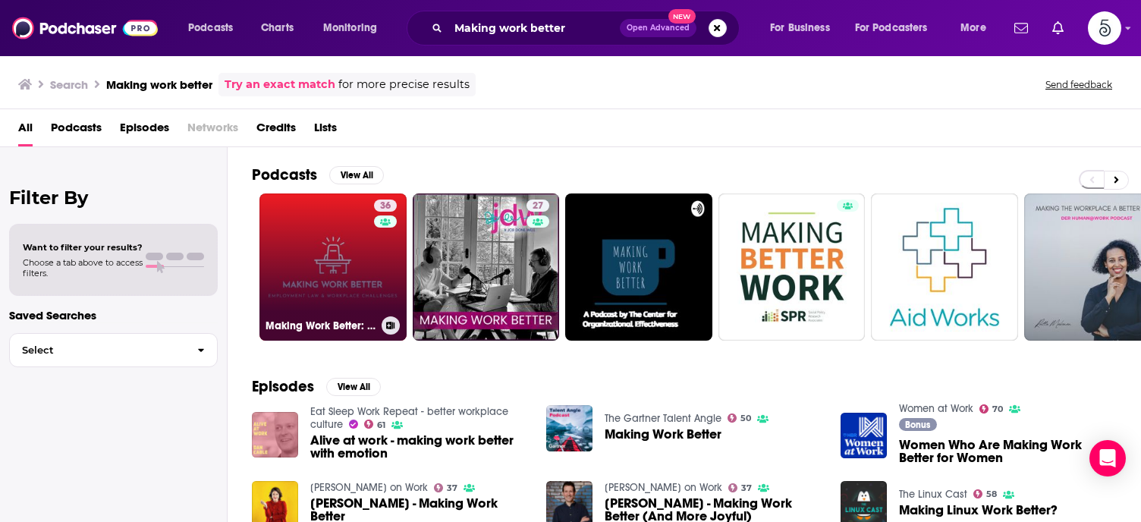
click at [334, 259] on link "36 Making Work Better: Employment Law & Workplace Challenges" at bounding box center [332, 266] width 147 height 147
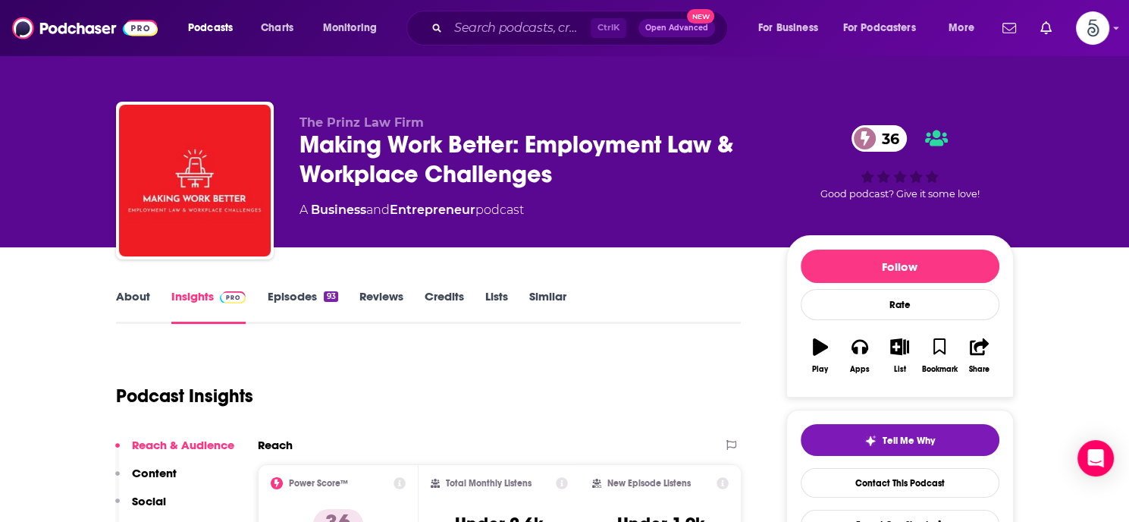
click at [300, 295] on link "Episodes 93" at bounding box center [302, 306] width 71 height 35
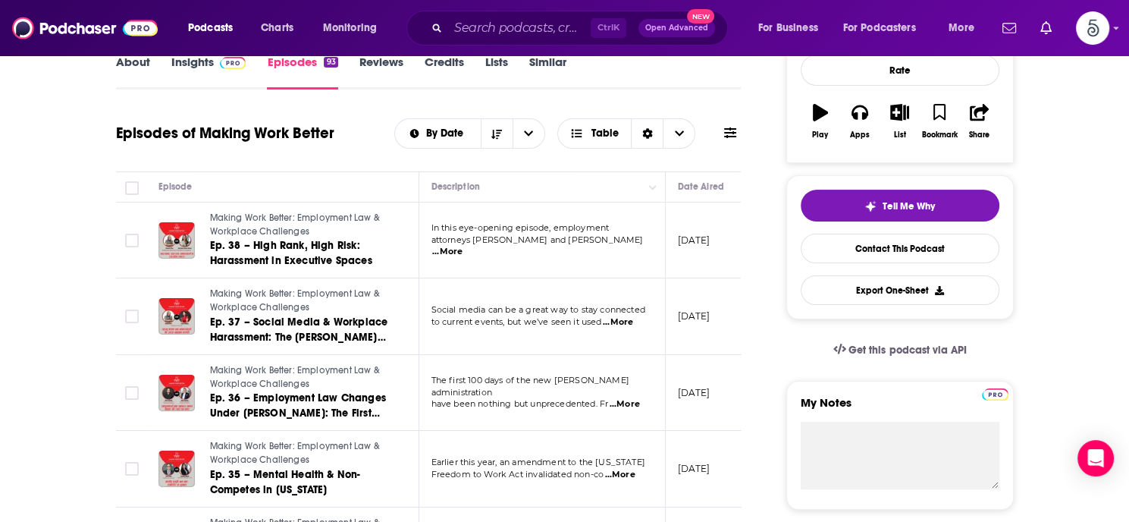
scroll to position [279, 0]
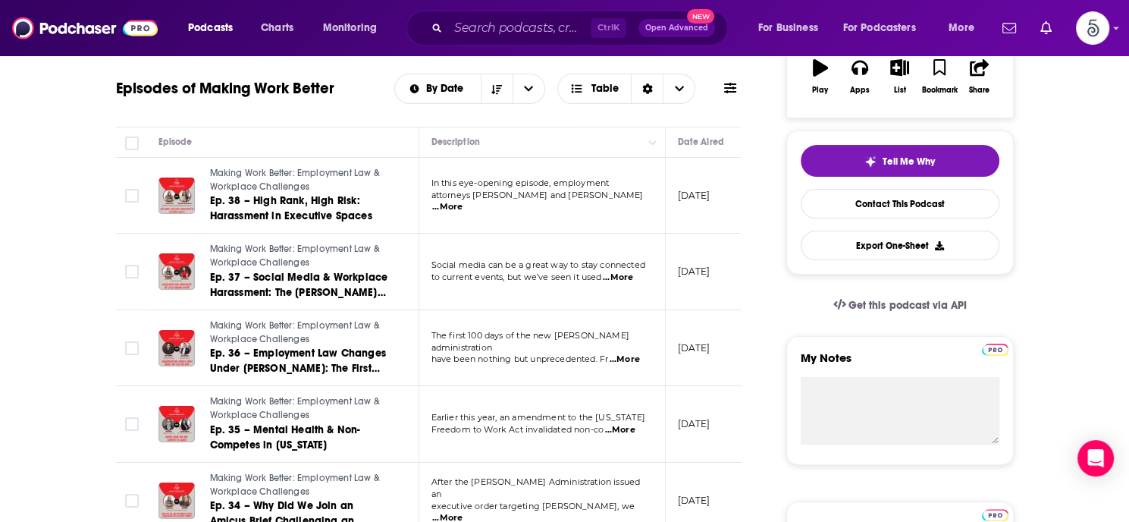
click at [463, 201] on span "...More" at bounding box center [447, 207] width 30 height 12
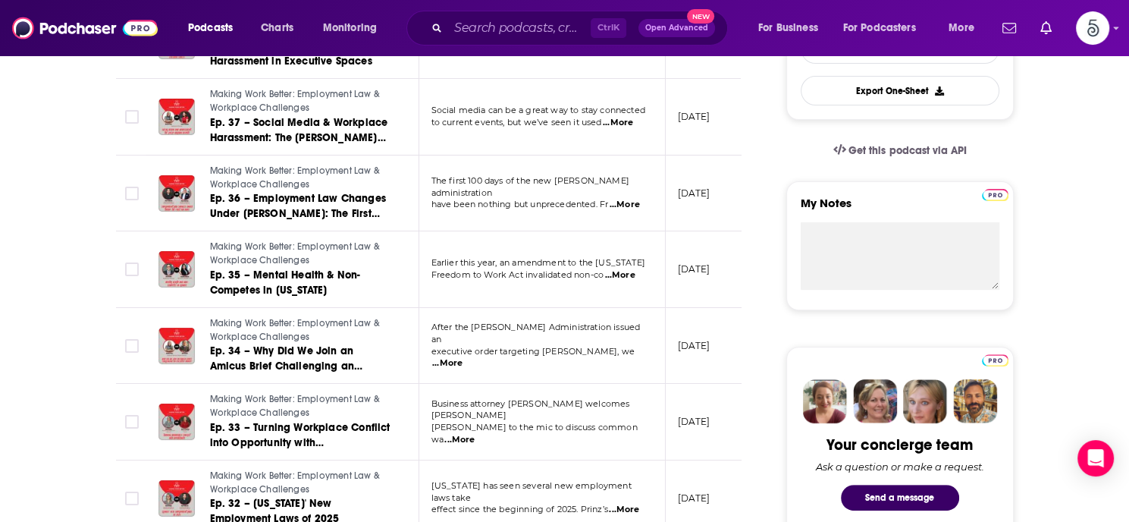
scroll to position [454, 0]
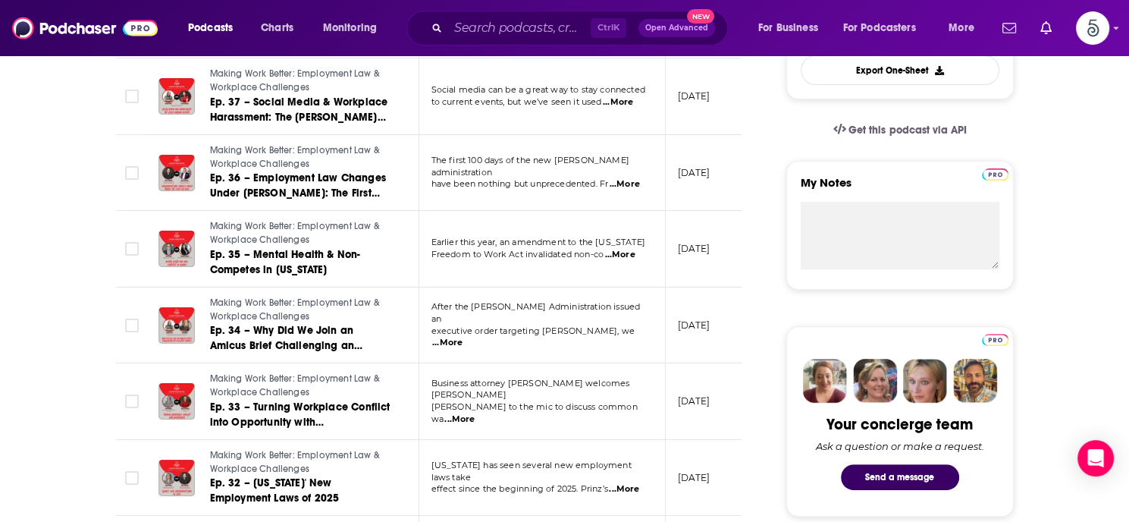
click at [475, 413] on span "...More" at bounding box center [459, 419] width 30 height 12
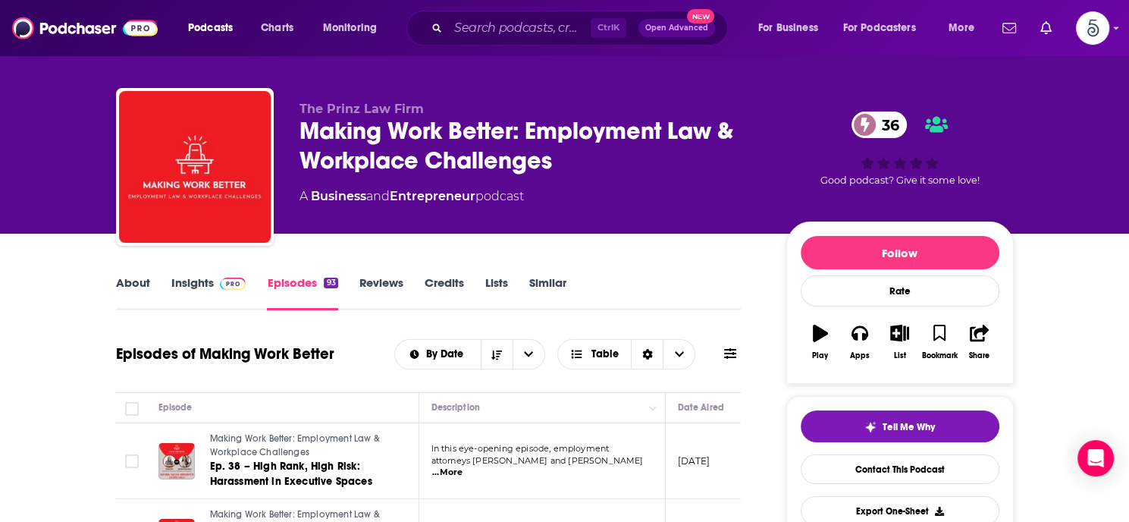
scroll to position [0, 0]
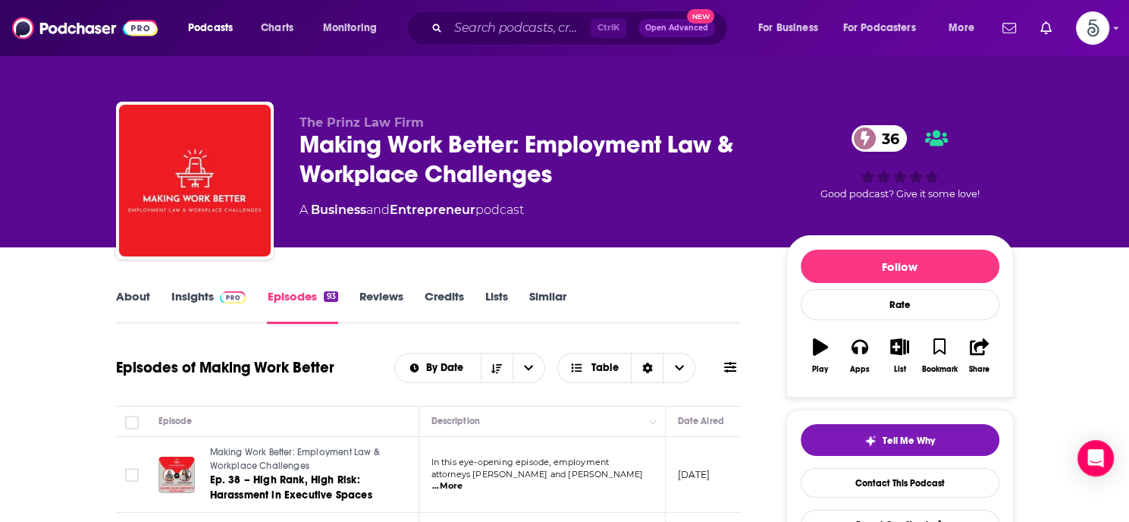
click at [193, 301] on link "Insights" at bounding box center [208, 306] width 75 height 35
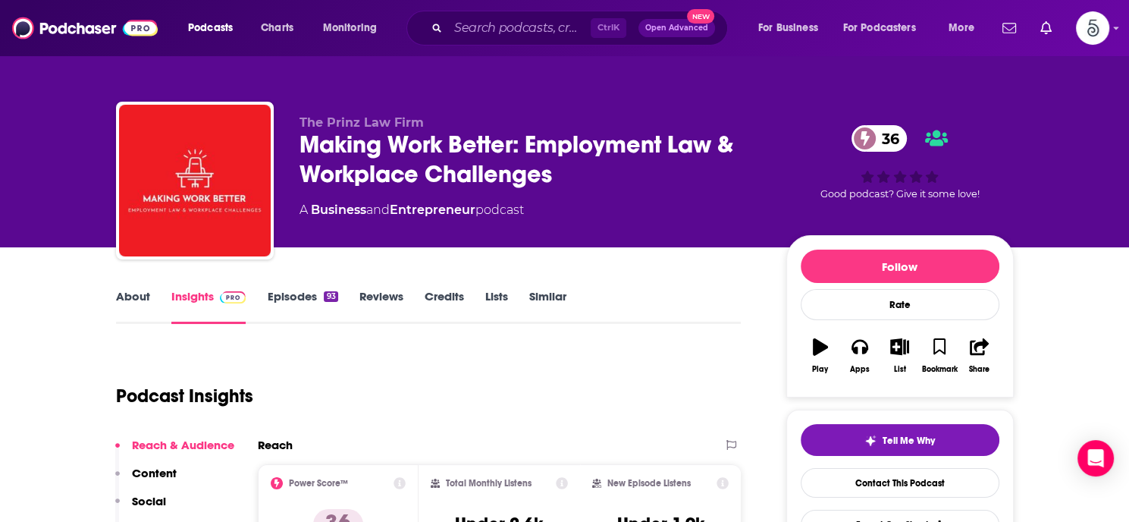
scroll to position [232, 0]
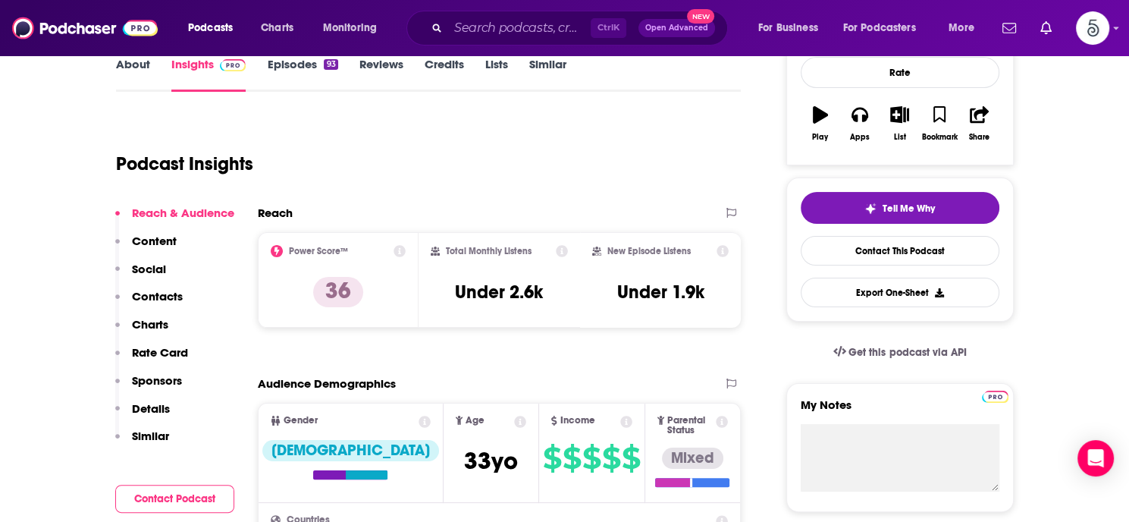
click at [162, 293] on p "Contacts" at bounding box center [157, 296] width 51 height 14
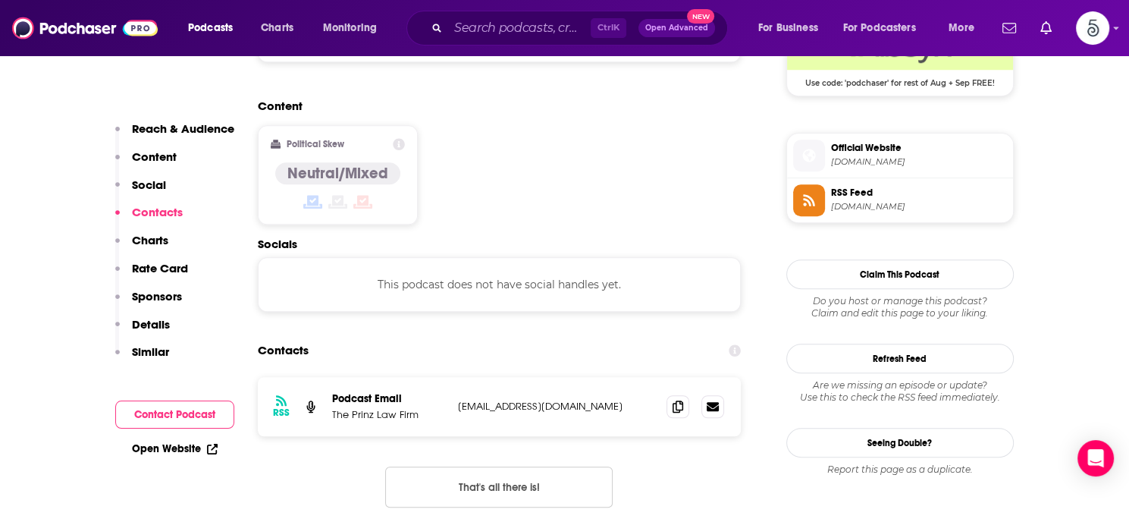
scroll to position [1203, 0]
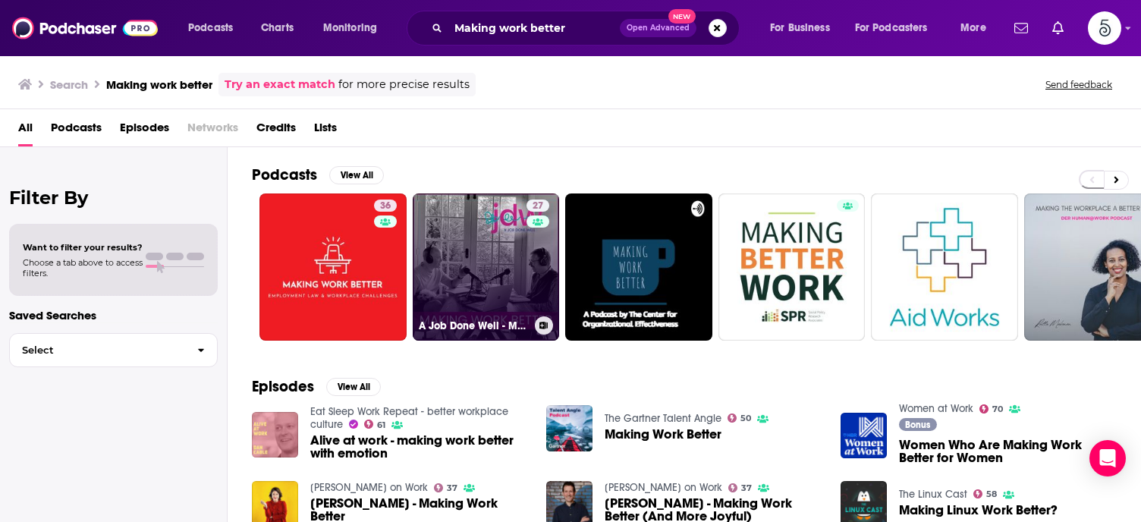
click at [489, 258] on link "27 A Job Done Well - Making Work Better" at bounding box center [486, 266] width 147 height 147
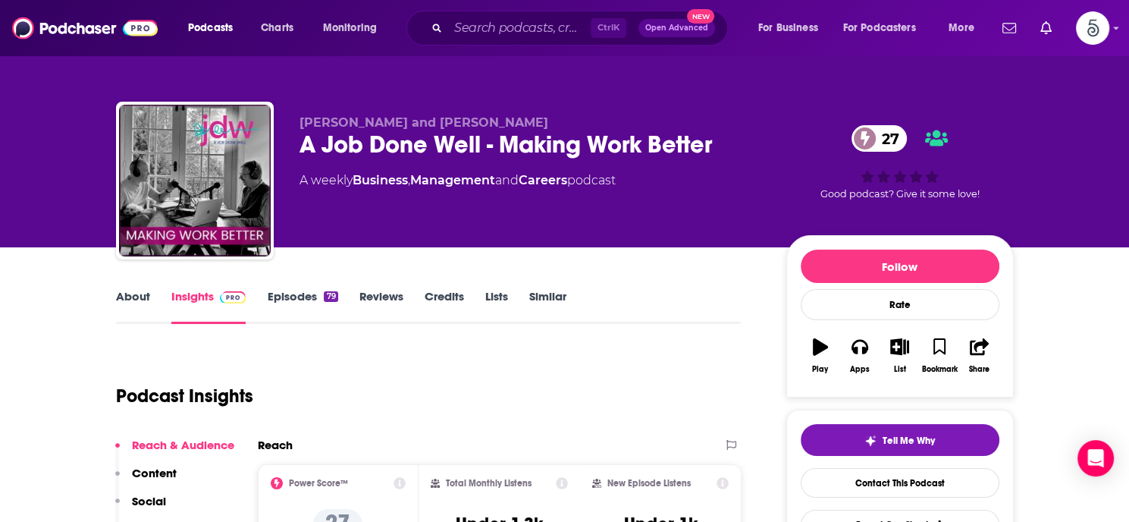
click at [294, 296] on link "Episodes 79" at bounding box center [302, 306] width 71 height 35
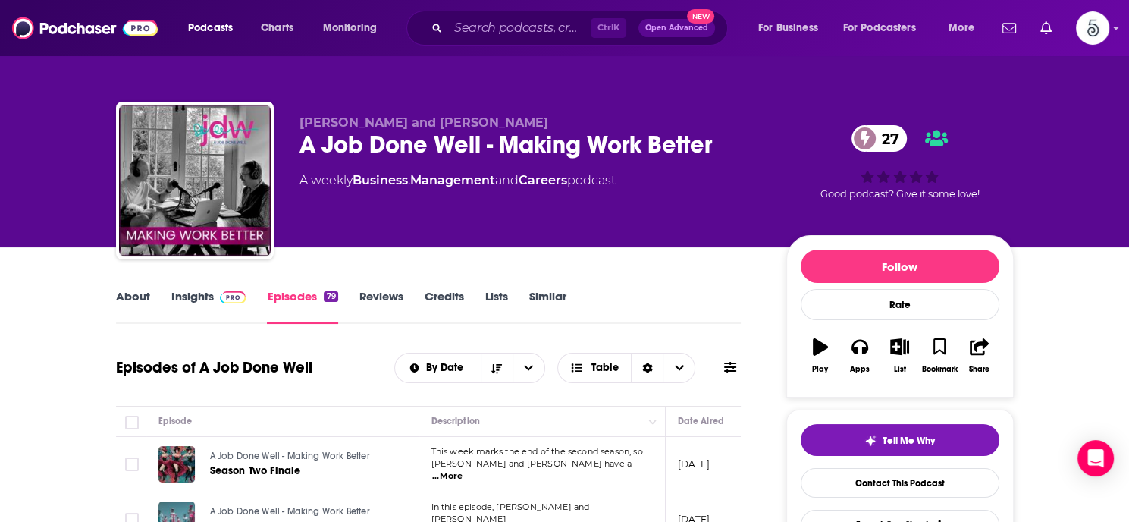
click at [197, 297] on link "Insights" at bounding box center [208, 306] width 75 height 35
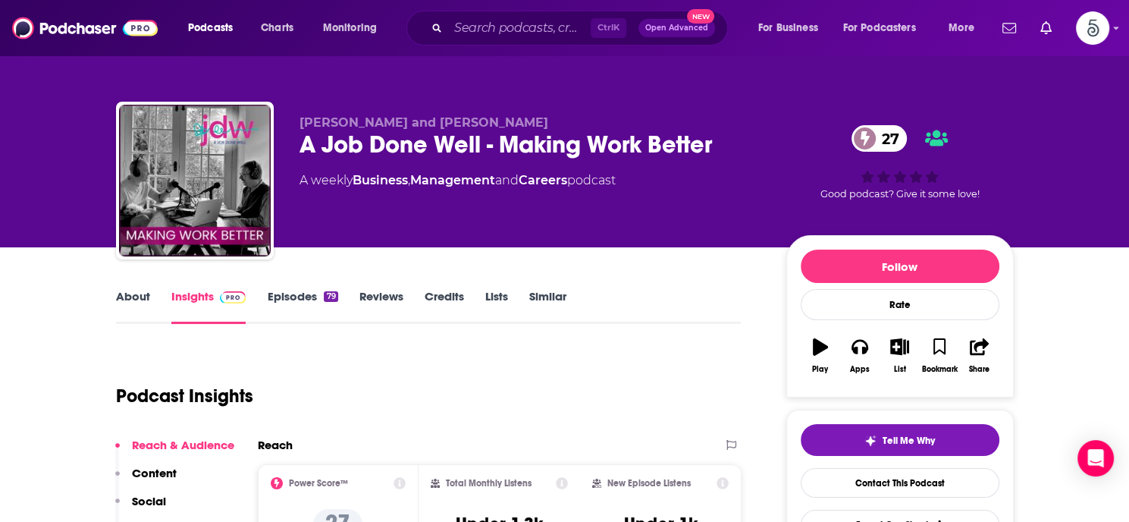
scroll to position [206, 0]
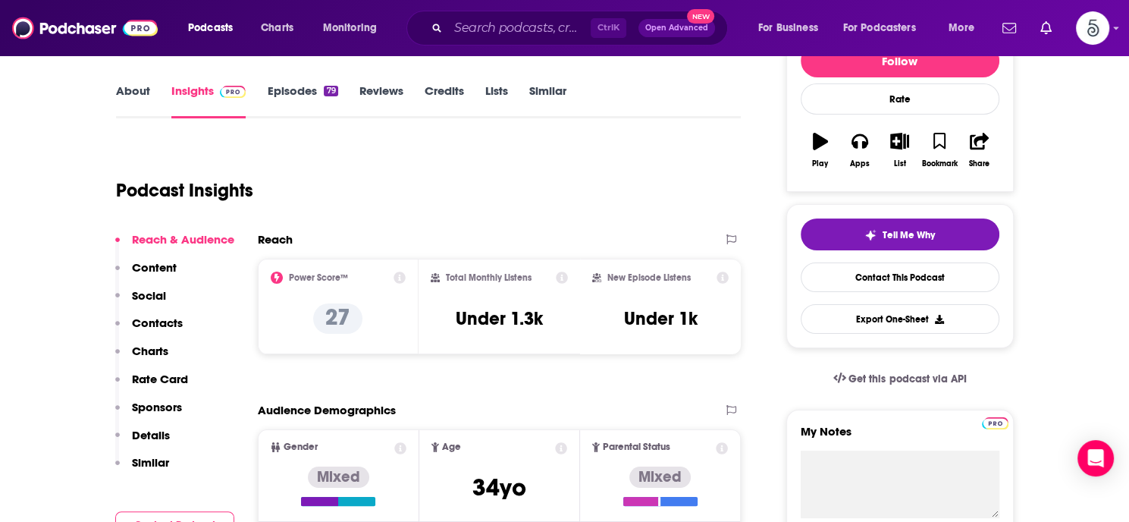
click at [140, 324] on p "Contacts" at bounding box center [157, 322] width 51 height 14
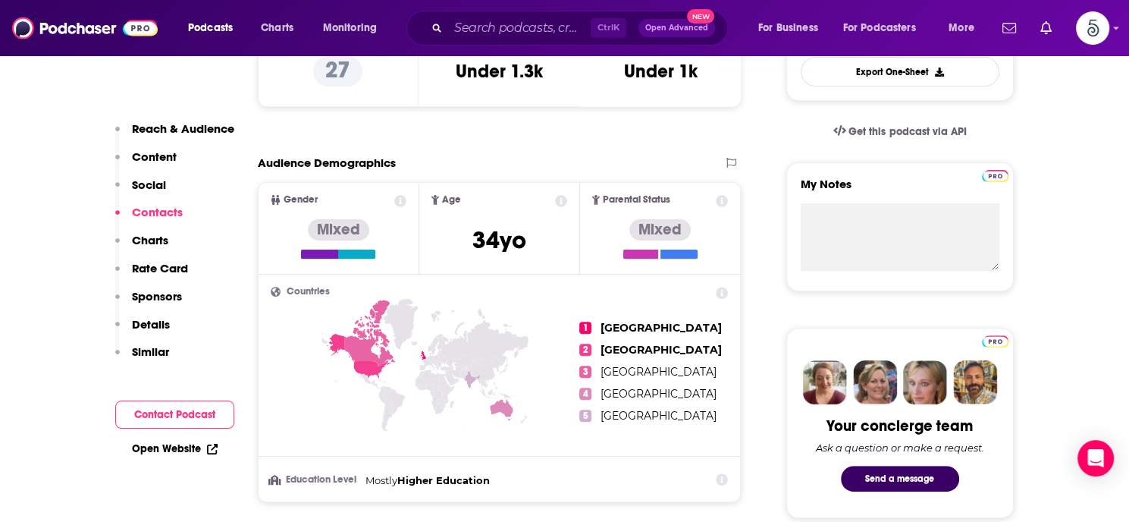
scroll to position [1098, 0]
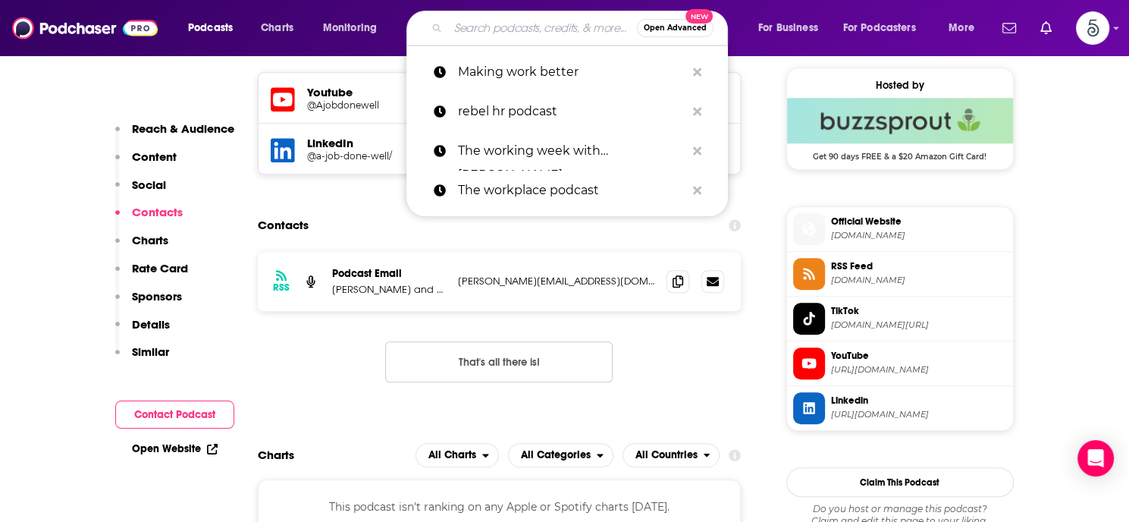
click at [494, 27] on input "Search podcasts, credits, & more..." at bounding box center [542, 28] width 189 height 24
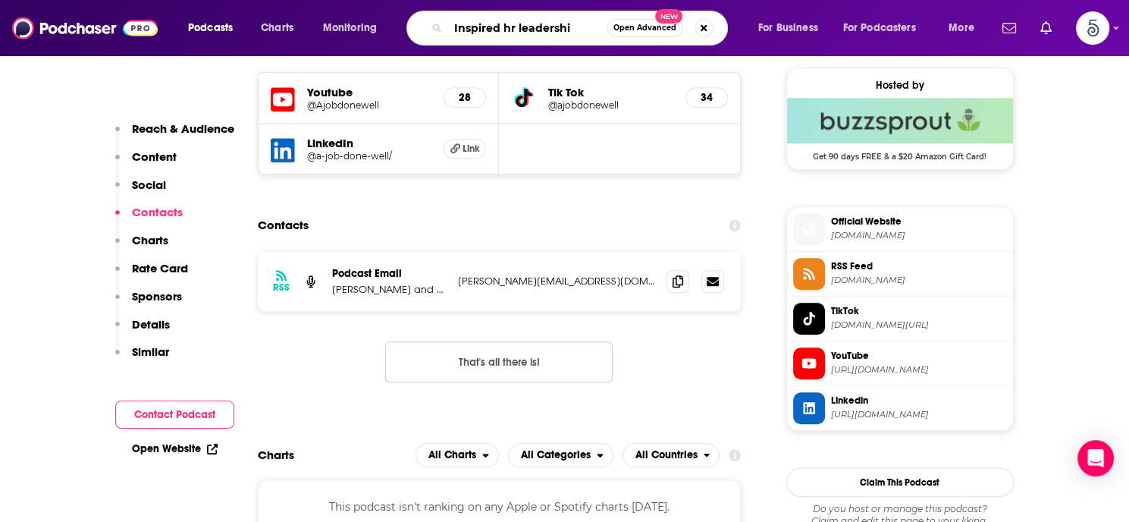
type input "Inspired hr leadership"
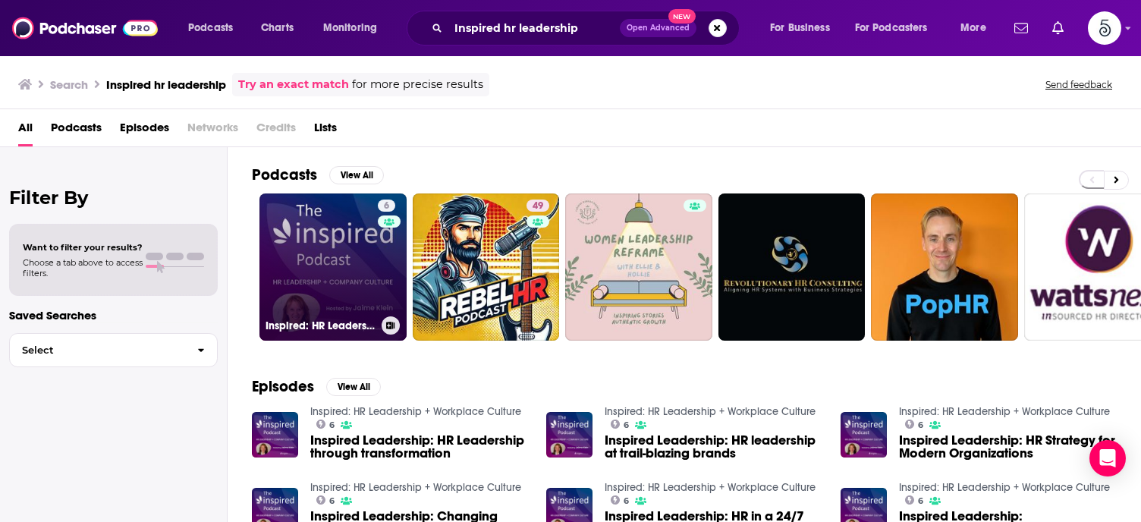
click at [337, 244] on link "6 Inspired: HR Leadership + Workplace Culture" at bounding box center [332, 266] width 147 height 147
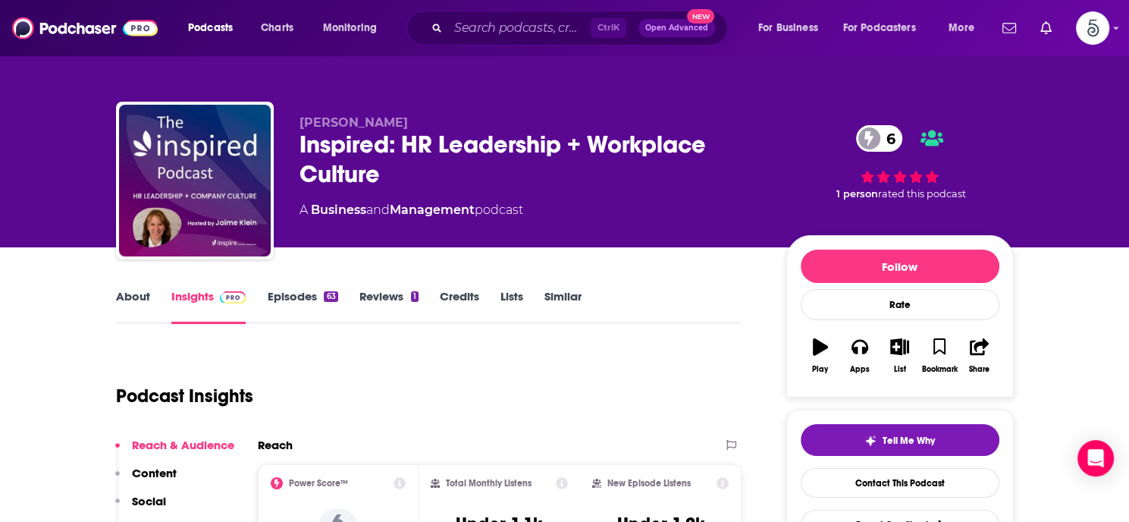
click at [278, 296] on link "Episodes 63" at bounding box center [302, 306] width 71 height 35
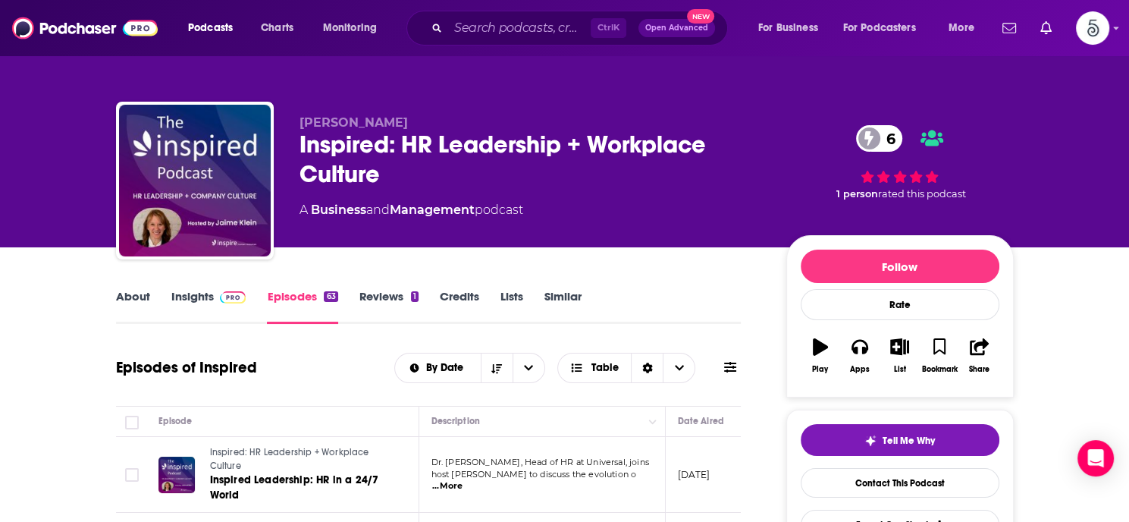
click at [184, 293] on link "Insights" at bounding box center [208, 306] width 75 height 35
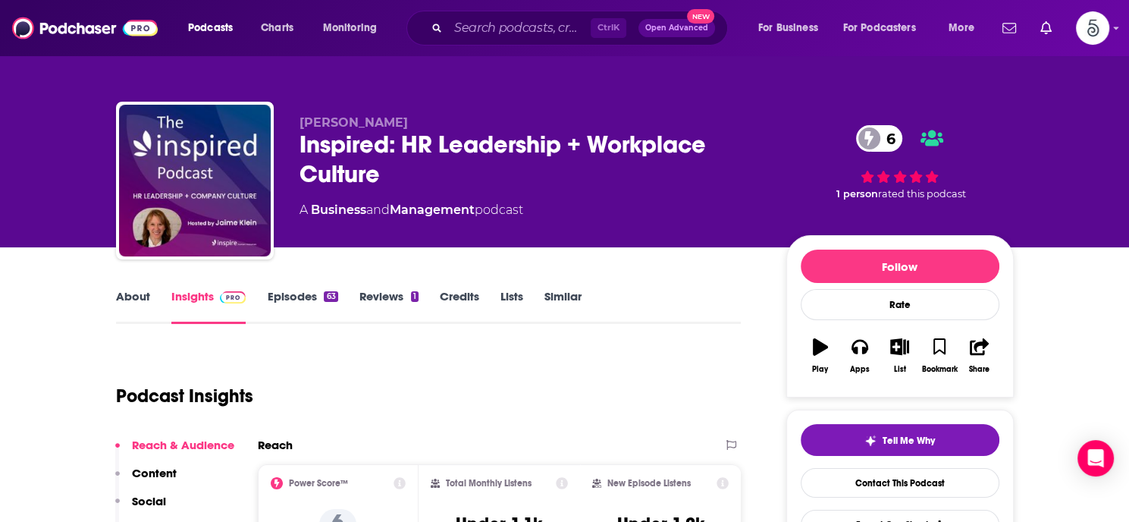
scroll to position [337, 0]
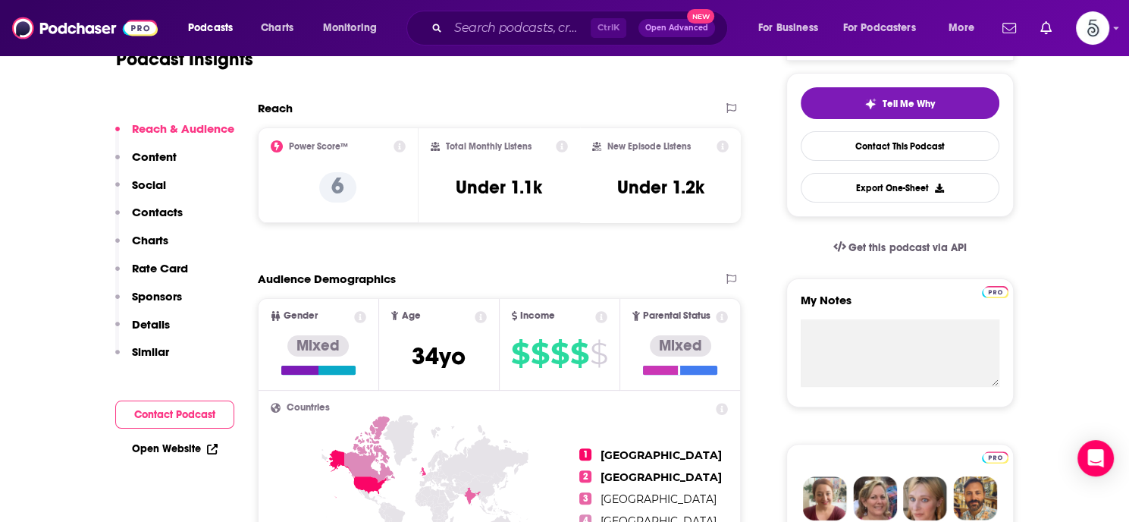
click at [159, 215] on p "Contacts" at bounding box center [157, 212] width 51 height 14
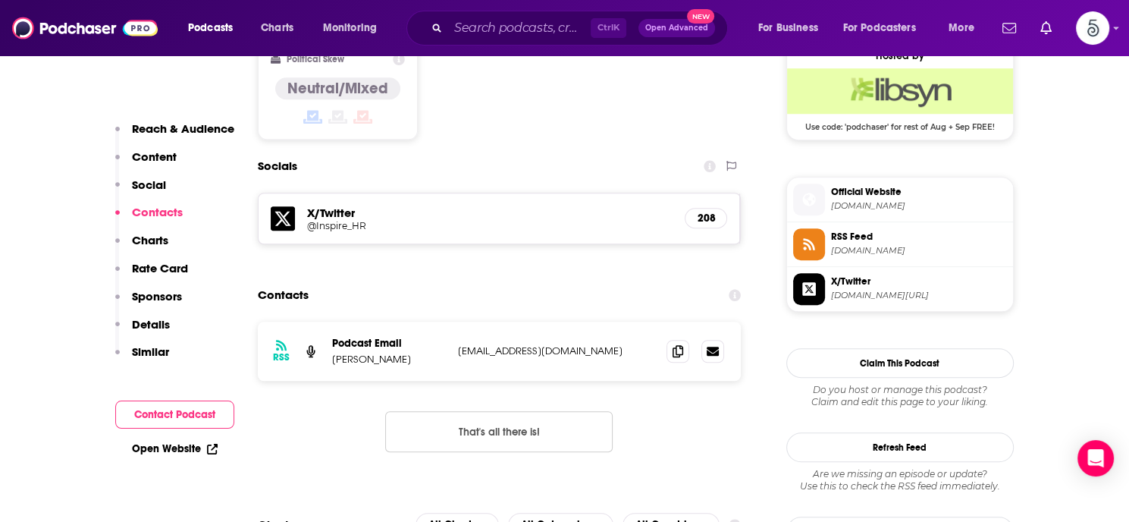
scroll to position [1250, 0]
click at [468, 33] on input "Search podcasts, credits, & more..." at bounding box center [519, 28] width 143 height 24
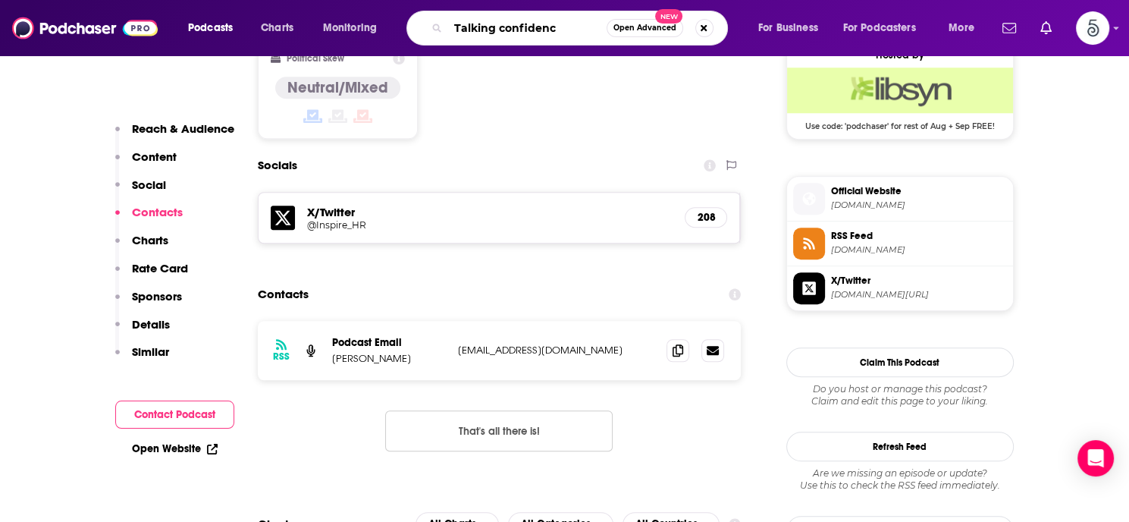
type input "Talking confidence"
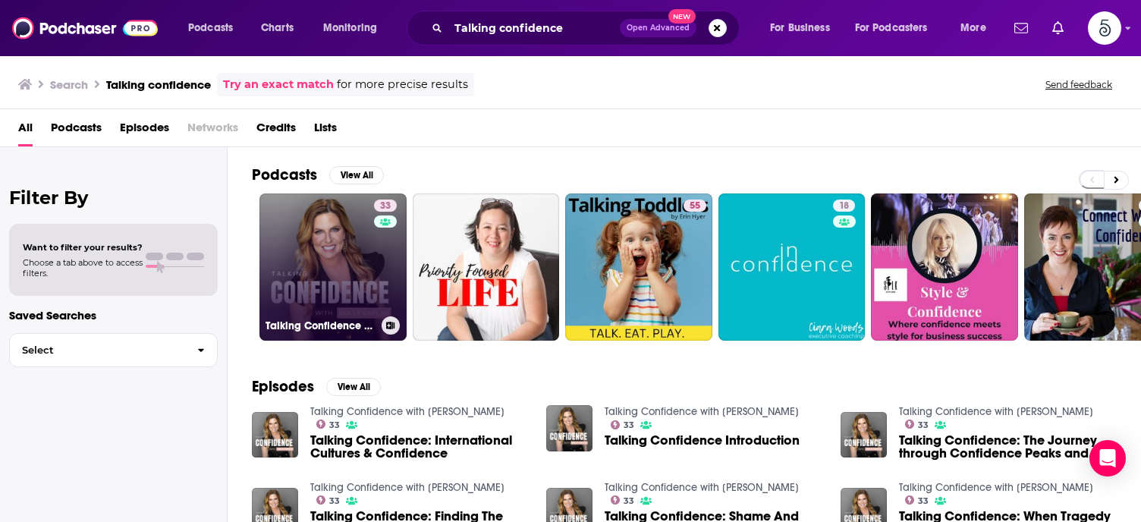
click at [319, 240] on link "33 Talking Confidence with [PERSON_NAME]" at bounding box center [332, 266] width 147 height 147
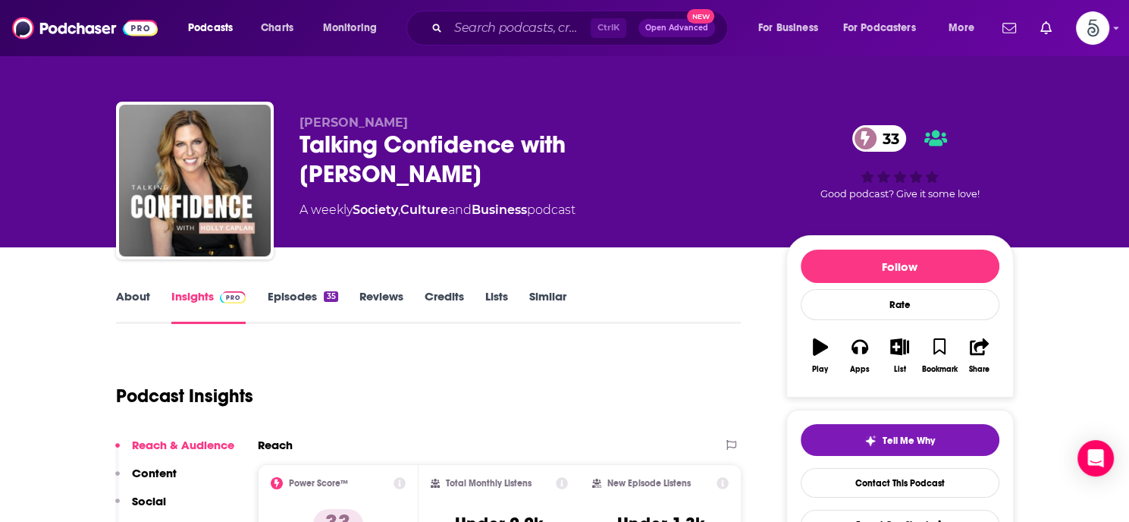
click at [301, 295] on link "Episodes 35" at bounding box center [302, 306] width 71 height 35
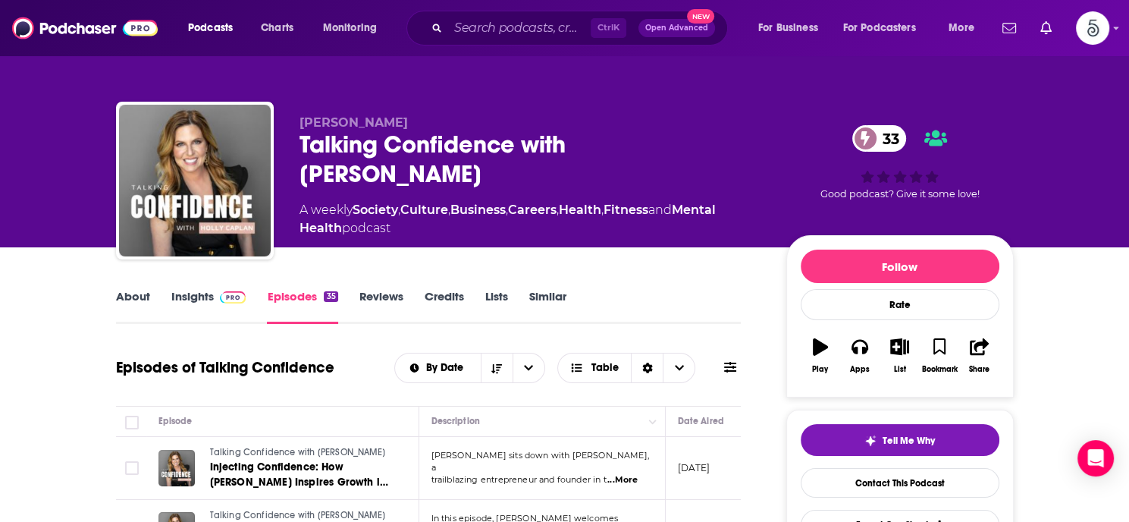
click at [193, 295] on link "Insights" at bounding box center [208, 306] width 75 height 35
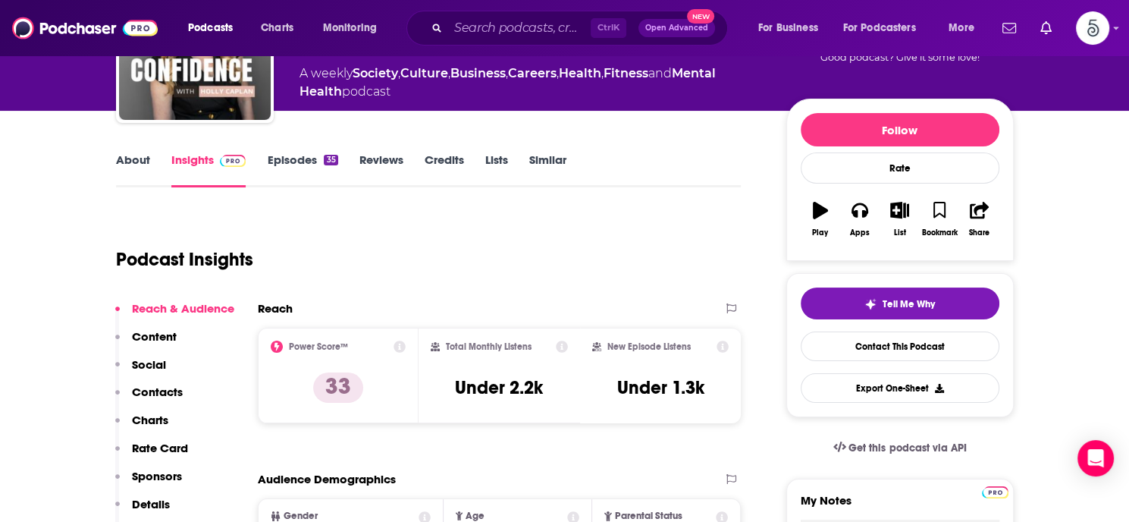
scroll to position [261, 0]
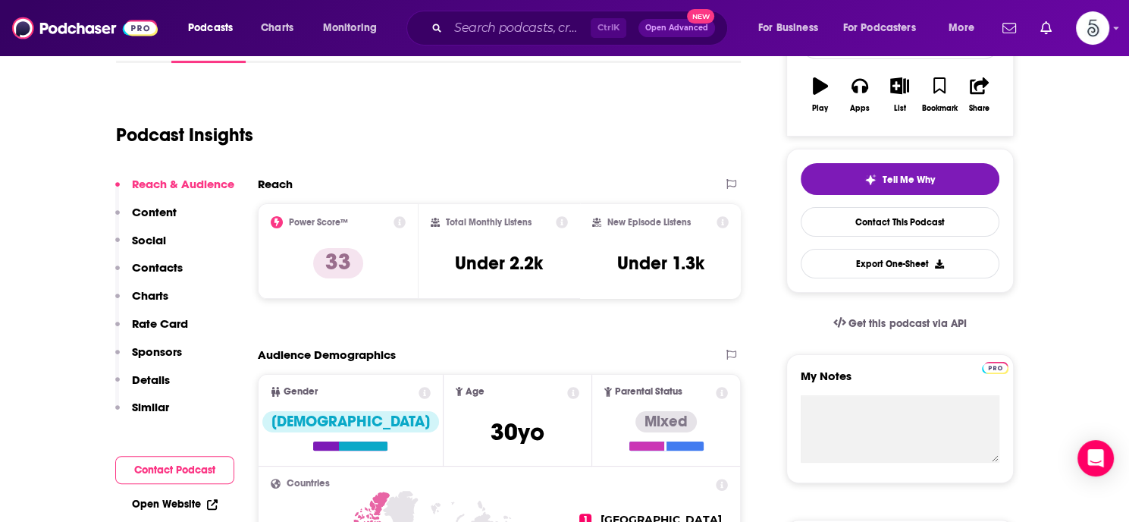
click at [154, 261] on p "Contacts" at bounding box center [157, 267] width 51 height 14
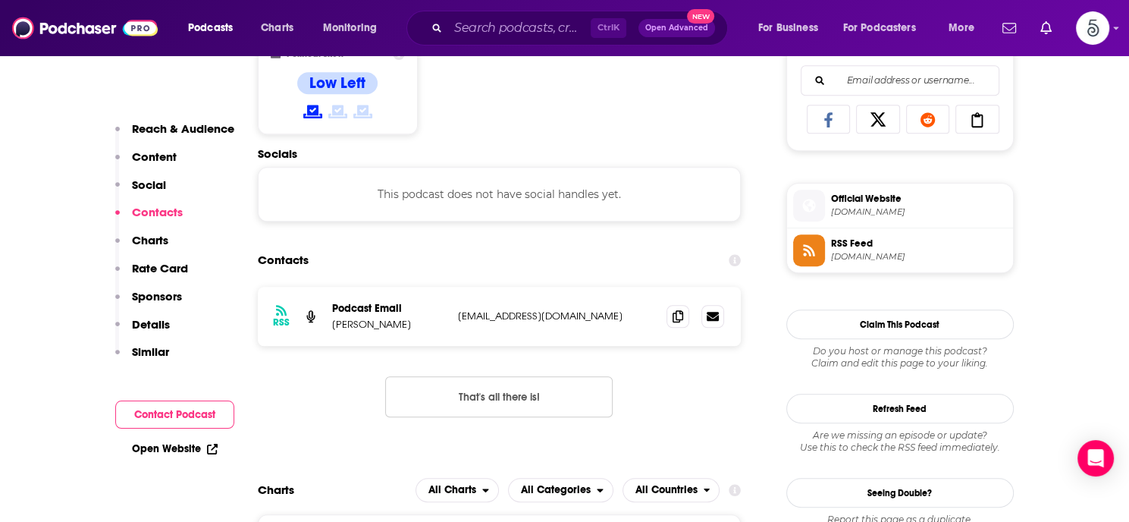
scroll to position [1018, 0]
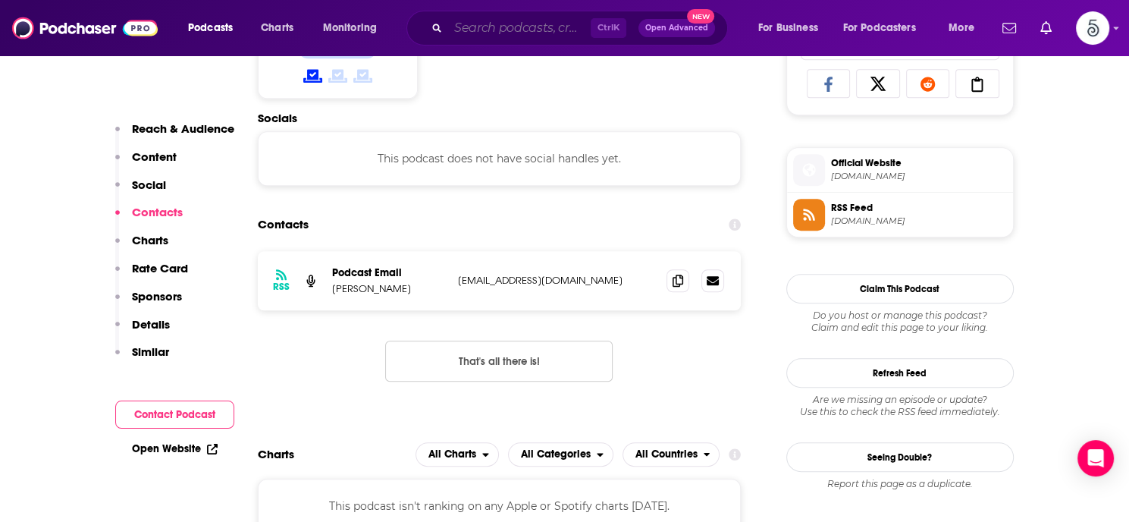
click at [534, 34] on input "Search podcasts, credits, & more..." at bounding box center [519, 28] width 143 height 24
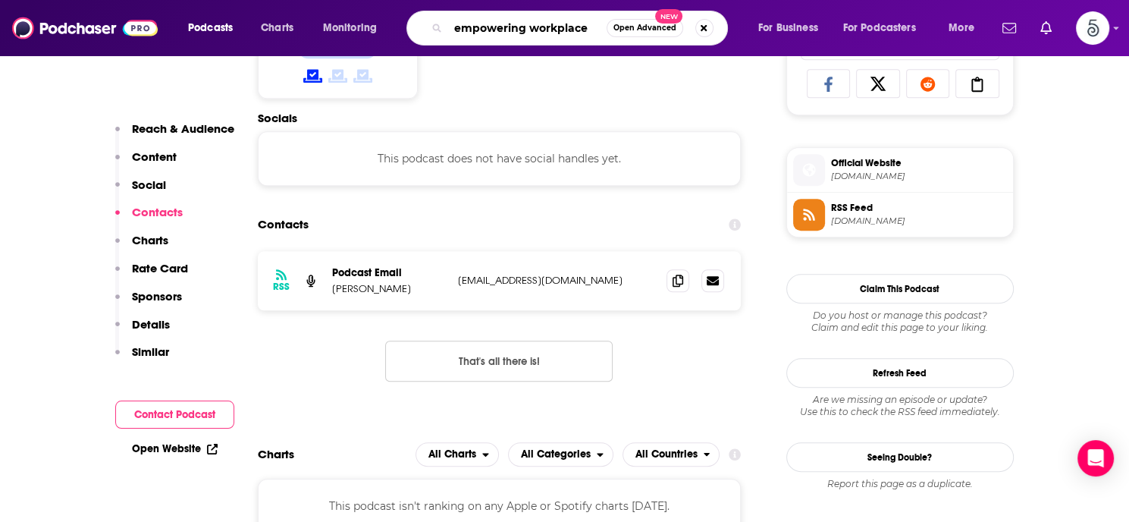
type input "empowering workplaces"
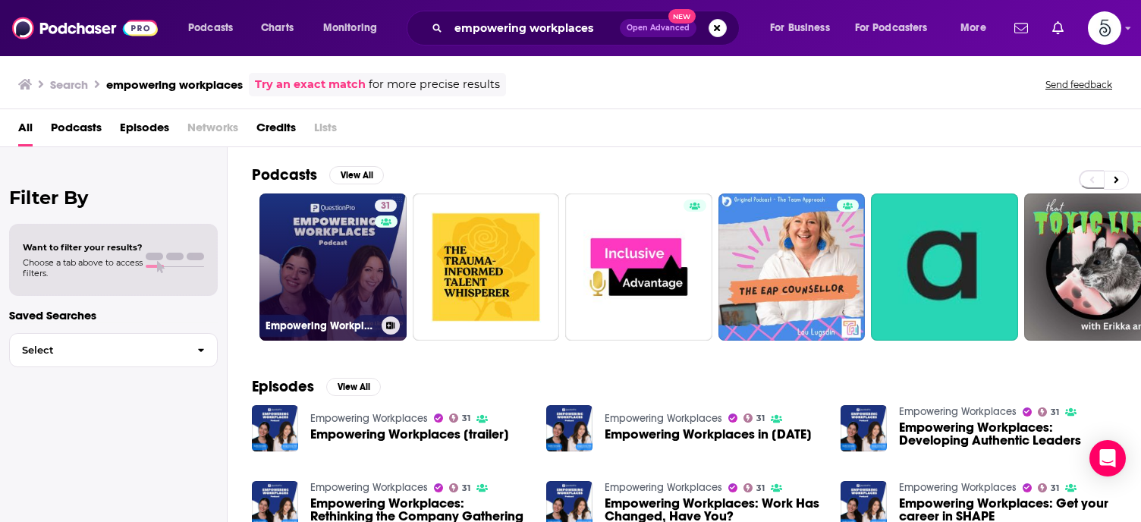
click at [341, 259] on link "31 Empowering Workplaces" at bounding box center [332, 266] width 147 height 147
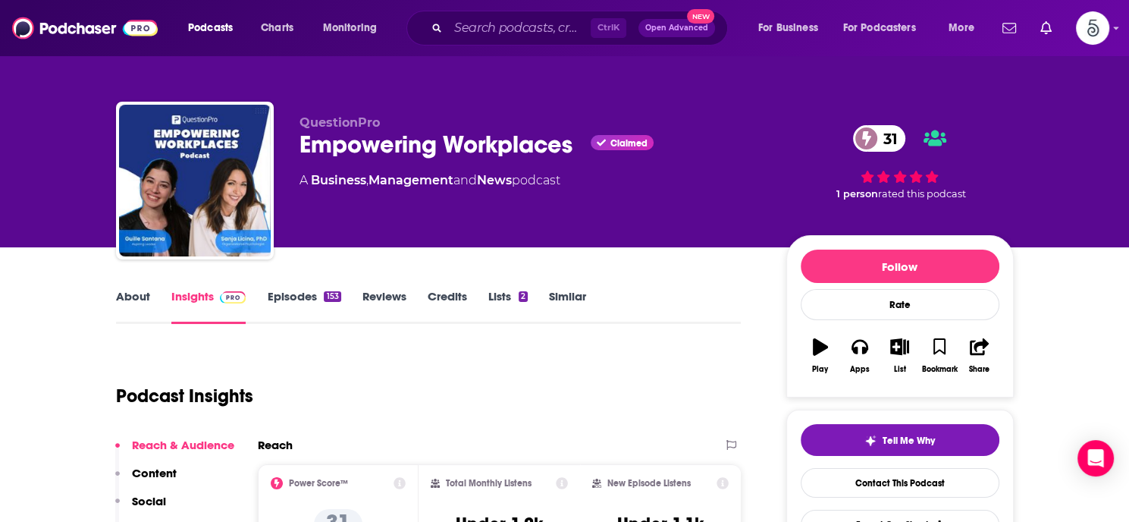
click at [127, 292] on link "About" at bounding box center [133, 306] width 34 height 35
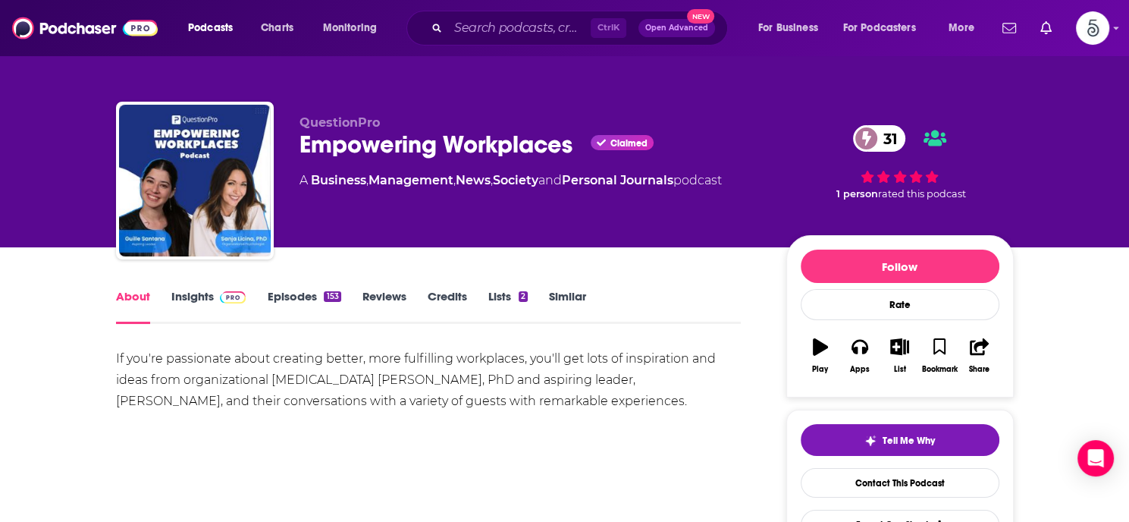
click at [176, 300] on link "Insights" at bounding box center [208, 306] width 75 height 35
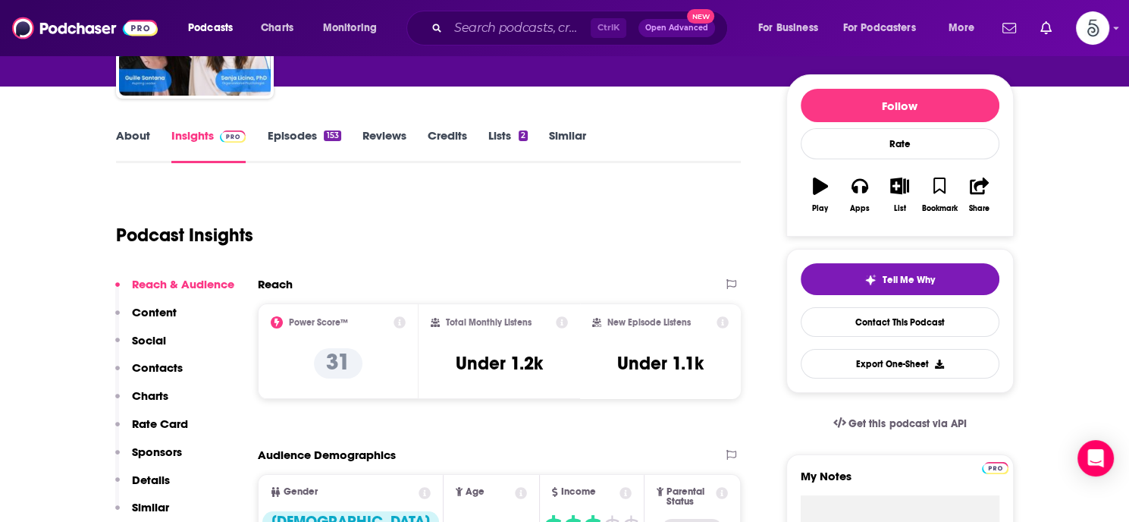
scroll to position [170, 0]
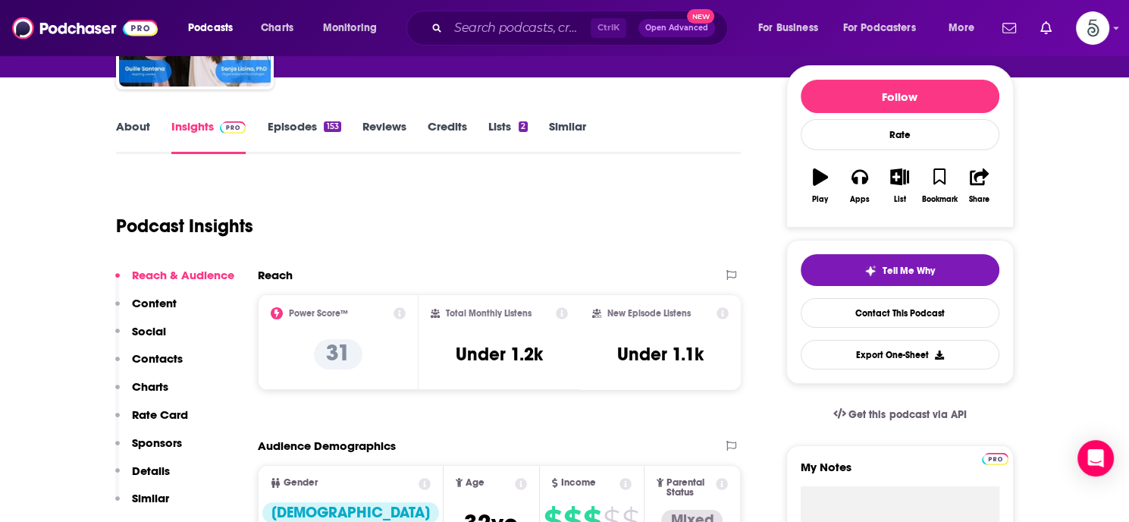
click at [154, 353] on p "Contacts" at bounding box center [157, 358] width 51 height 14
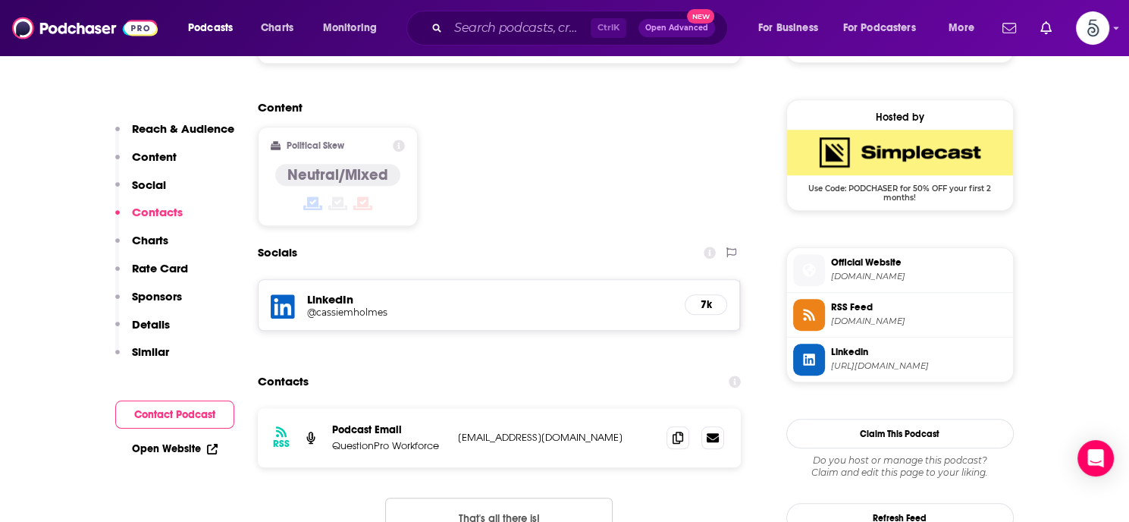
scroll to position [1250, 0]
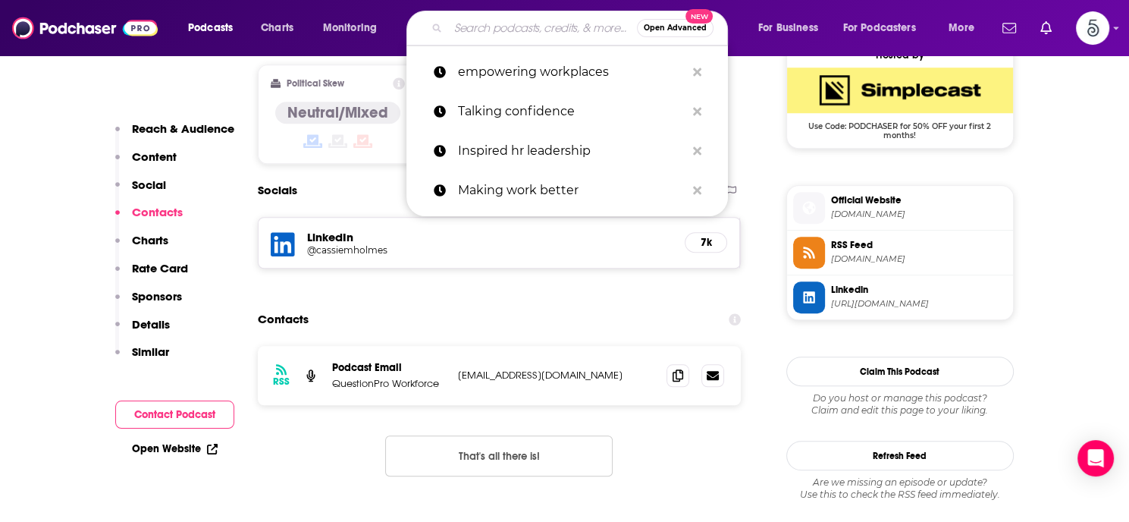
click at [459, 30] on input "Search podcasts, credits, & more..." at bounding box center [542, 28] width 189 height 24
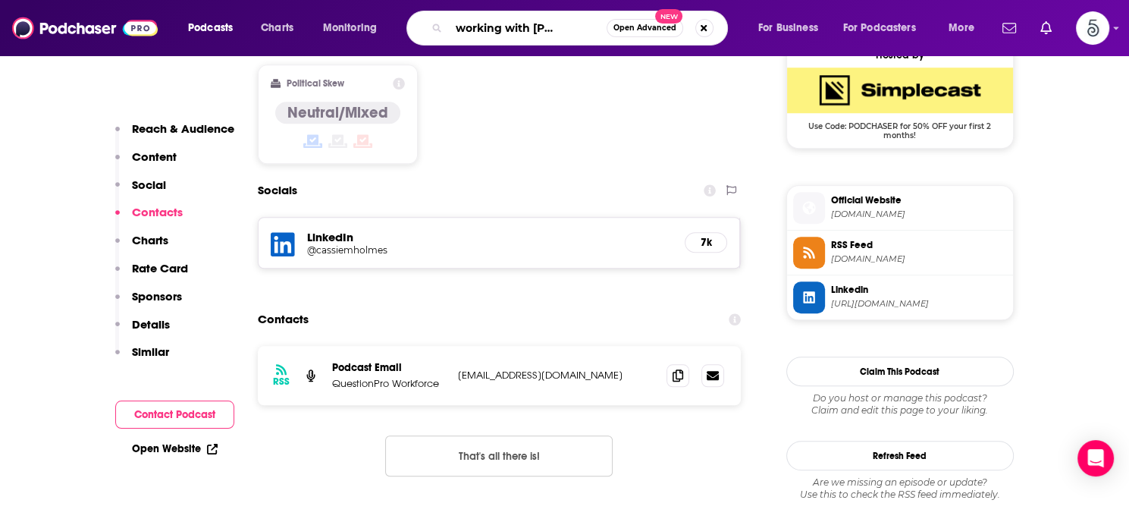
type input "What's working with [PERSON_NAME]"
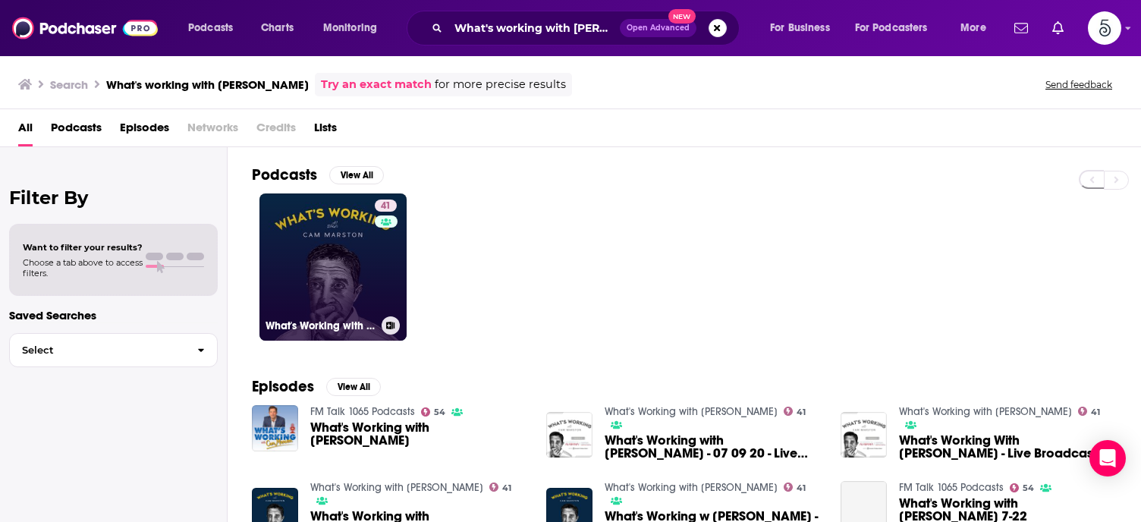
click at [310, 255] on link "41 What's Working with [PERSON_NAME]" at bounding box center [332, 266] width 147 height 147
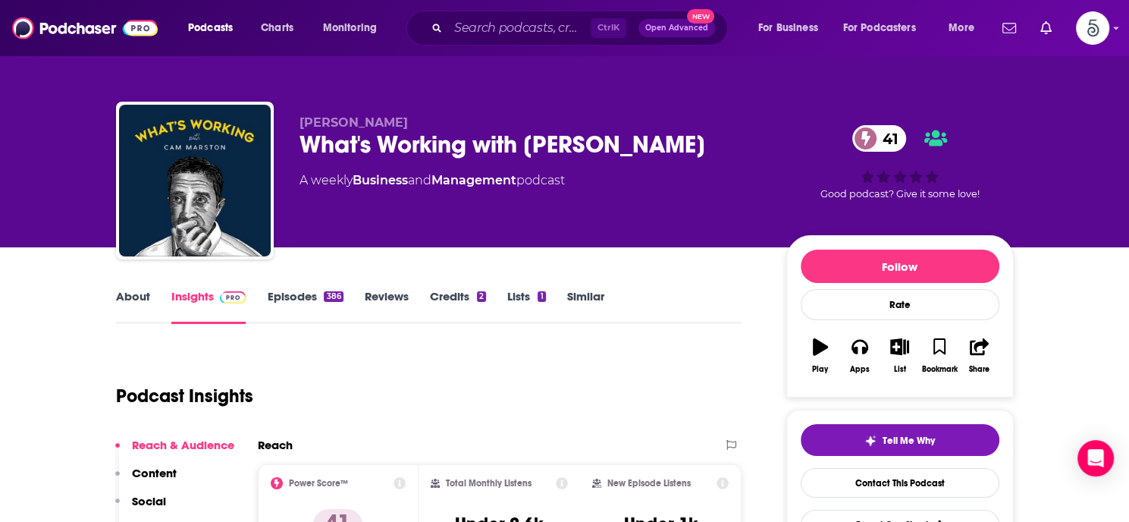
click at [293, 297] on link "Episodes 386" at bounding box center [305, 306] width 76 height 35
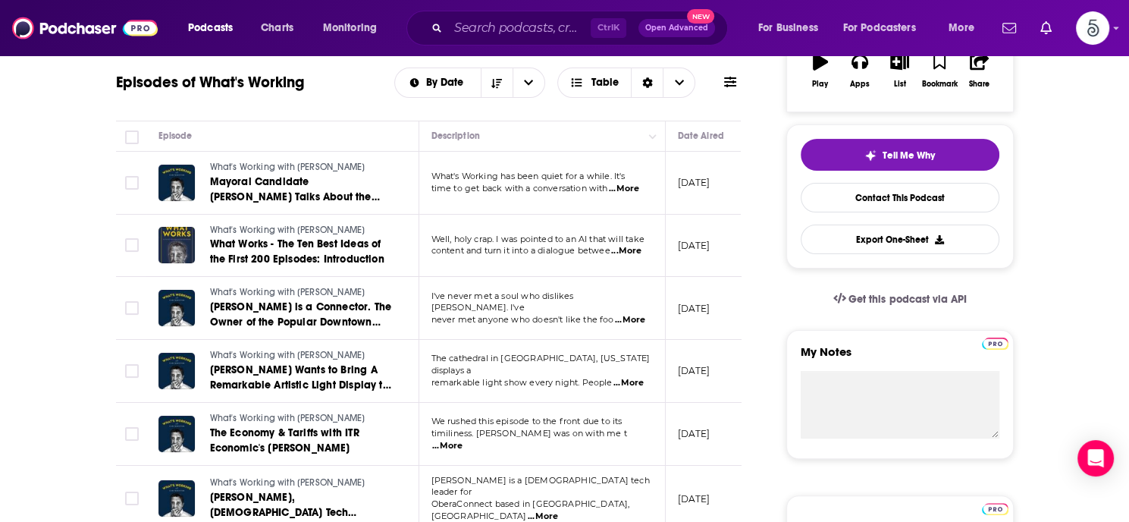
scroll to position [205, 0]
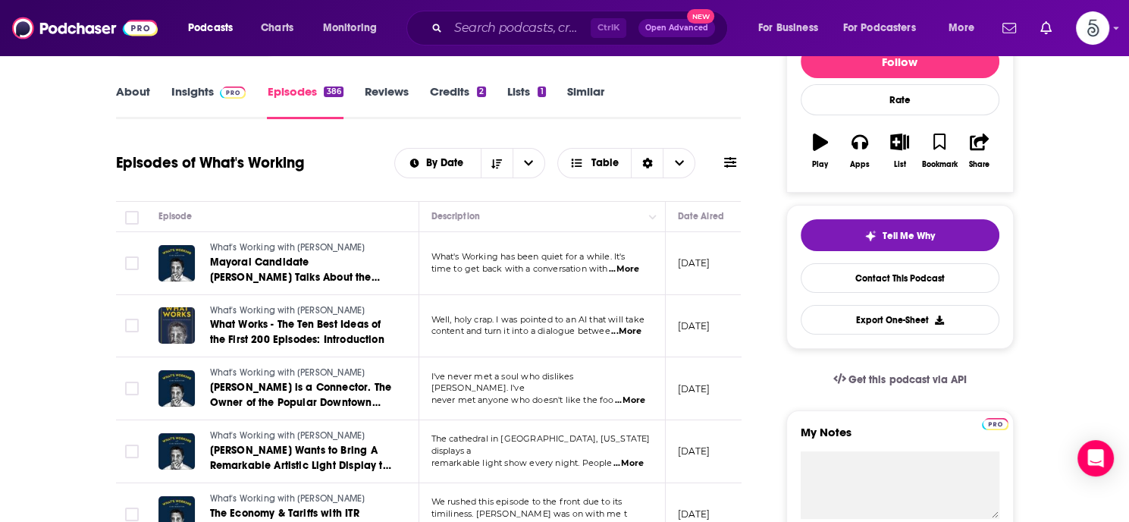
click at [625, 268] on span "...More" at bounding box center [624, 269] width 30 height 12
click at [634, 394] on span "...More" at bounding box center [630, 400] width 30 height 12
